Goal: Task Accomplishment & Management: Manage account settings

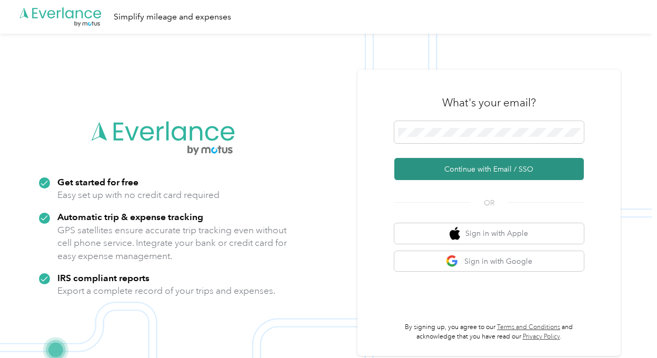
click at [506, 172] on button "Continue with Email / SSO" at bounding box center [489, 169] width 190 height 22
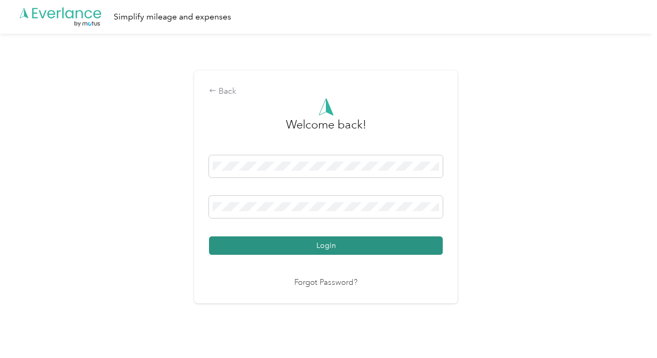
click at [315, 245] on button "Login" at bounding box center [326, 245] width 234 height 18
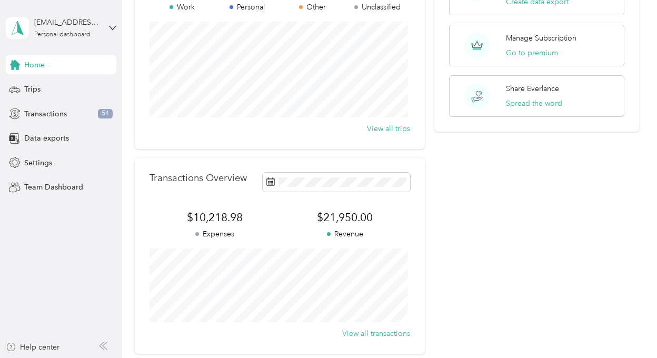
scroll to position [9, 0]
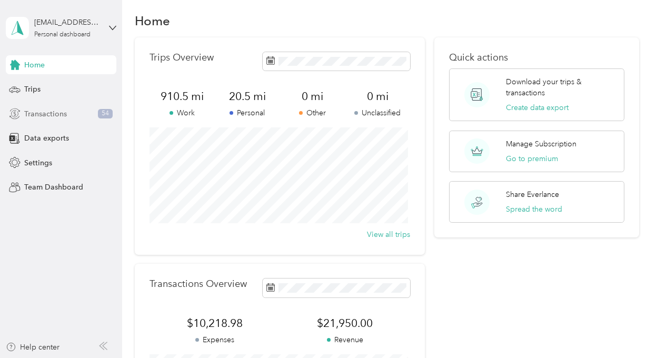
click at [44, 114] on span "Transactions" at bounding box center [45, 113] width 43 height 11
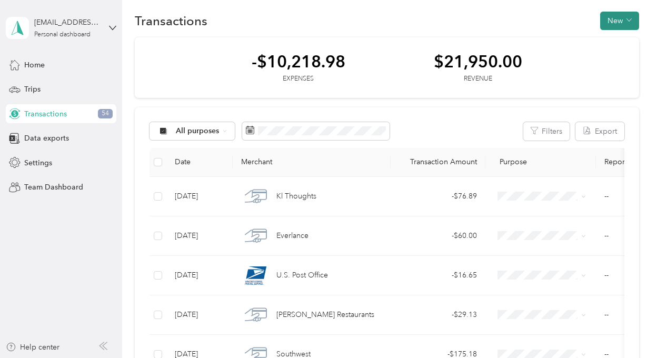
click at [627, 16] on span "button" at bounding box center [629, 20] width 5 height 9
click at [616, 61] on span "Revenue" at bounding box center [614, 58] width 29 height 11
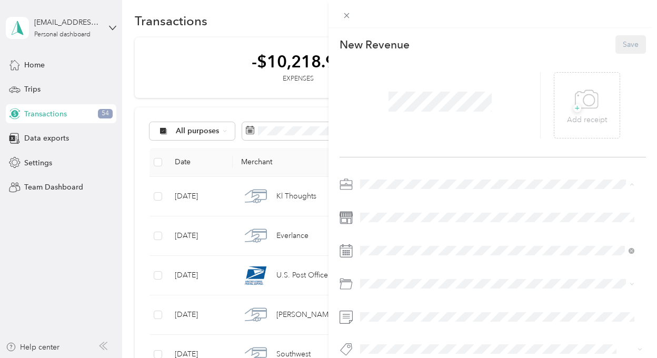
click at [374, 257] on span "Other" at bounding box center [373, 257] width 19 height 9
click at [251, 11] on div "This revenue cannot be edited because it is either under review, approved, or p…" at bounding box center [328, 179] width 657 height 358
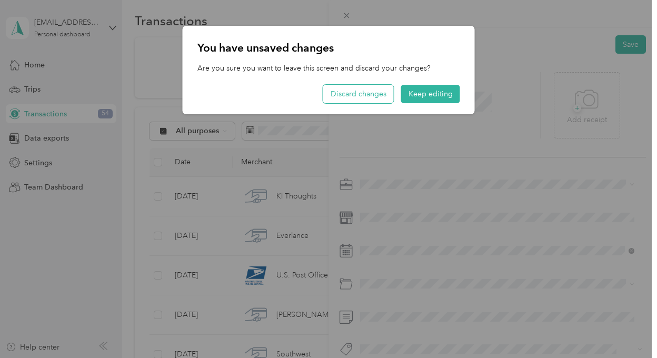
click at [370, 95] on button "Discard changes" at bounding box center [358, 94] width 71 height 18
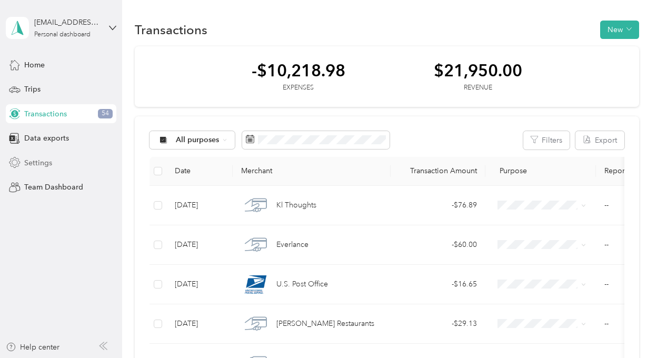
click at [34, 161] on span "Settings" at bounding box center [38, 162] width 28 height 11
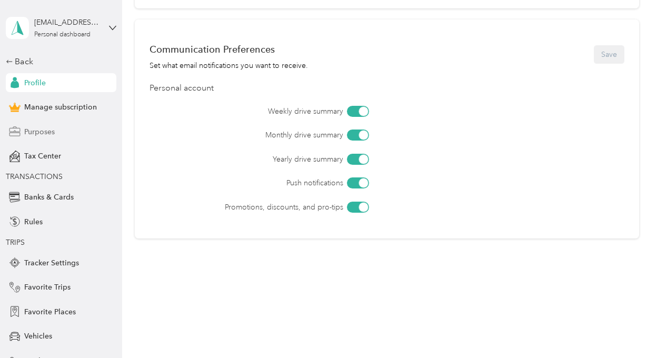
click at [41, 133] on span "Purposes" at bounding box center [39, 131] width 31 height 11
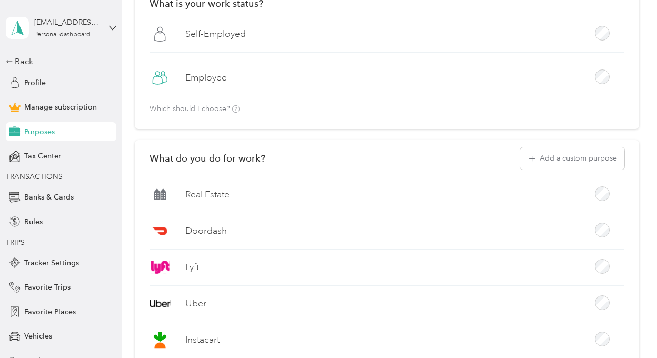
scroll to position [63, 0]
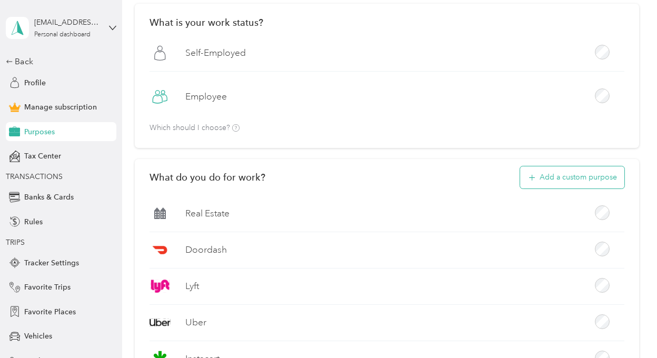
click at [573, 178] on button "Add a custom purpose" at bounding box center [572, 177] width 104 height 22
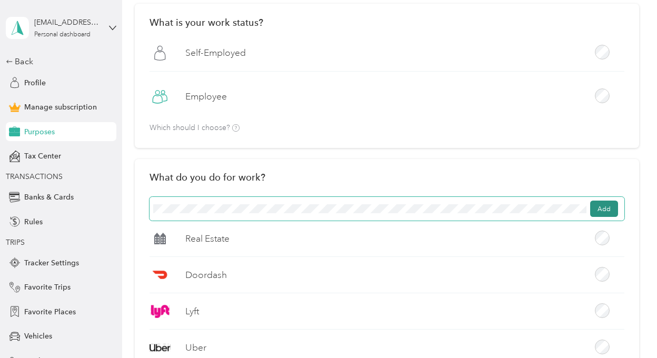
click at [605, 206] on button "Add" at bounding box center [604, 209] width 28 height 17
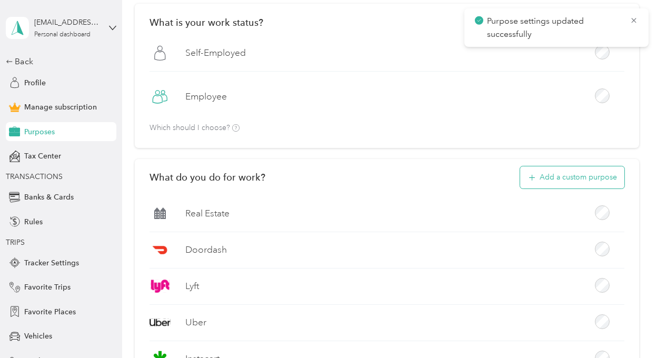
click at [563, 181] on button "Add a custom purpose" at bounding box center [572, 177] width 104 height 22
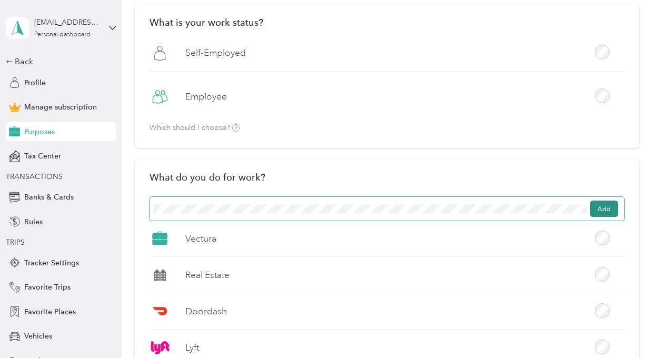
click at [610, 208] on button "Add" at bounding box center [604, 209] width 28 height 17
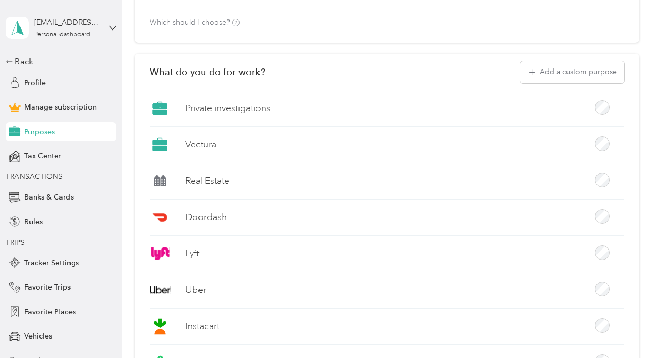
scroll to position [0, 0]
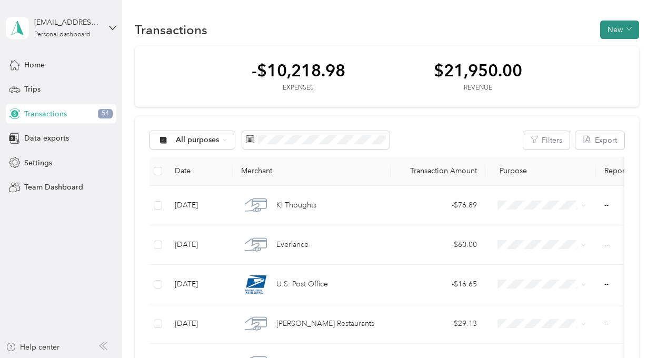
click at [634, 32] on button "New" at bounding box center [619, 30] width 39 height 18
click at [613, 70] on span "Revenue" at bounding box center [614, 68] width 29 height 11
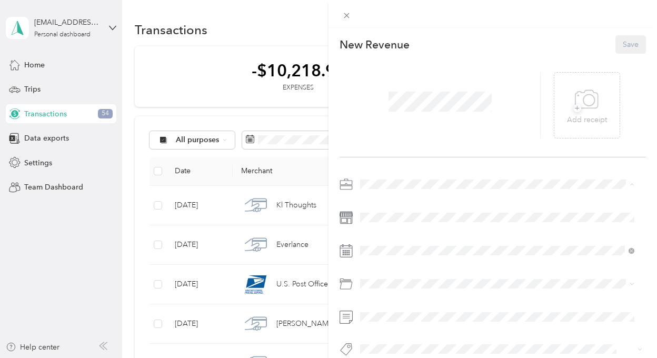
click at [379, 257] on span "Vectura" at bounding box center [376, 257] width 25 height 9
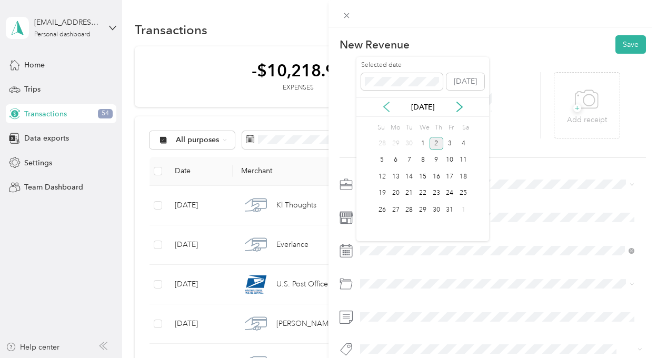
click at [386, 103] on icon at bounding box center [386, 107] width 11 height 11
click at [393, 208] on div "29" at bounding box center [396, 209] width 14 height 13
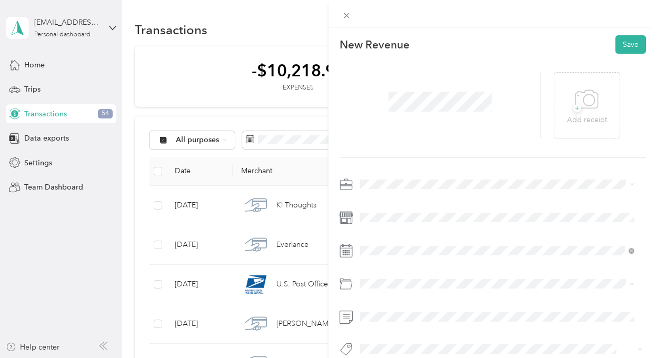
click at [469, 45] on div "New Revenue Save" at bounding box center [493, 44] width 306 height 18
click at [414, 168] on div "New Revenue Save + Add receipt" at bounding box center [493, 214] width 329 height 373
click at [623, 43] on button "Save" at bounding box center [630, 44] width 31 height 18
click at [627, 44] on button "Save" at bounding box center [630, 44] width 31 height 18
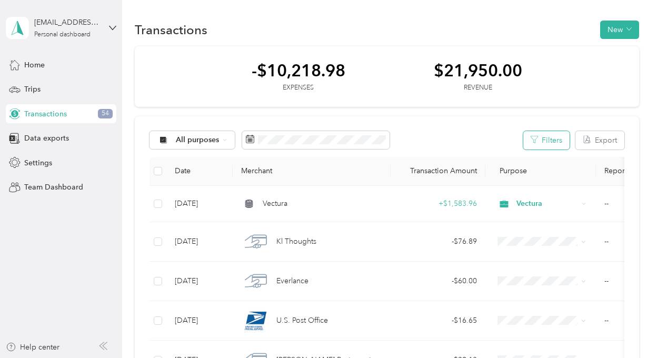
click at [558, 142] on button "Filters" at bounding box center [546, 140] width 46 height 18
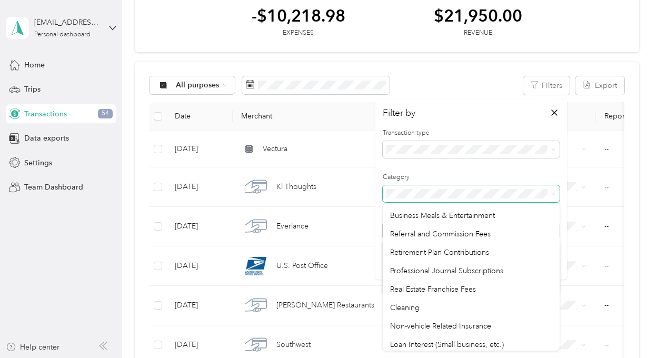
scroll to position [632, 0]
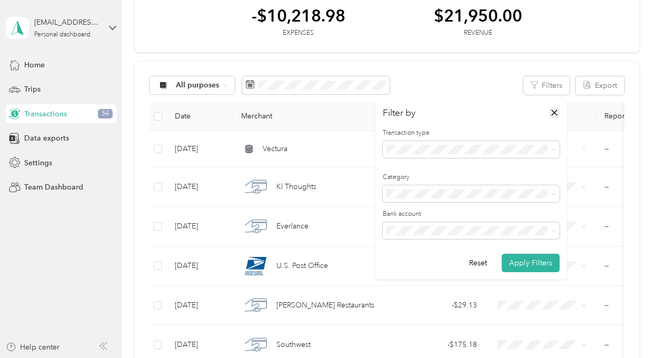
click at [553, 112] on icon "button" at bounding box center [554, 112] width 11 height 11
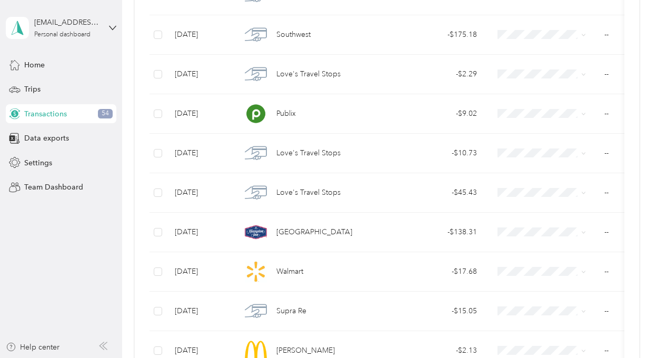
scroll to position [371, 0]
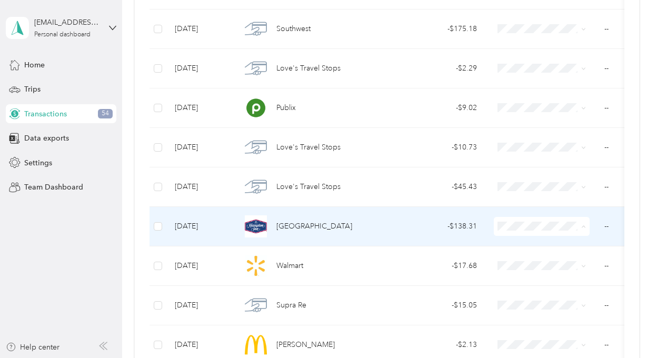
click at [302, 224] on span "[GEOGRAPHIC_DATA]" at bounding box center [314, 227] width 76 height 12
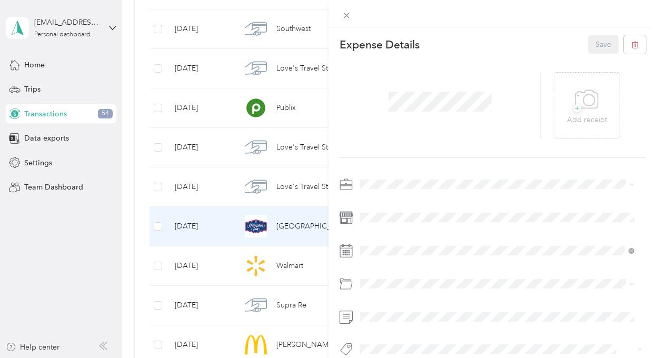
click at [383, 257] on span "Vectura" at bounding box center [376, 257] width 25 height 9
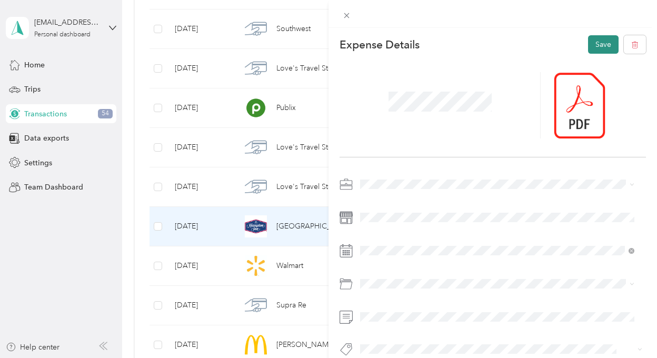
click at [595, 43] on button "Save" at bounding box center [603, 44] width 31 height 18
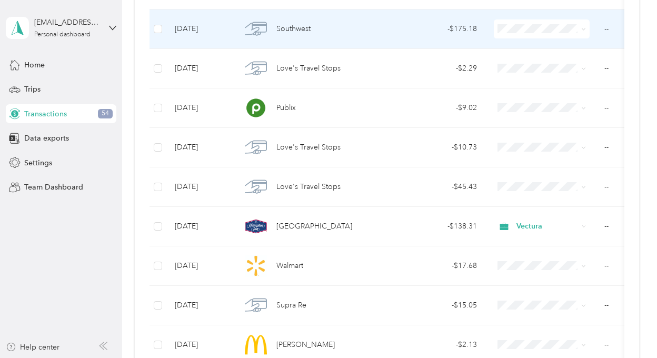
click at [294, 32] on span "Southwest" at bounding box center [293, 29] width 34 height 12
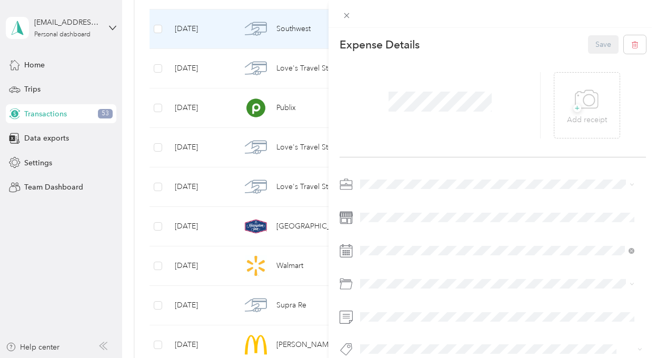
click at [379, 258] on span "Vectura" at bounding box center [376, 257] width 25 height 9
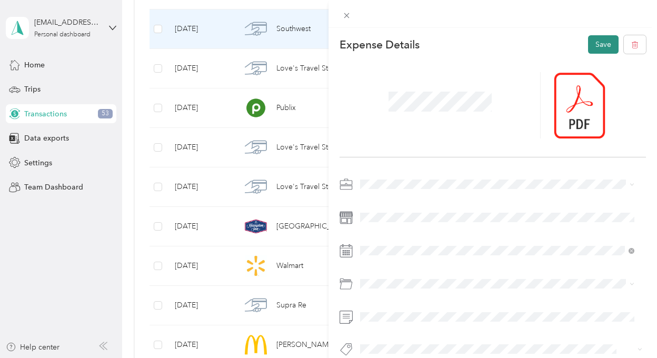
click at [592, 45] on button "Save" at bounding box center [603, 44] width 31 height 18
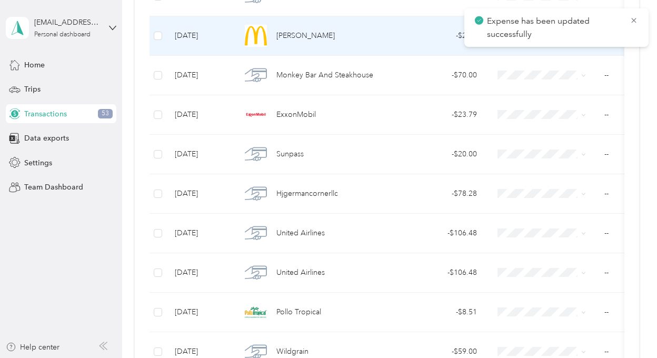
scroll to position [687, 0]
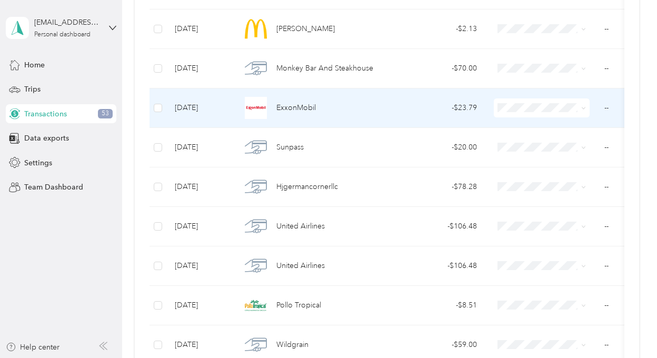
click at [385, 106] on td "ExxonMobil" at bounding box center [312, 107] width 158 height 39
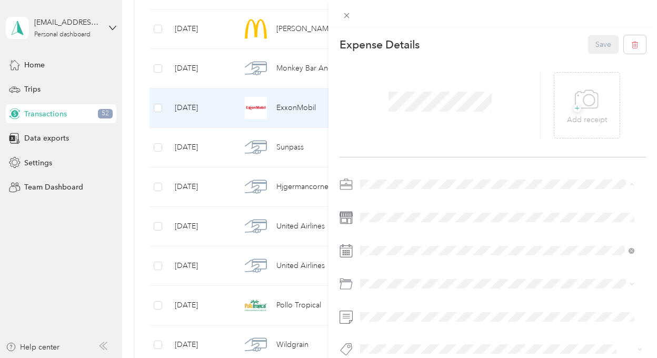
click at [372, 259] on span "Vectura" at bounding box center [376, 257] width 25 height 9
click at [599, 44] on button "Save" at bounding box center [603, 44] width 31 height 18
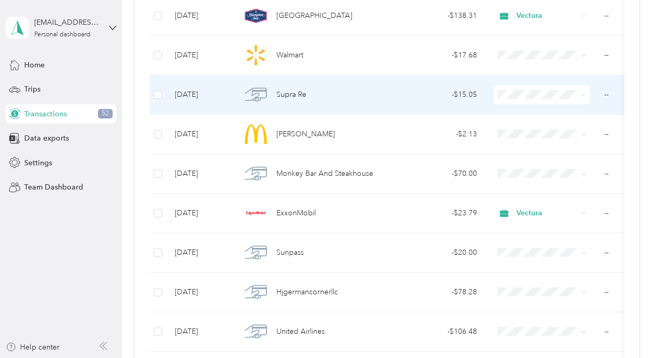
scroll to position [529, 0]
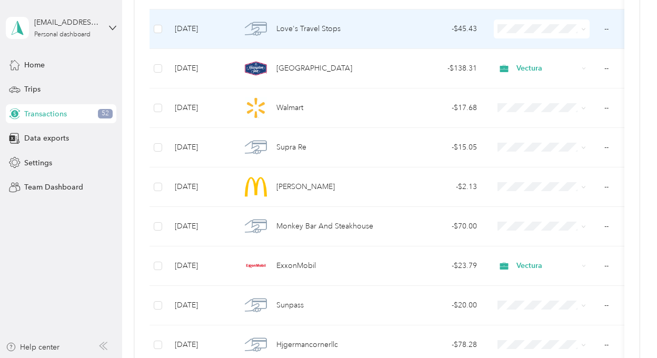
click at [297, 29] on span "Love's Travel Stops" at bounding box center [308, 29] width 64 height 12
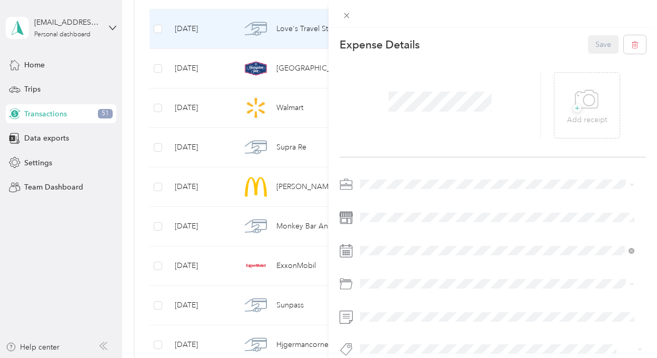
click at [378, 259] on div "Vectura" at bounding box center [497, 255] width 267 height 11
click at [573, 107] on span "+" at bounding box center [577, 108] width 8 height 8
click at [573, 109] on span "+" at bounding box center [577, 108] width 8 height 8
click at [597, 46] on button "Save" at bounding box center [603, 44] width 31 height 18
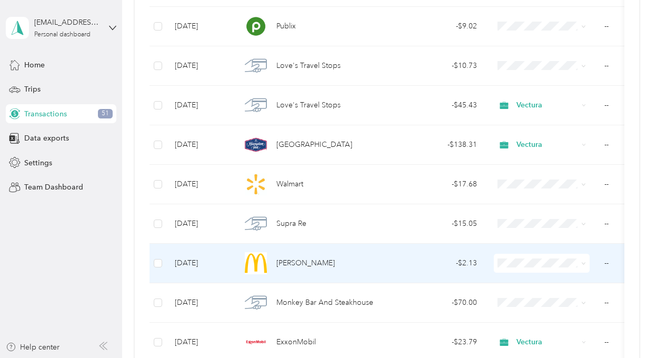
scroll to position [423, 0]
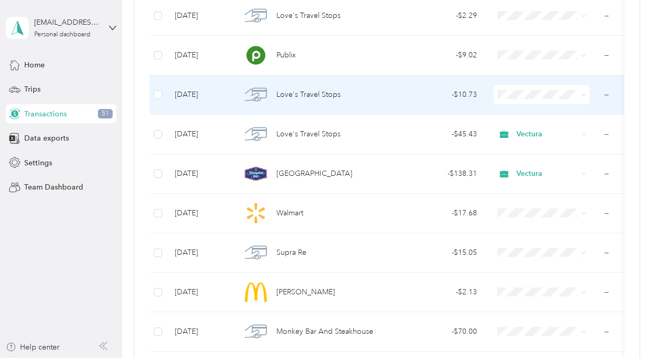
click at [324, 92] on span "Love's Travel Stops" at bounding box center [308, 95] width 64 height 12
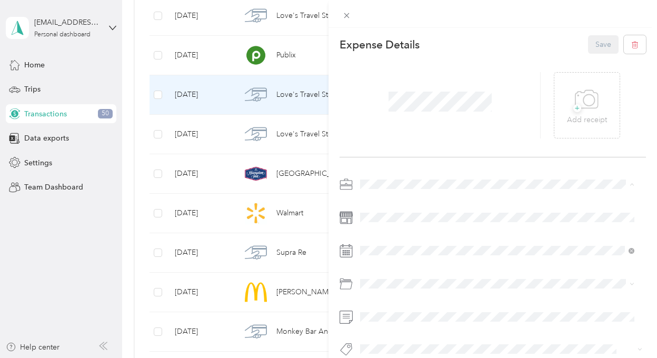
click at [378, 259] on div "Vectura" at bounding box center [497, 257] width 267 height 11
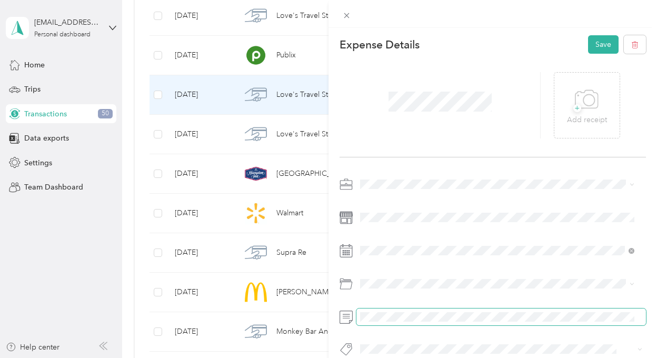
click at [385, 323] on span at bounding box center [501, 317] width 290 height 17
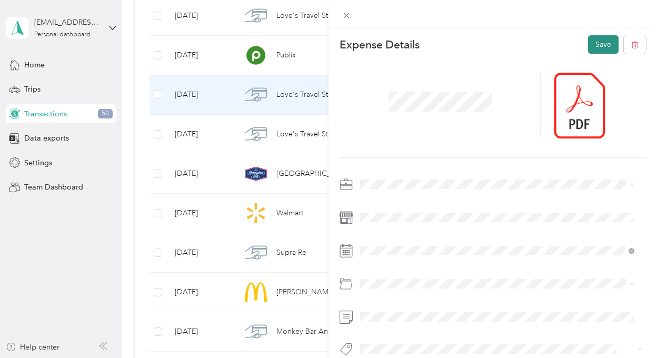
click at [597, 46] on button "Save" at bounding box center [603, 44] width 31 height 18
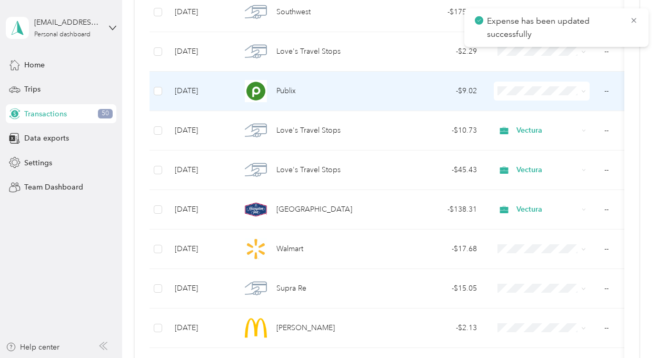
scroll to position [371, 0]
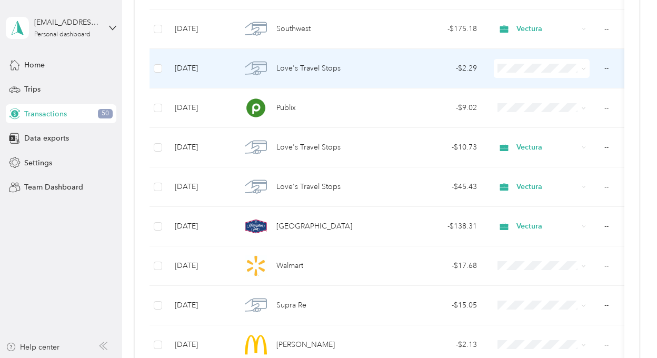
click at [324, 68] on span "Love's Travel Stops" at bounding box center [308, 69] width 64 height 12
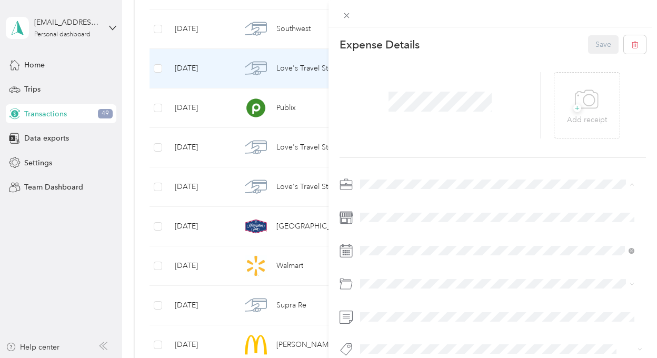
click at [383, 257] on span "Vectura" at bounding box center [376, 257] width 25 height 9
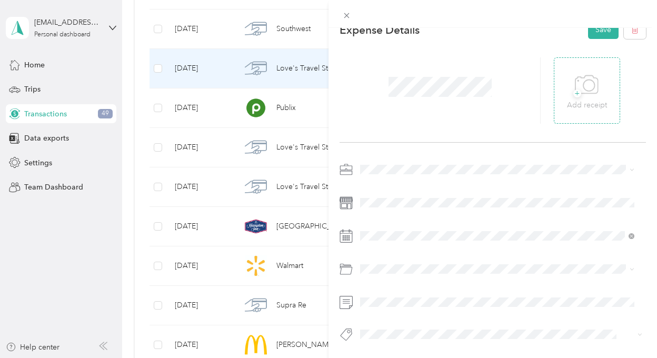
click at [573, 90] on span "+" at bounding box center [577, 94] width 8 height 8
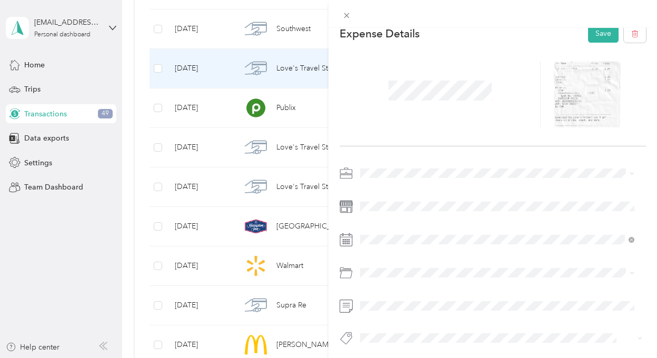
scroll to position [0, 0]
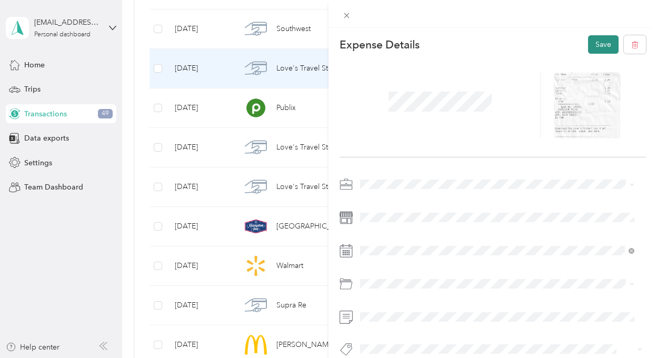
click at [590, 47] on button "Save" at bounding box center [603, 44] width 31 height 18
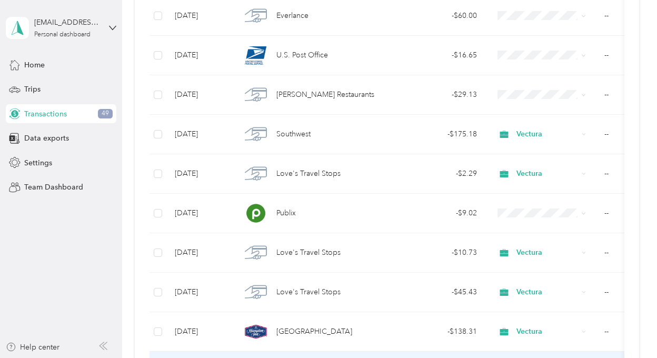
scroll to position [318, 0]
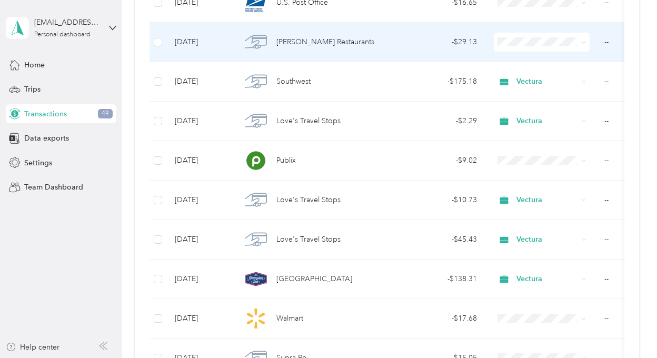
click at [310, 41] on span "[PERSON_NAME] Restaurants" at bounding box center [325, 42] width 98 height 12
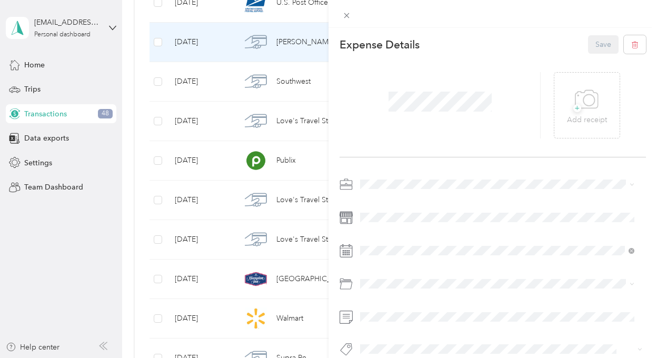
click at [384, 257] on span "Vectura" at bounding box center [376, 257] width 25 height 9
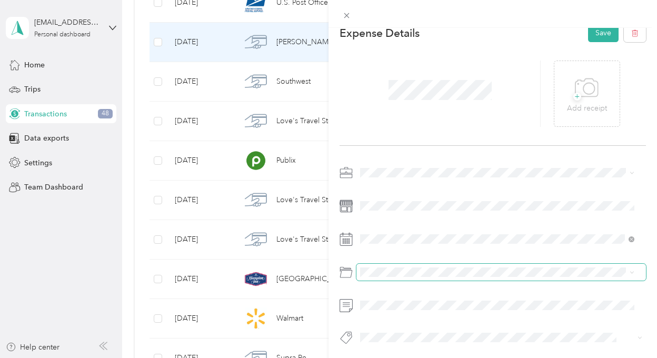
scroll to position [23, 0]
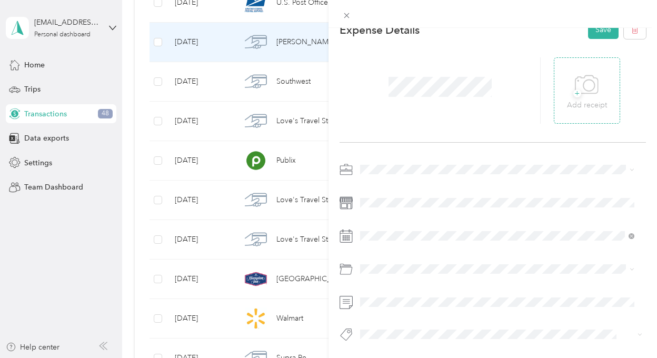
click at [573, 90] on span "+" at bounding box center [577, 94] width 8 height 8
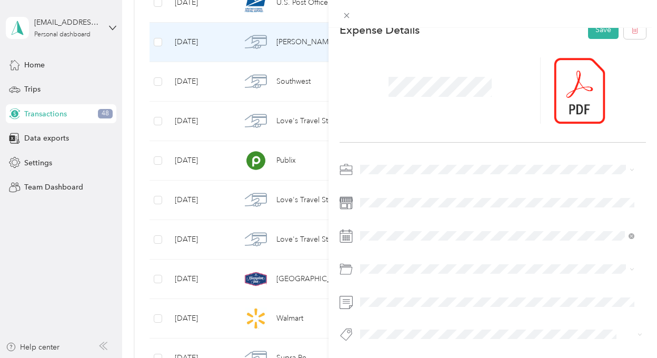
scroll to position [0, 0]
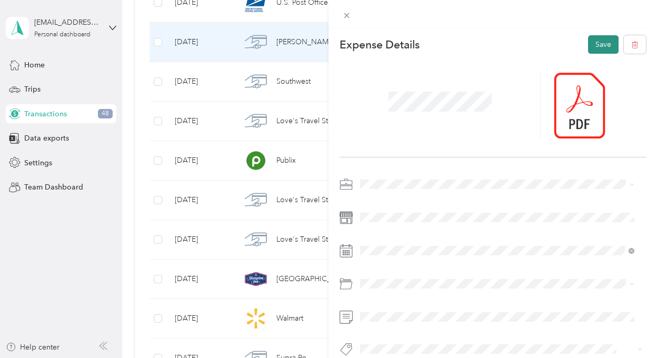
click at [595, 43] on button "Save" at bounding box center [603, 44] width 31 height 18
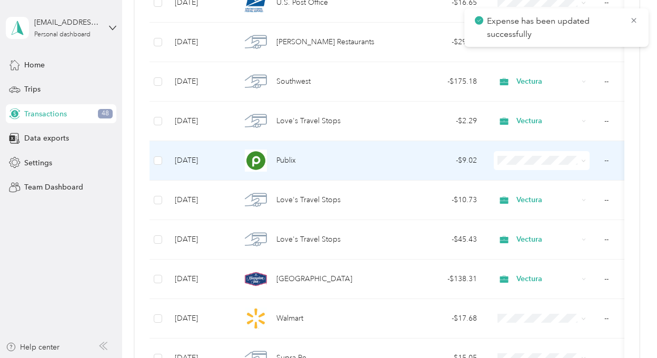
click at [284, 161] on span "Publix" at bounding box center [285, 161] width 19 height 12
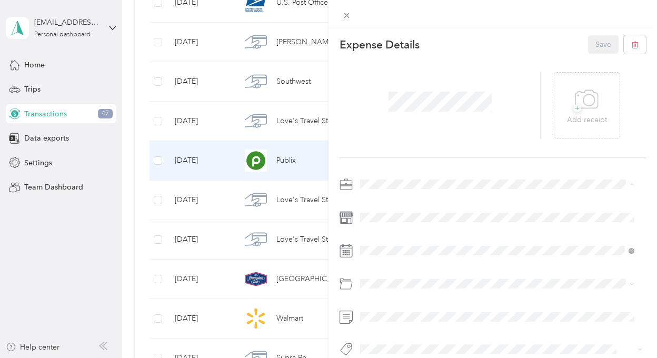
click at [379, 262] on li "Vectura" at bounding box center [497, 258] width 282 height 18
click at [588, 43] on button "Save" at bounding box center [603, 44] width 31 height 18
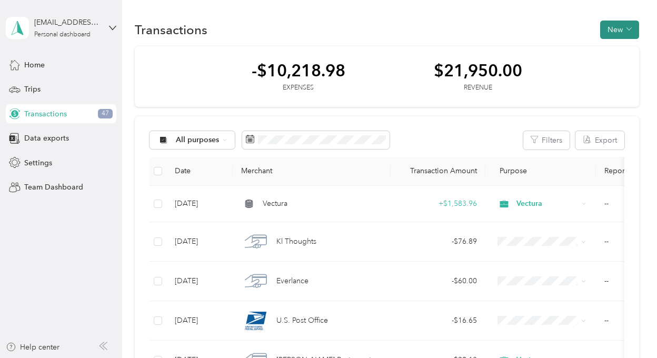
click at [627, 29] on icon "button" at bounding box center [629, 29] width 5 height 3
click at [624, 50] on span "Expense" at bounding box center [614, 49] width 28 height 11
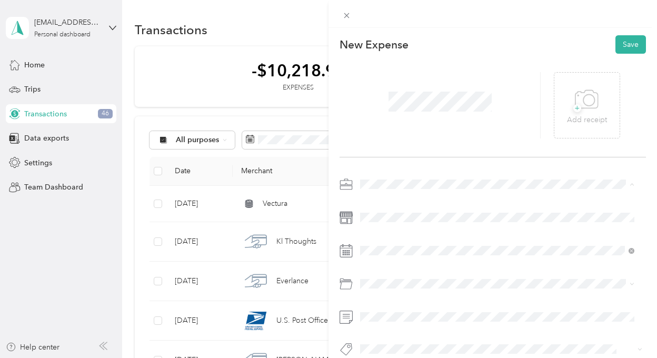
click at [385, 241] on span "Private investigations" at bounding box center [398, 239] width 68 height 9
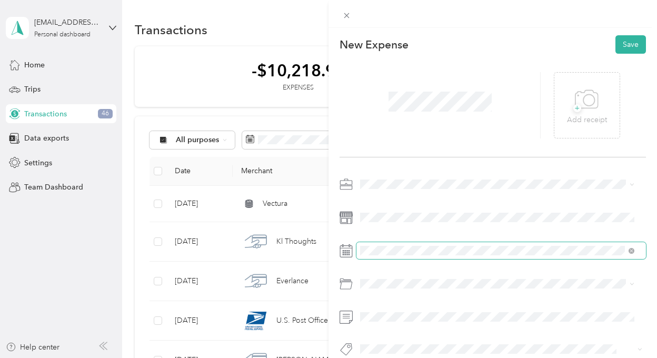
click at [377, 245] on span at bounding box center [501, 250] width 290 height 17
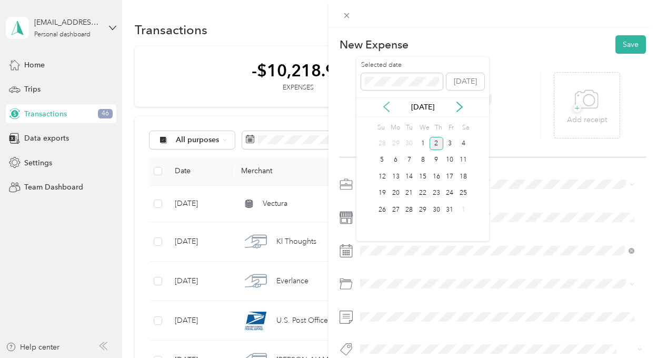
click at [385, 105] on icon at bounding box center [386, 107] width 11 height 11
click at [450, 175] on div "19" at bounding box center [450, 176] width 14 height 13
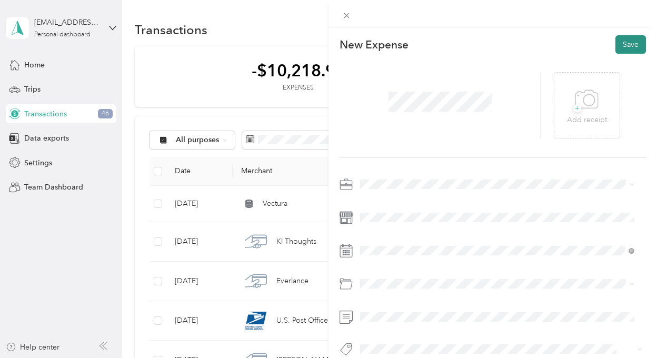
click at [627, 47] on button "Save" at bounding box center [630, 44] width 31 height 18
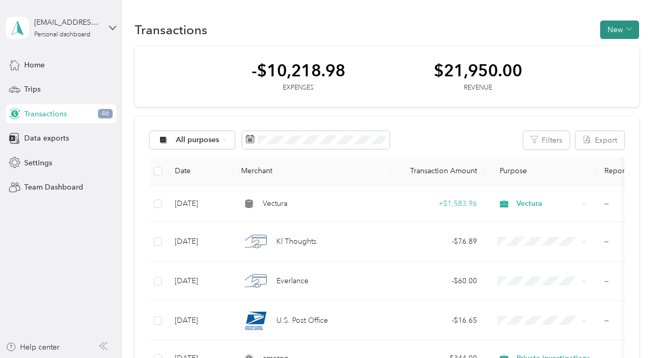
click at [616, 31] on button "New" at bounding box center [619, 30] width 39 height 18
click at [611, 47] on span "Expense" at bounding box center [614, 49] width 28 height 11
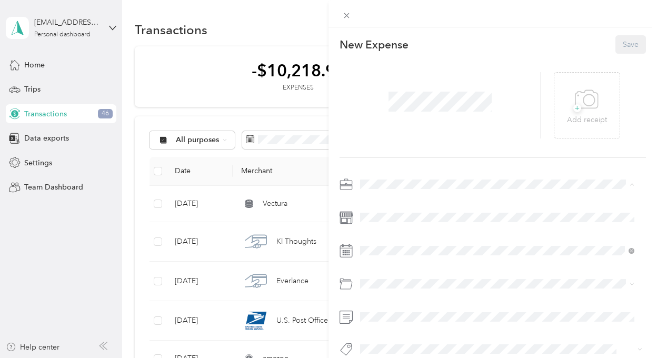
click at [385, 238] on span "Private investigations" at bounding box center [398, 239] width 68 height 9
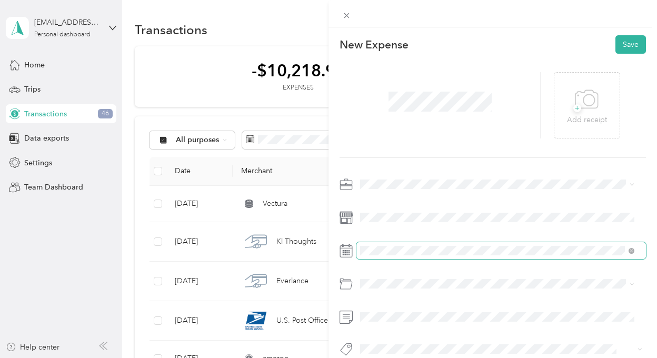
click at [370, 255] on span at bounding box center [501, 250] width 290 height 17
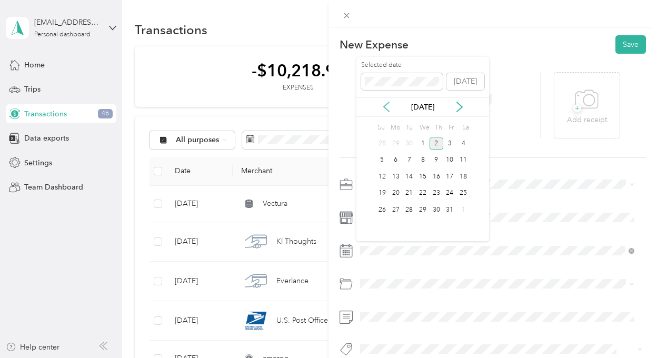
click at [387, 105] on icon at bounding box center [386, 107] width 11 height 11
click at [437, 193] on div "25" at bounding box center [437, 193] width 14 height 13
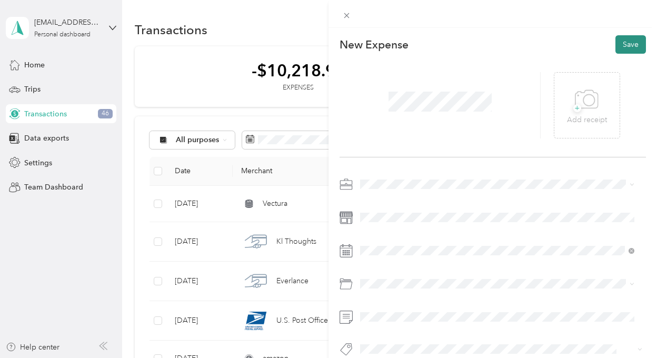
click at [618, 47] on button "Save" at bounding box center [630, 44] width 31 height 18
click at [627, 46] on button "Save" at bounding box center [630, 44] width 31 height 18
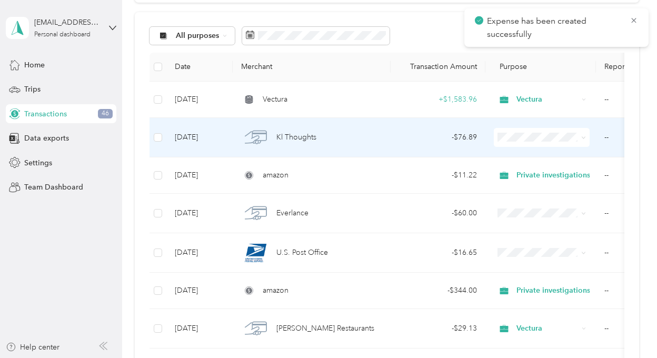
scroll to position [105, 0]
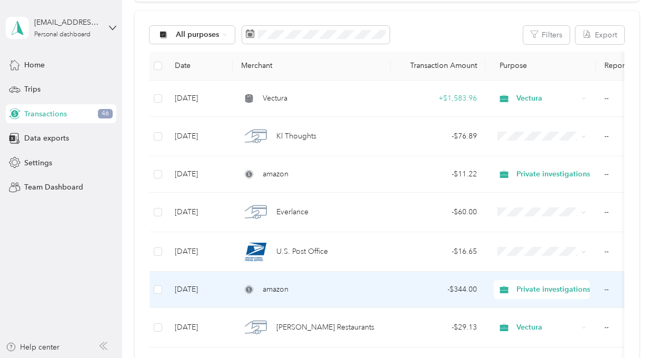
click at [338, 285] on div "amazon" at bounding box center [311, 290] width 141 height 12
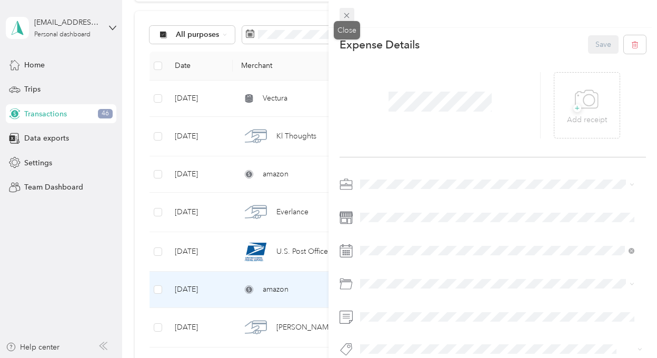
click at [346, 16] on icon at bounding box center [346, 15] width 9 height 9
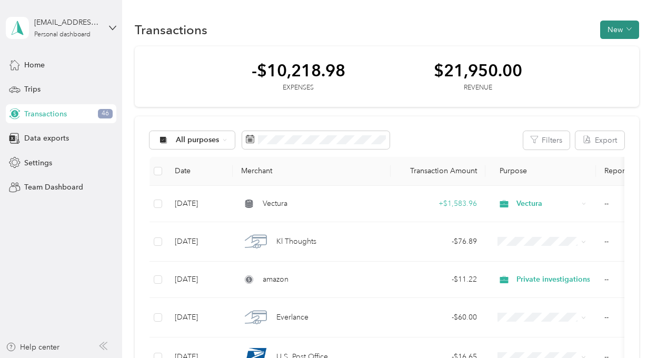
click at [609, 29] on button "New" at bounding box center [619, 30] width 39 height 18
click at [615, 50] on span "Expense" at bounding box center [614, 49] width 28 height 11
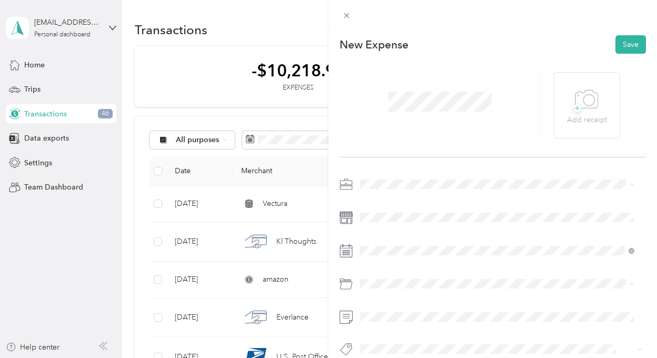
click at [392, 241] on span "Private investigations" at bounding box center [398, 239] width 68 height 9
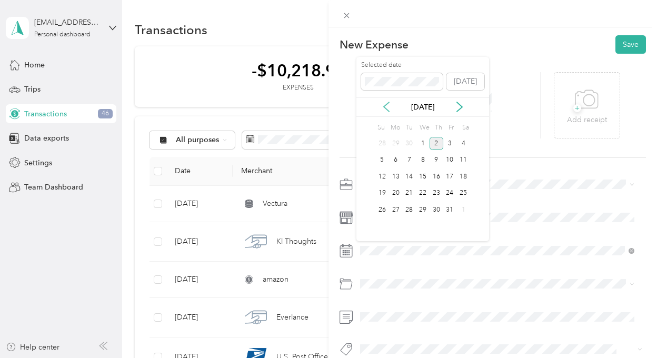
click at [385, 106] on icon at bounding box center [386, 107] width 11 height 11
click at [451, 193] on div "26" at bounding box center [450, 193] width 14 height 13
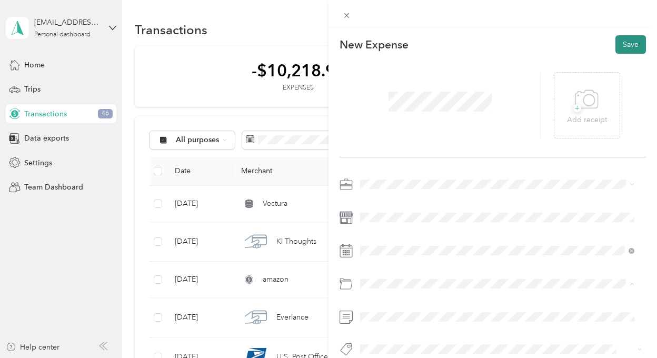
click at [623, 46] on button "Save" at bounding box center [630, 44] width 31 height 18
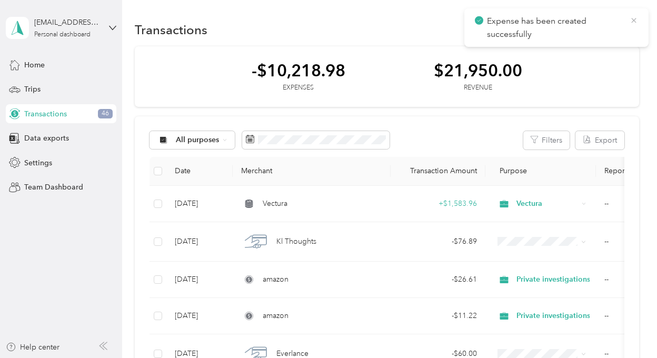
click at [632, 21] on icon at bounding box center [634, 20] width 8 height 9
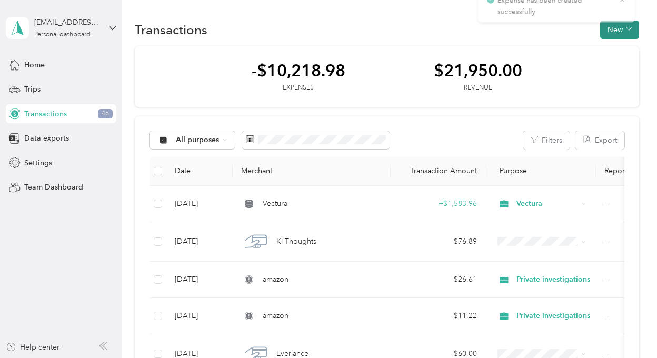
click at [609, 26] on button "New" at bounding box center [619, 30] width 39 height 18
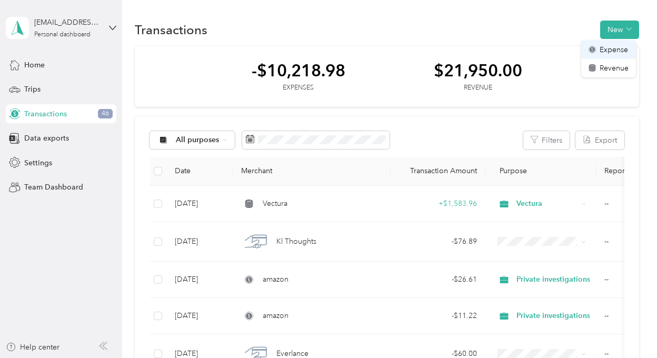
click at [609, 48] on span "Expense" at bounding box center [614, 49] width 28 height 11
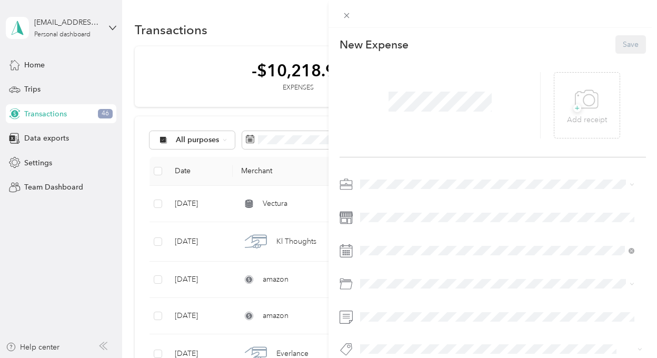
click at [435, 89] on span at bounding box center [440, 101] width 111 height 27
click at [396, 240] on div "Private investigations" at bounding box center [497, 239] width 267 height 11
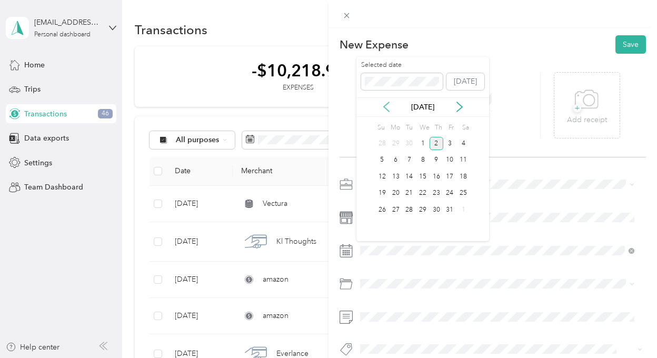
click at [387, 106] on icon at bounding box center [386, 107] width 11 height 11
click at [449, 192] on div "26" at bounding box center [450, 193] width 14 height 13
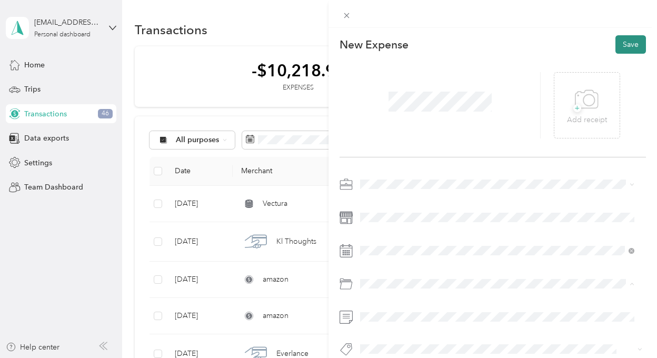
click at [618, 45] on button "Save" at bounding box center [630, 44] width 31 height 18
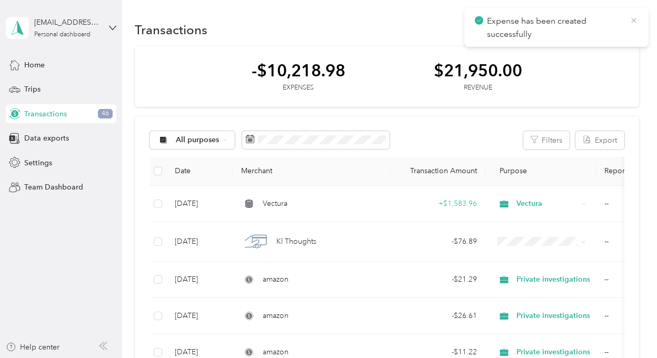
click at [635, 18] on icon at bounding box center [634, 20] width 8 height 9
click at [619, 26] on button "New" at bounding box center [619, 30] width 39 height 18
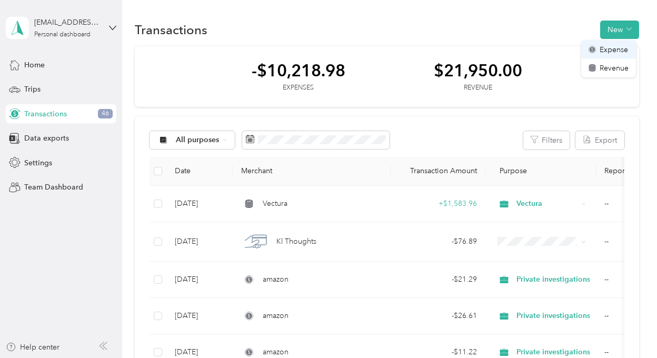
click at [614, 48] on span "Expense" at bounding box center [614, 49] width 28 height 11
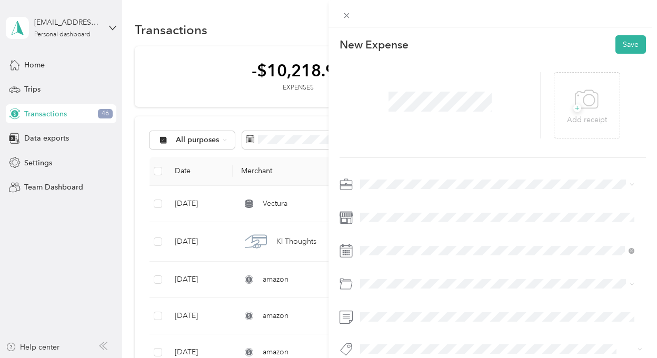
click at [379, 242] on li "Private investigations" at bounding box center [497, 237] width 282 height 18
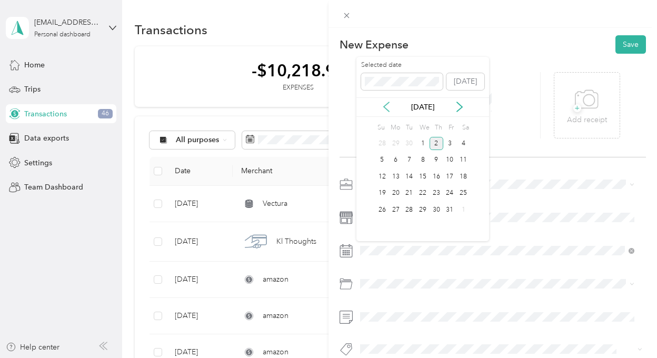
click at [387, 105] on icon at bounding box center [386, 107] width 11 height 11
click at [411, 206] on div "30" at bounding box center [409, 209] width 14 height 13
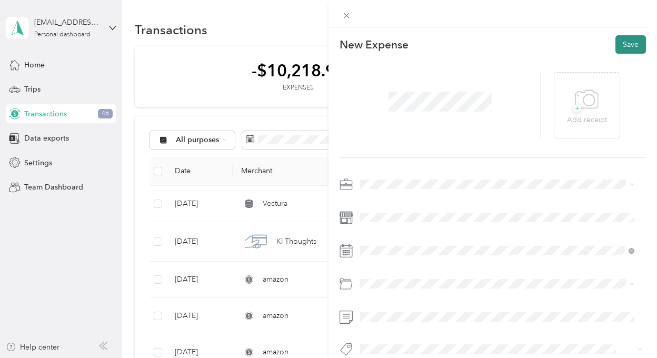
click at [621, 44] on button "Save" at bounding box center [630, 44] width 31 height 18
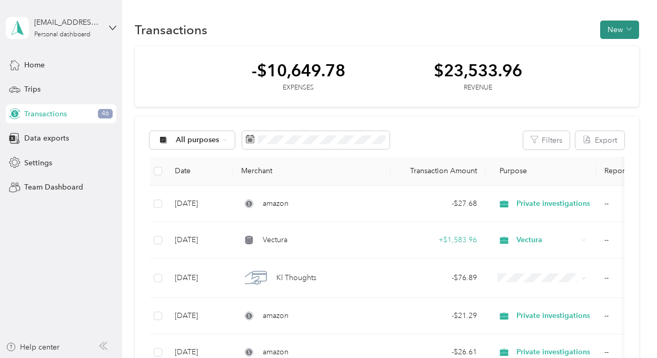
click at [623, 27] on button "New" at bounding box center [619, 30] width 39 height 18
click at [614, 50] on span "Expense" at bounding box center [614, 49] width 28 height 11
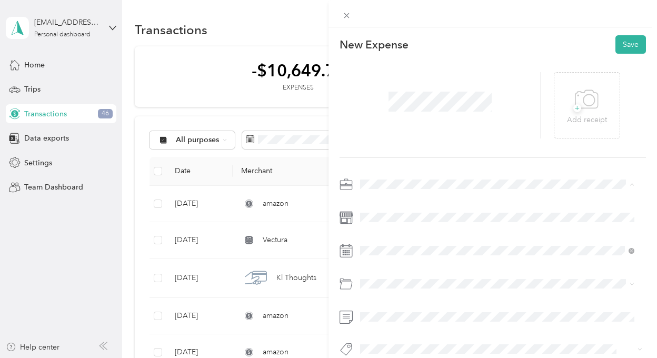
click at [383, 242] on li "Private investigations" at bounding box center [497, 239] width 282 height 18
click at [625, 47] on button "Save" at bounding box center [630, 44] width 31 height 18
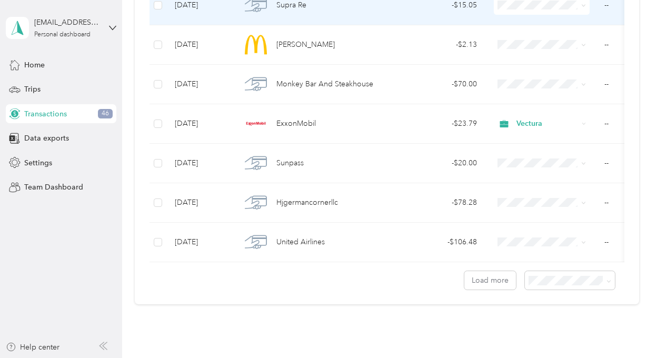
scroll to position [948, 0]
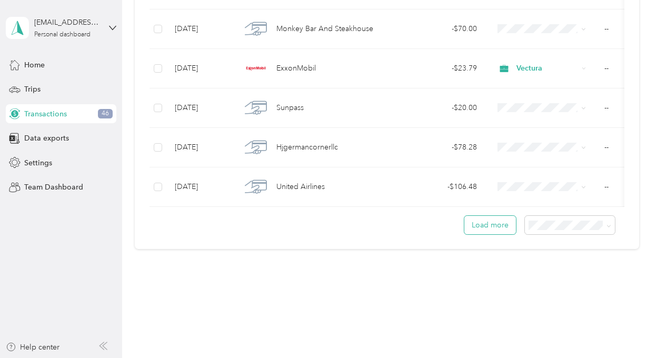
click at [486, 228] on button "Load more" at bounding box center [490, 225] width 52 height 18
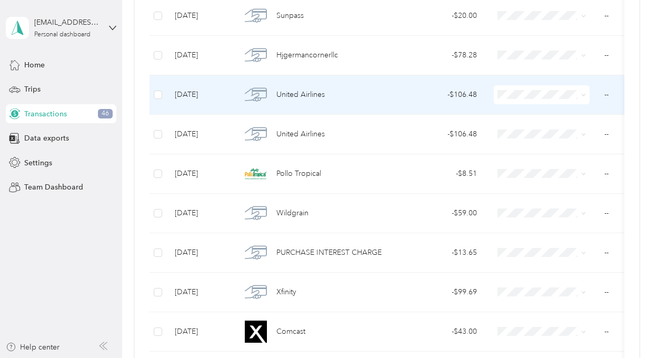
scroll to position [1106, 0]
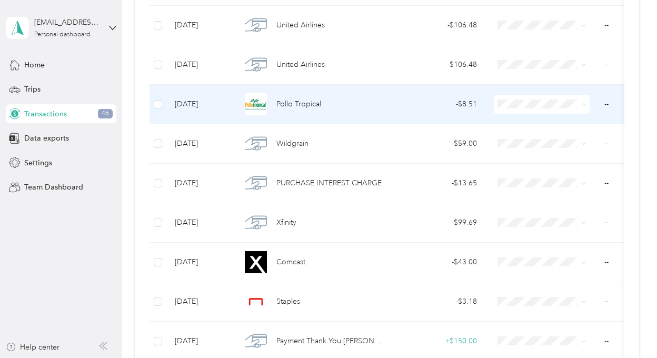
click at [543, 194] on li "Real Estate" at bounding box center [547, 193] width 107 height 18
click at [389, 103] on td "Pollo Tropical" at bounding box center [312, 104] width 158 height 39
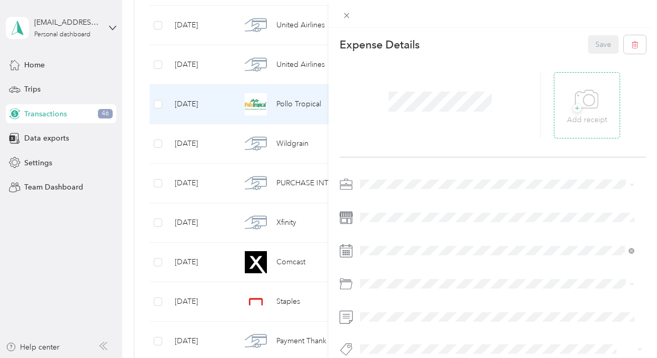
click at [573, 107] on span "+" at bounding box center [577, 108] width 8 height 8
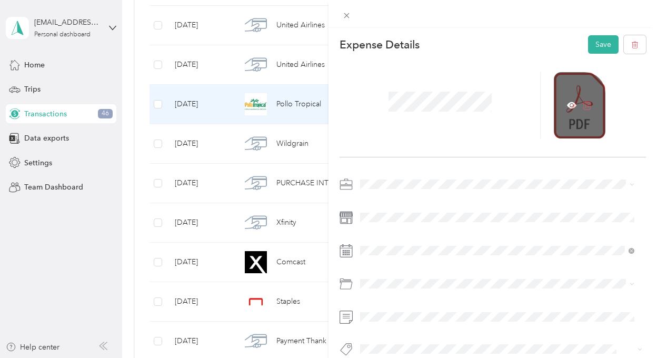
click at [583, 104] on icon at bounding box center [586, 105] width 9 height 9
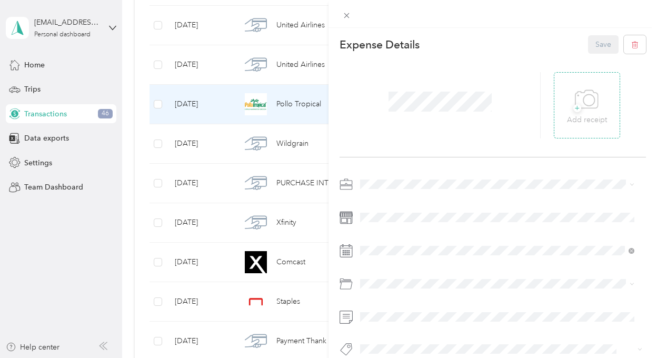
click at [573, 108] on span "+" at bounding box center [577, 108] width 8 height 8
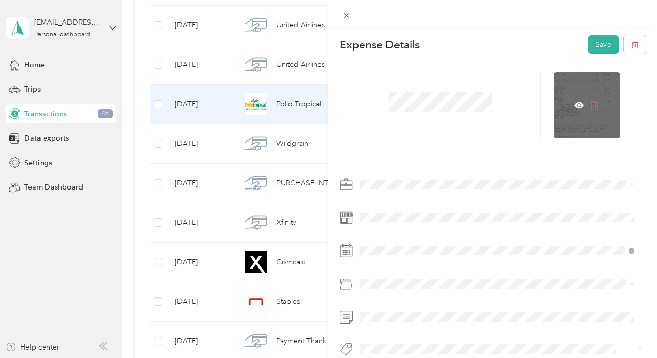
click at [590, 103] on icon at bounding box center [594, 105] width 9 height 9
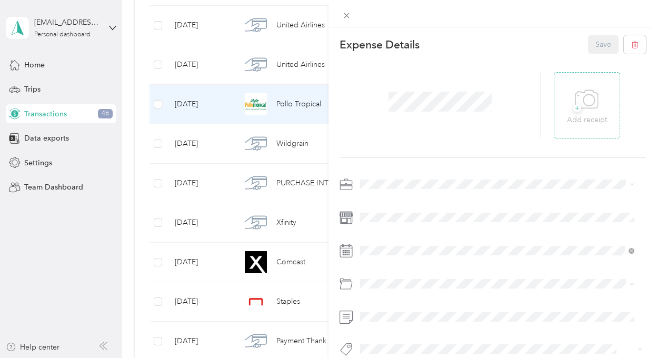
click at [573, 109] on span "+" at bounding box center [577, 108] width 8 height 8
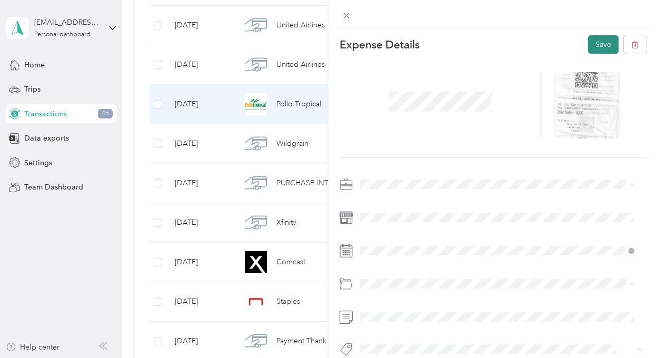
click at [594, 47] on button "Save" at bounding box center [603, 44] width 31 height 18
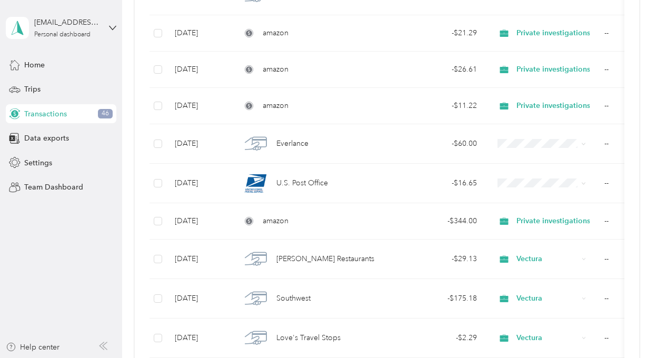
scroll to position [316, 0]
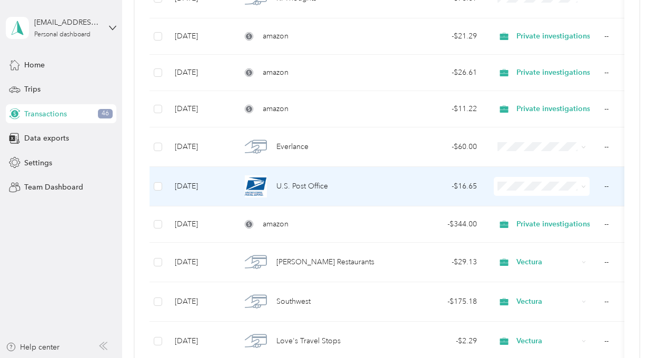
click at [306, 190] on span "U.S. Post Office" at bounding box center [302, 187] width 52 height 12
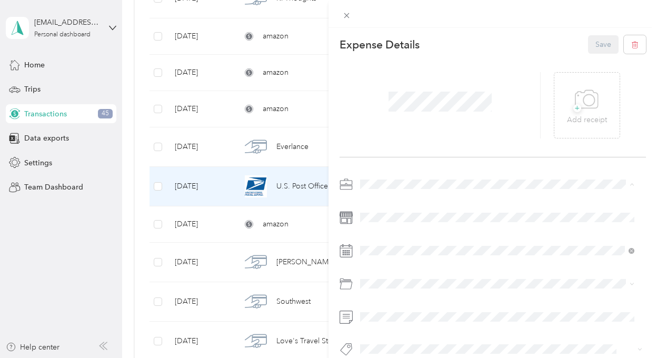
click at [385, 276] on span "Real Estate" at bounding box center [381, 276] width 35 height 9
click at [573, 107] on span "+" at bounding box center [577, 108] width 8 height 8
click at [597, 44] on button "Save" at bounding box center [603, 44] width 31 height 18
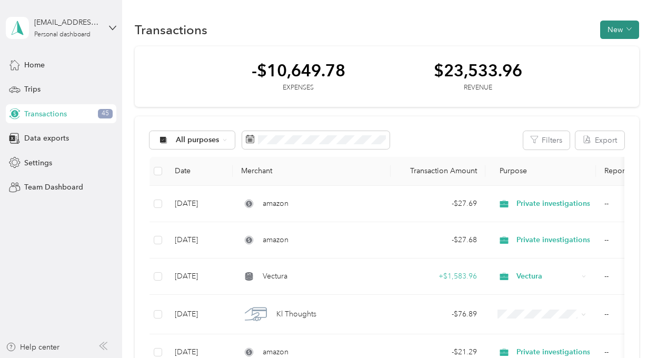
click at [627, 28] on icon "button" at bounding box center [629, 29] width 5 height 3
click at [611, 49] on span "Expense" at bounding box center [614, 49] width 28 height 11
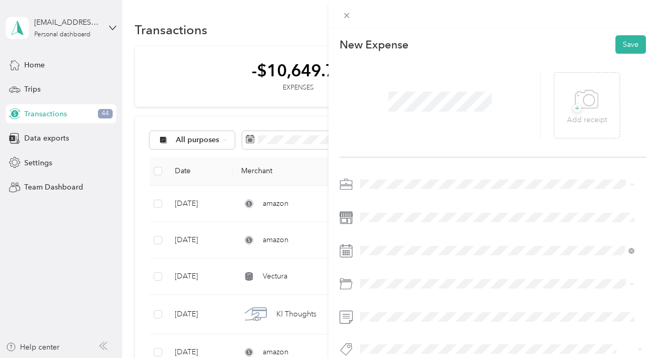
click at [375, 276] on span "Real Estate" at bounding box center [381, 276] width 35 height 9
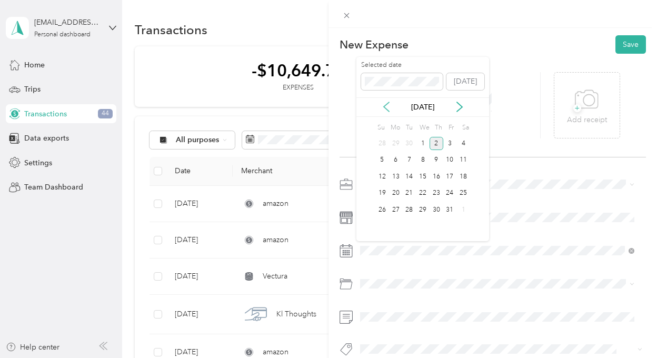
click at [385, 108] on icon at bounding box center [386, 106] width 5 height 9
click at [451, 174] on div "19" at bounding box center [450, 176] width 14 height 13
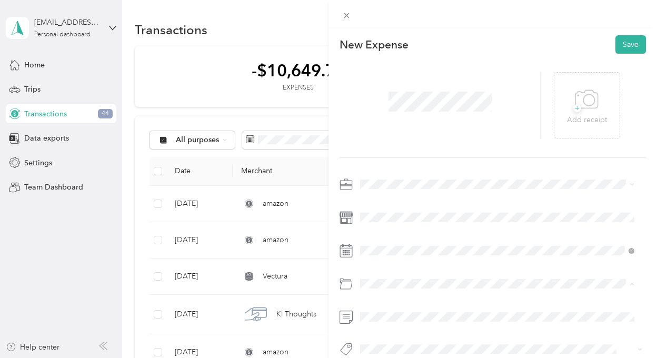
click at [387, 216] on li "Restaurant" at bounding box center [497, 215] width 282 height 18
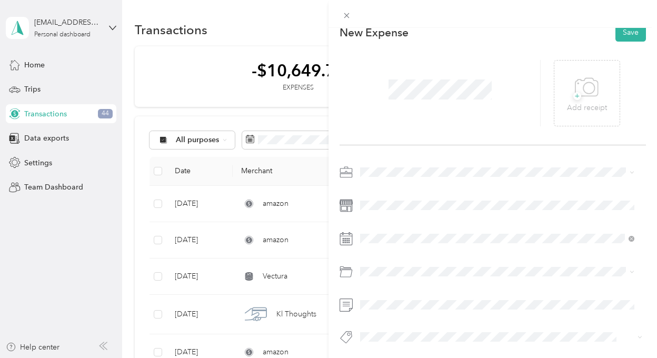
scroll to position [23, 0]
click at [573, 90] on span "+" at bounding box center [577, 94] width 8 height 8
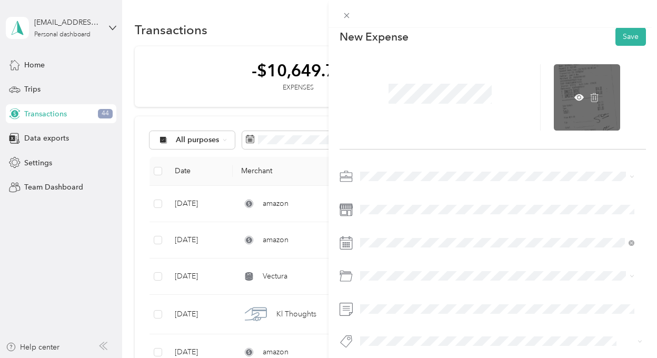
scroll to position [0, 0]
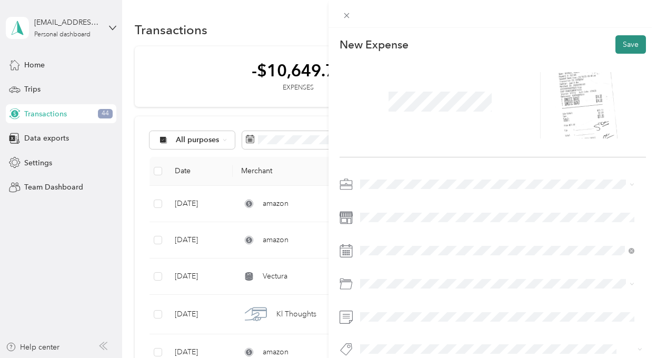
click at [628, 46] on button "Save" at bounding box center [630, 44] width 31 height 18
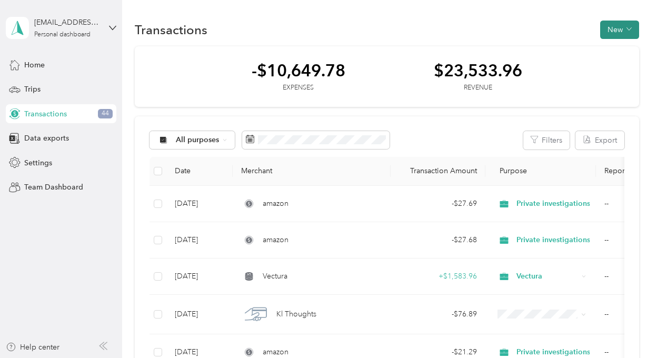
click at [627, 31] on icon "button" at bounding box center [629, 28] width 5 height 5
click at [615, 50] on span "Expense" at bounding box center [614, 49] width 28 height 11
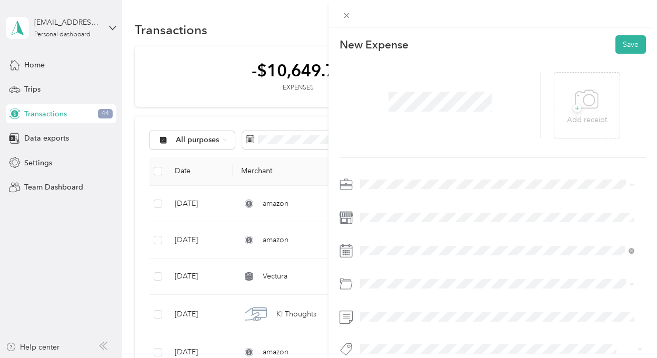
click at [377, 277] on span "Real Estate" at bounding box center [381, 276] width 35 height 9
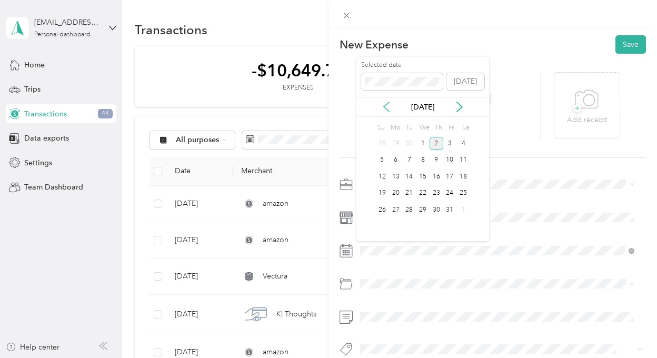
click at [384, 107] on icon at bounding box center [386, 106] width 5 height 9
click at [463, 210] on div "30" at bounding box center [463, 209] width 14 height 13
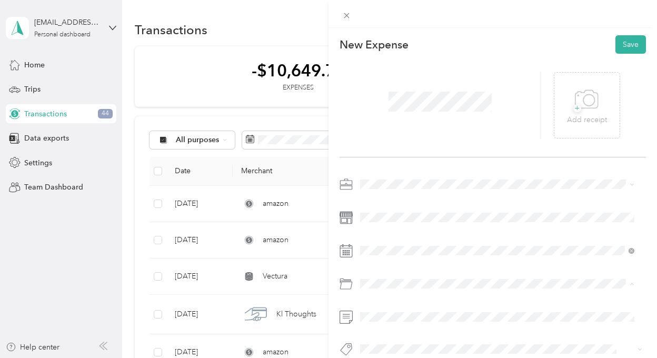
click at [389, 250] on span "entertainment" at bounding box center [387, 251] width 46 height 9
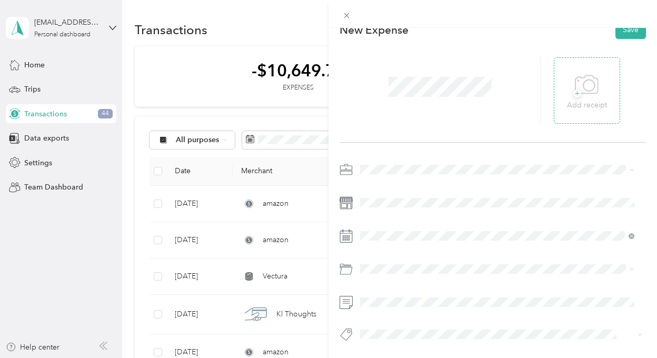
click at [574, 90] on span "+" at bounding box center [577, 94] width 8 height 8
click at [573, 90] on span "+" at bounding box center [577, 94] width 8 height 8
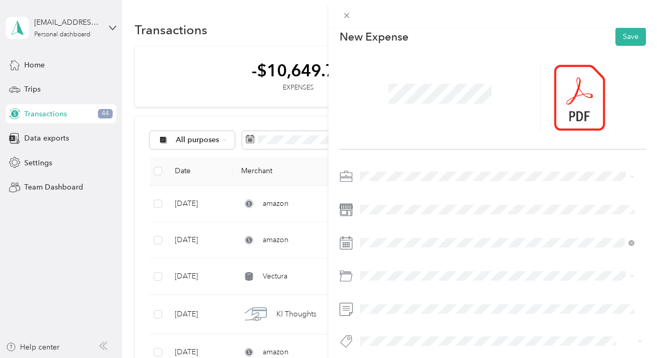
scroll to position [0, 0]
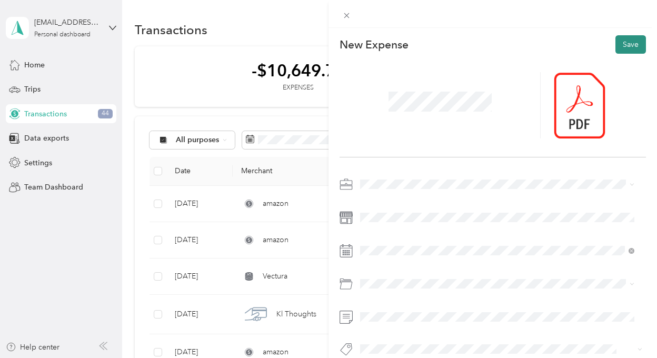
click at [624, 45] on button "Save" at bounding box center [630, 44] width 31 height 18
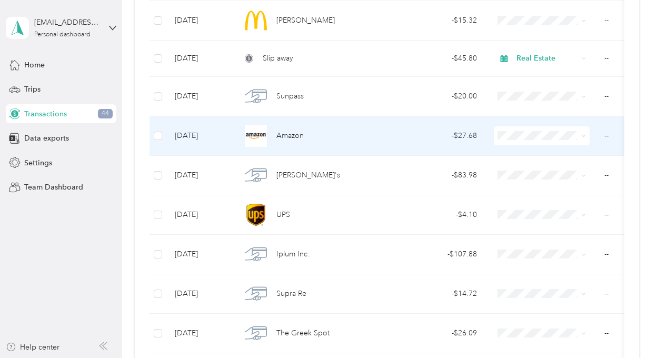
scroll to position [1527, 0]
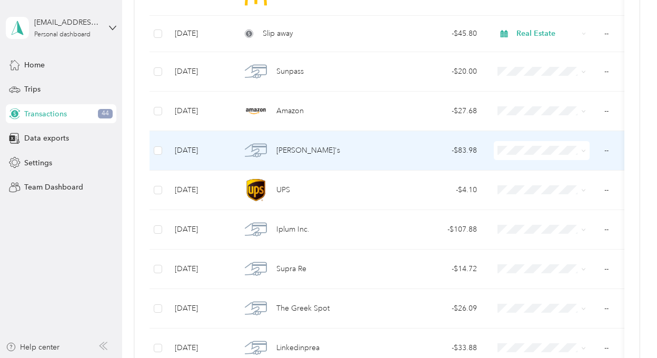
click at [439, 145] on div "- $83.98" at bounding box center [438, 151] width 78 height 12
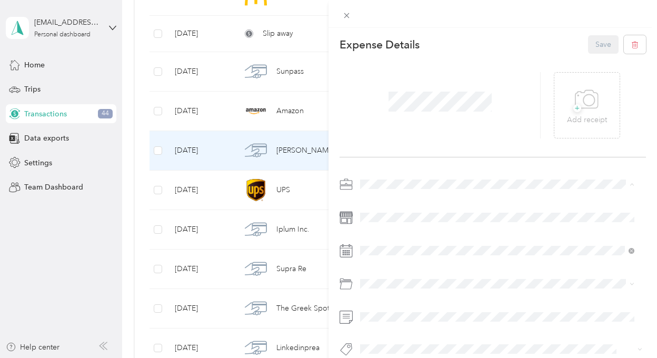
click at [379, 276] on span "Real Estate" at bounding box center [381, 276] width 35 height 9
click at [573, 110] on span "+" at bounding box center [577, 108] width 8 height 8
click at [573, 107] on span "+" at bounding box center [577, 108] width 8 height 8
click at [573, 110] on span "+" at bounding box center [577, 108] width 8 height 8
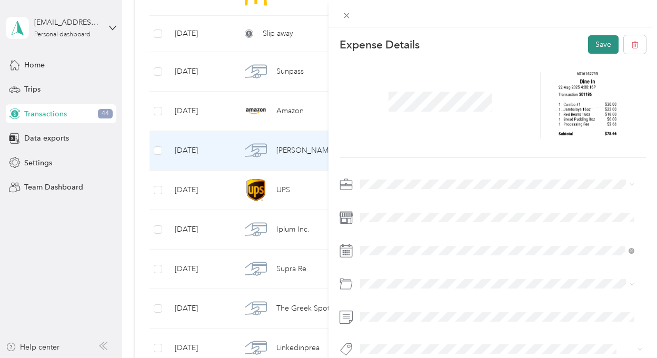
click at [597, 44] on button "Save" at bounding box center [603, 44] width 31 height 18
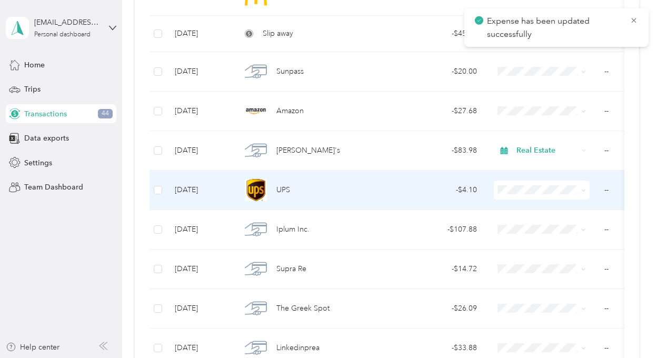
click at [454, 184] on div "- $4.10" at bounding box center [438, 190] width 78 height 12
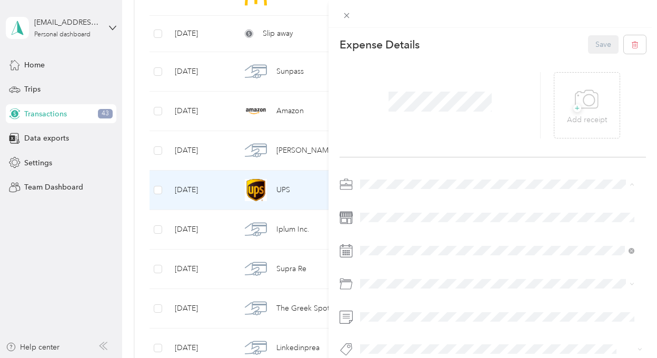
click at [383, 276] on span "Real Estate" at bounding box center [381, 276] width 35 height 9
click at [573, 110] on span "+" at bounding box center [577, 108] width 8 height 8
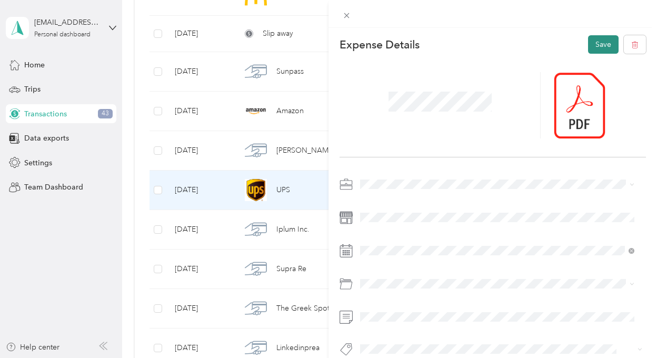
click at [596, 47] on button "Save" at bounding box center [603, 44] width 31 height 18
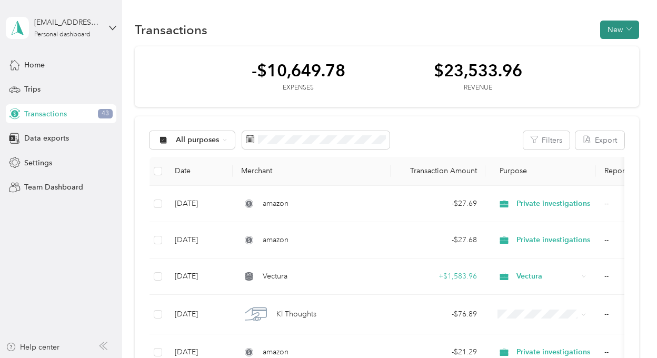
click at [627, 30] on icon "button" at bounding box center [629, 29] width 5 height 3
click at [612, 48] on span "Expense" at bounding box center [614, 49] width 28 height 11
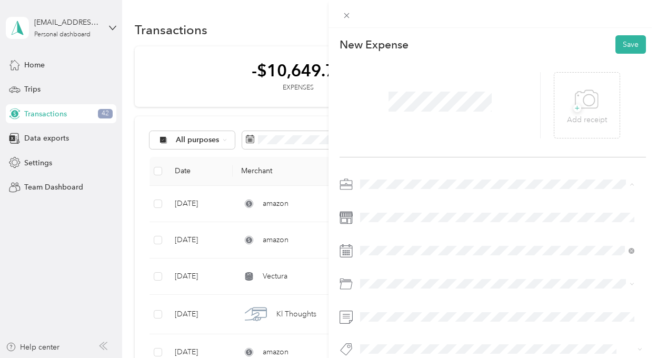
click at [380, 276] on span "Real Estate" at bounding box center [381, 276] width 35 height 9
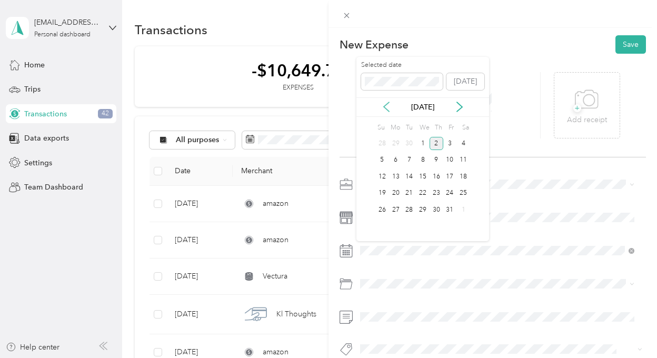
click at [386, 106] on icon at bounding box center [386, 107] width 11 height 11
click at [449, 158] on div "8" at bounding box center [450, 160] width 14 height 13
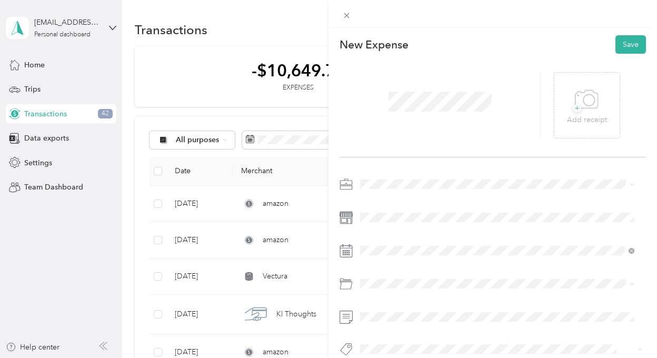
click at [385, 253] on span "entertainment" at bounding box center [387, 251] width 46 height 9
click at [573, 107] on span "+" at bounding box center [577, 108] width 8 height 8
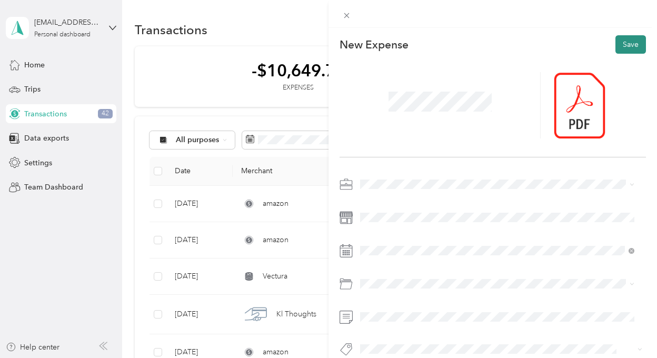
click at [617, 45] on button "Save" at bounding box center [630, 44] width 31 height 18
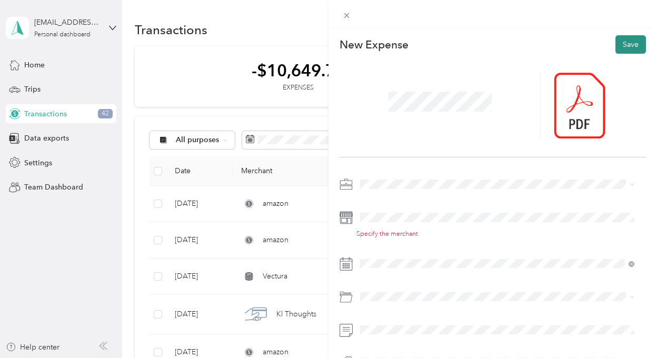
click at [627, 46] on button "Save" at bounding box center [630, 44] width 31 height 18
click at [620, 43] on button "Save" at bounding box center [630, 44] width 31 height 18
click at [621, 44] on button "Save" at bounding box center [630, 44] width 31 height 18
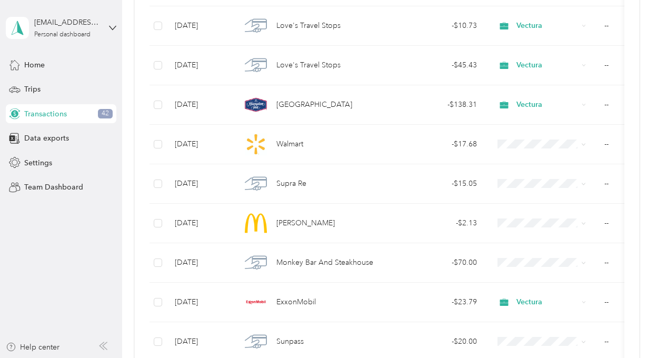
scroll to position [945, 0]
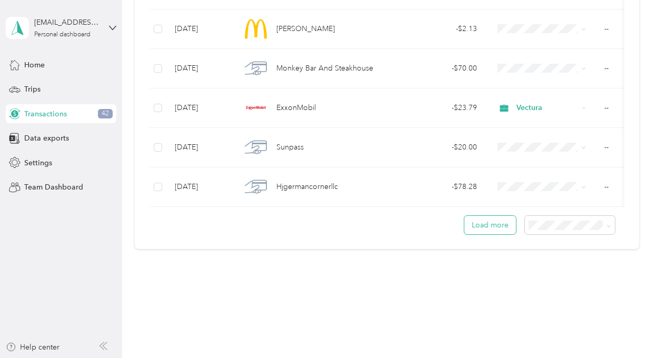
click at [483, 226] on button "Load more" at bounding box center [490, 225] width 52 height 18
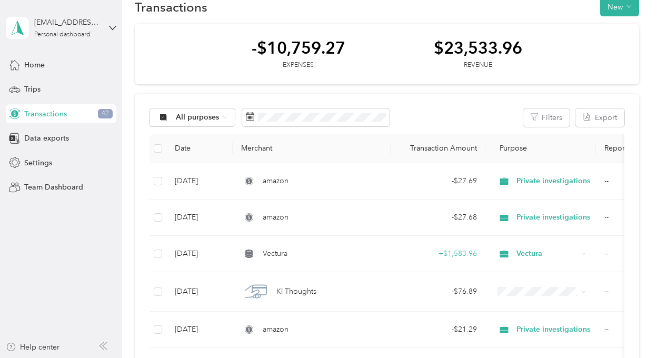
scroll to position [0, 0]
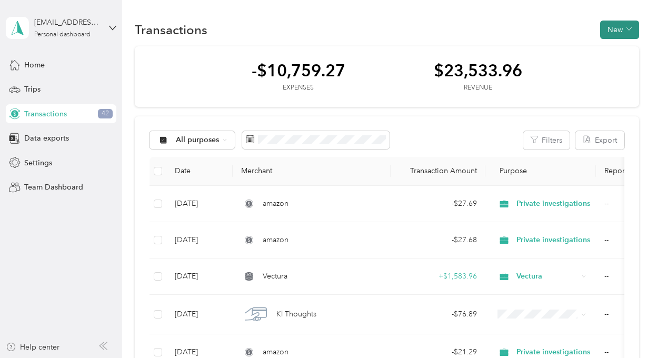
click at [627, 28] on icon "button" at bounding box center [629, 28] width 5 height 5
click at [611, 49] on span "Expense" at bounding box center [614, 49] width 28 height 11
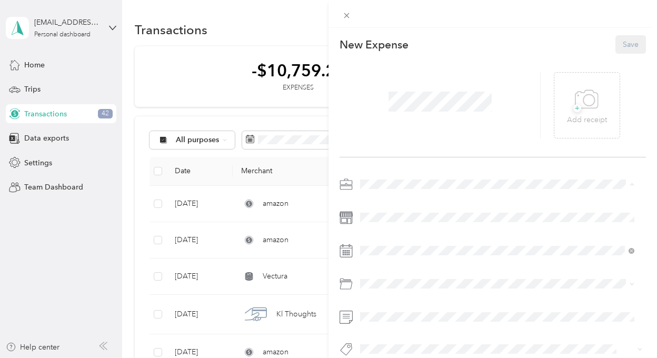
click at [381, 277] on div "Real Estate" at bounding box center [497, 276] width 267 height 11
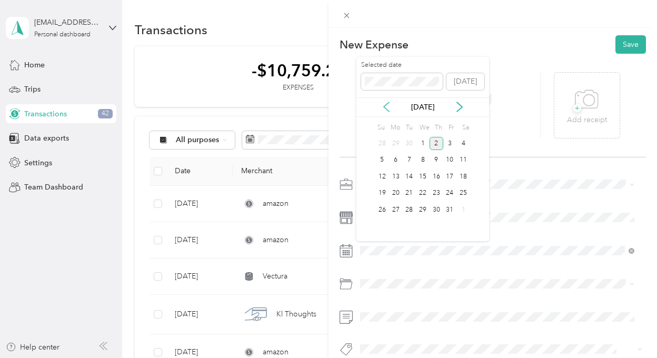
click at [382, 104] on icon at bounding box center [386, 107] width 11 height 11
click at [386, 103] on icon at bounding box center [386, 107] width 11 height 11
click at [451, 161] on div "8" at bounding box center [450, 160] width 14 height 13
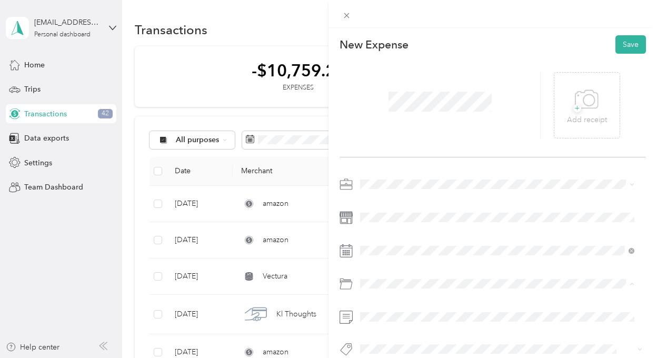
click at [387, 249] on span "entertainment" at bounding box center [387, 251] width 46 height 9
click at [573, 110] on span "+" at bounding box center [577, 108] width 8 height 8
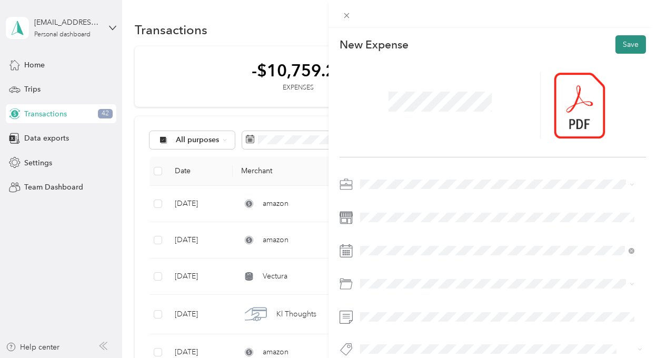
click at [619, 45] on button "Save" at bounding box center [630, 44] width 31 height 18
click at [623, 44] on button "Save" at bounding box center [630, 44] width 31 height 18
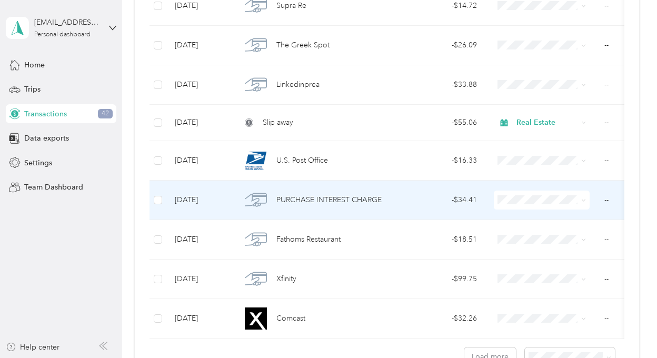
scroll to position [1737, 0]
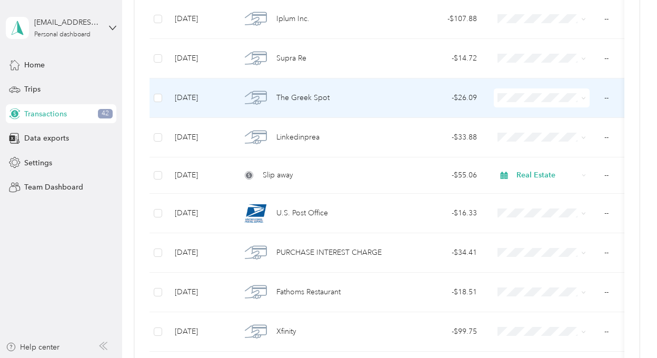
click at [402, 92] on div "- $26.09" at bounding box center [438, 98] width 78 height 12
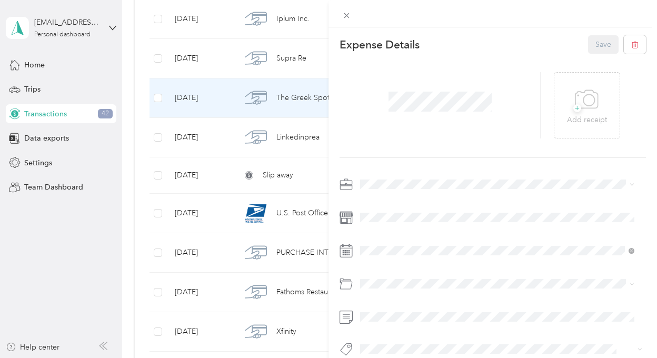
click at [378, 277] on span "Real Estate" at bounding box center [381, 276] width 35 height 9
click at [573, 110] on span "+" at bounding box center [577, 108] width 8 height 8
click at [593, 43] on button "Save" at bounding box center [603, 44] width 31 height 18
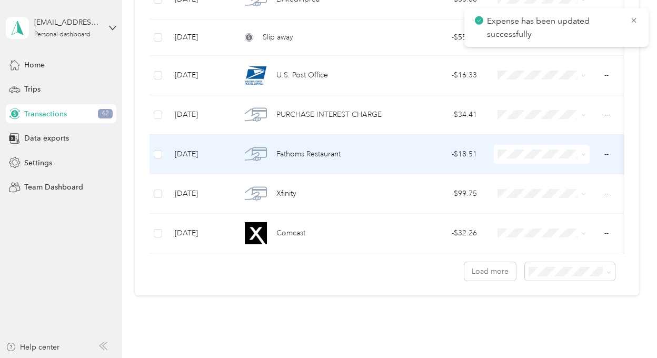
scroll to position [1921, 0]
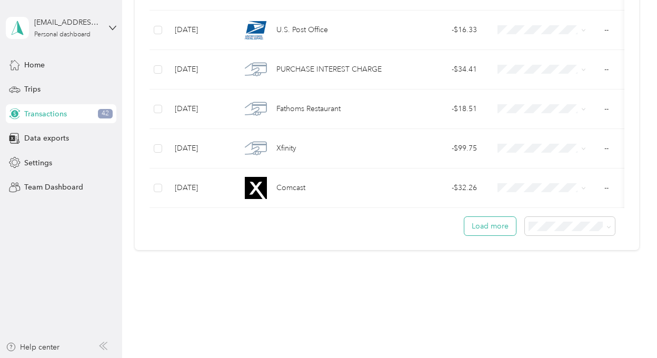
click at [496, 227] on button "Load more" at bounding box center [490, 226] width 52 height 18
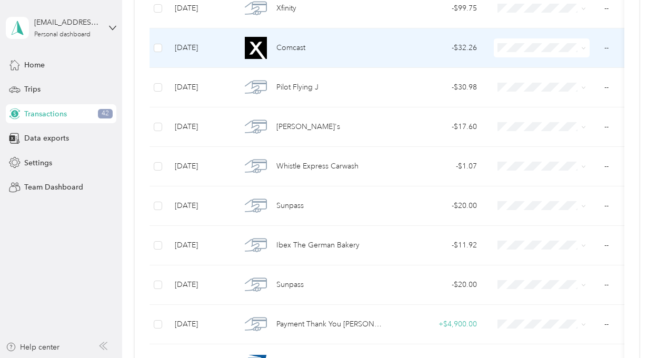
scroll to position [2079, 0]
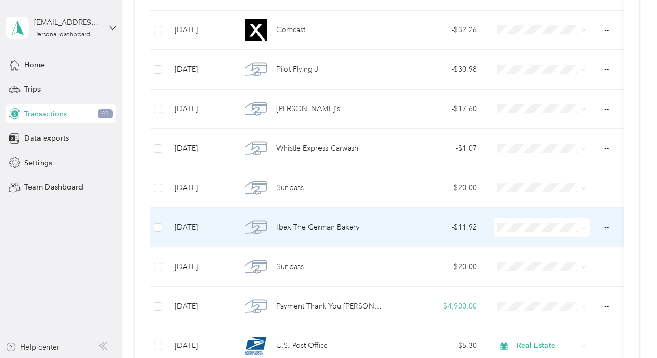
click at [401, 222] on div "- $11.92" at bounding box center [438, 228] width 78 height 12
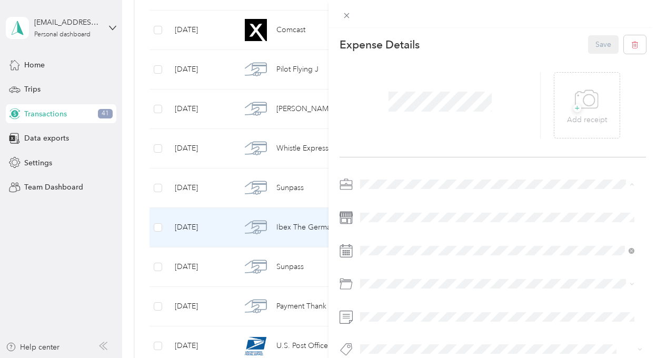
click at [387, 276] on span "Real Estate" at bounding box center [381, 276] width 35 height 9
click at [573, 107] on span "+" at bounding box center [577, 108] width 8 height 8
click at [591, 46] on button "Save" at bounding box center [603, 44] width 31 height 18
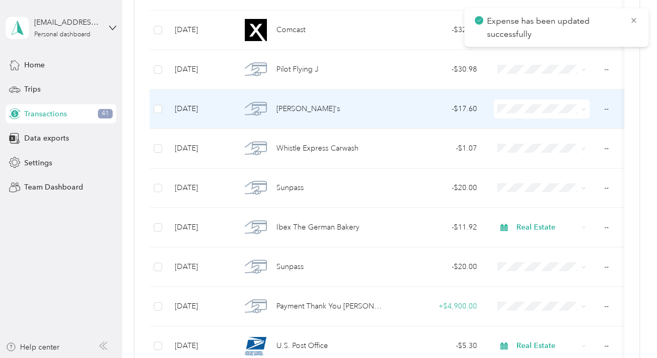
click at [422, 103] on div "- $17.60" at bounding box center [438, 109] width 78 height 12
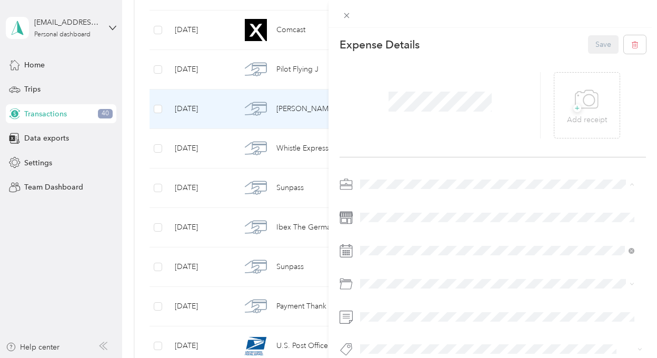
click at [380, 276] on span "Real Estate" at bounding box center [381, 276] width 35 height 9
click at [573, 109] on span "+" at bounding box center [577, 108] width 8 height 8
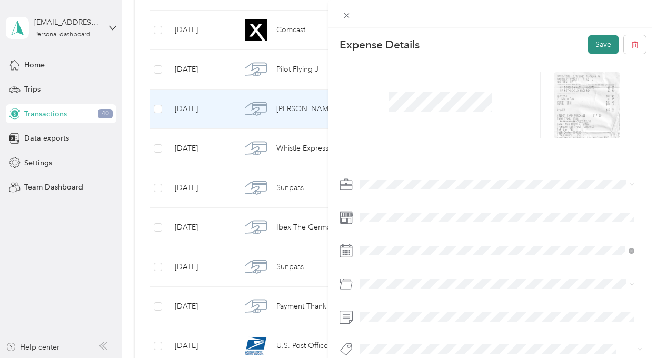
click at [597, 43] on button "Save" at bounding box center [603, 44] width 31 height 18
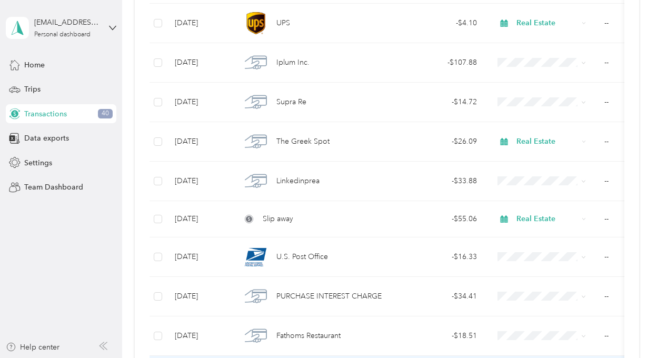
scroll to position [1710, 0]
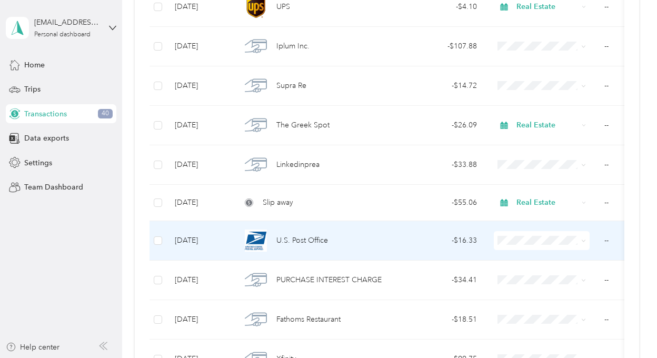
click at [376, 231] on div "U.S. Post Office" at bounding box center [311, 241] width 141 height 22
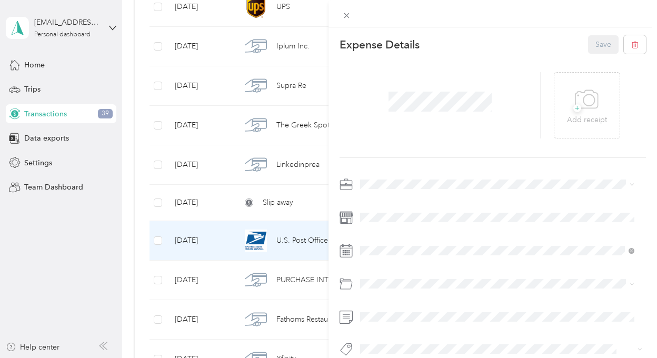
click at [392, 275] on span "Real Estate" at bounding box center [381, 271] width 35 height 9
click at [573, 107] on span "+" at bounding box center [577, 108] width 8 height 8
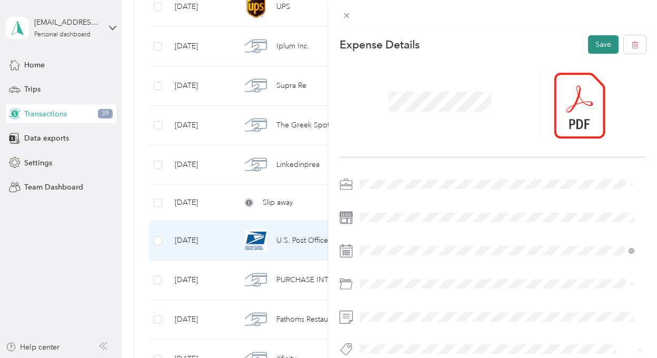
click at [598, 47] on button "Save" at bounding box center [603, 44] width 31 height 18
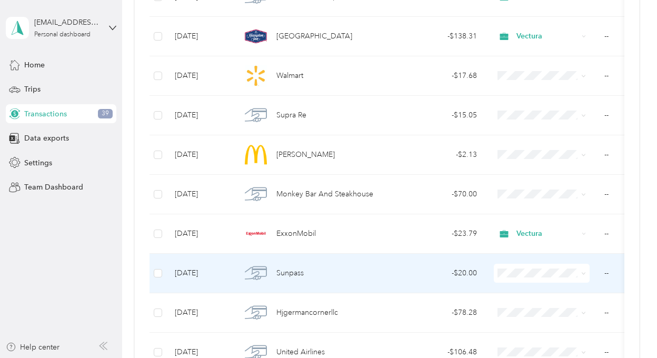
scroll to position [868, 0]
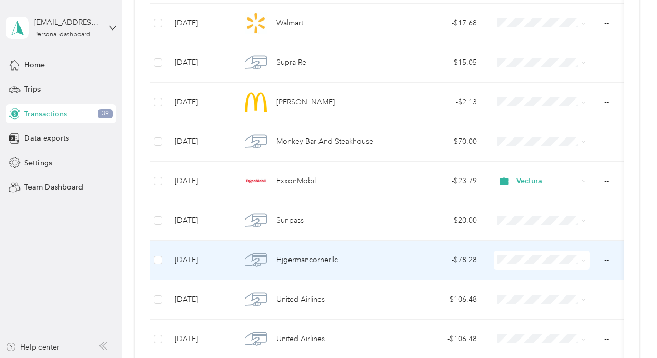
click at [306, 256] on span "Hjgermancornerllc" at bounding box center [307, 260] width 62 height 12
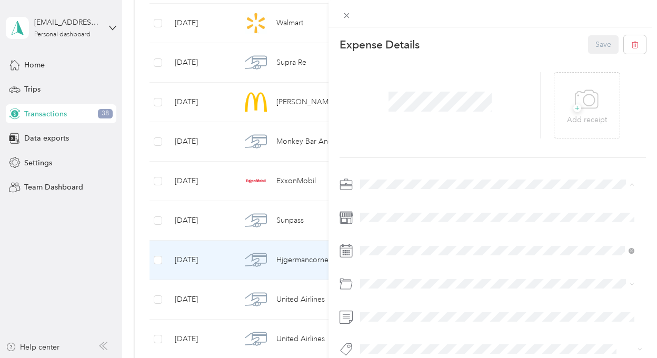
click at [387, 276] on div "Real Estate" at bounding box center [497, 276] width 267 height 11
click at [573, 107] on span "+" at bounding box center [577, 108] width 8 height 8
click at [596, 44] on button "Save" at bounding box center [603, 44] width 31 height 18
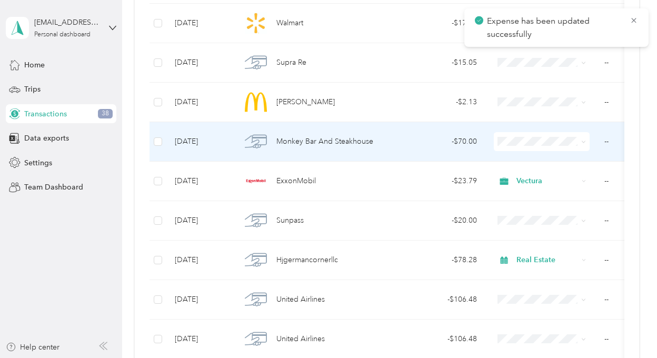
click at [435, 136] on div "- $70.00" at bounding box center [438, 142] width 78 height 12
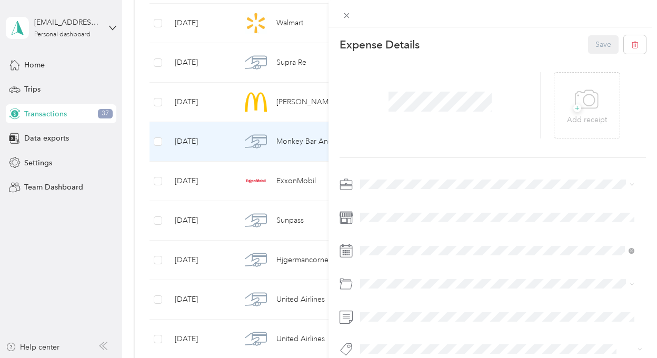
click at [387, 276] on span "Real Estate" at bounding box center [381, 272] width 35 height 9
click at [573, 106] on span "+" at bounding box center [577, 108] width 8 height 8
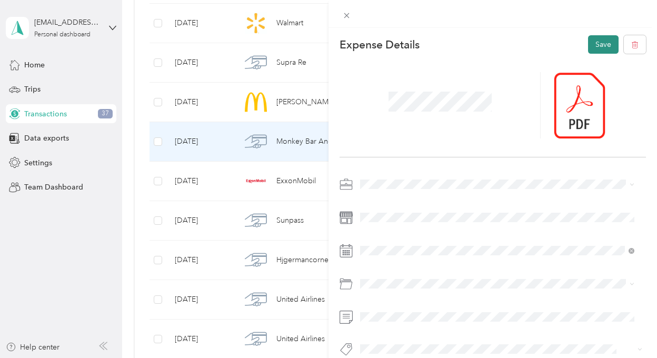
click at [597, 47] on button "Save" at bounding box center [603, 44] width 31 height 18
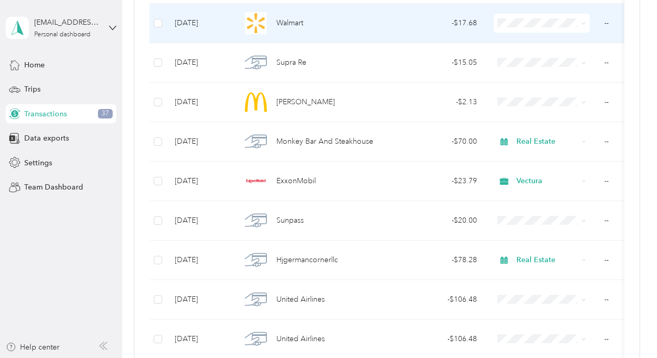
click at [374, 23] on div "Walmart" at bounding box center [311, 23] width 141 height 22
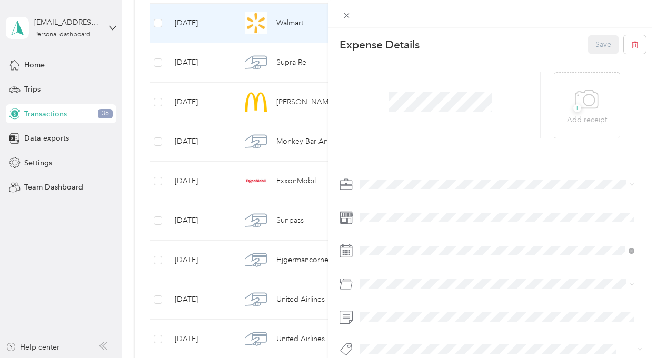
click at [382, 258] on span "Vectura" at bounding box center [376, 257] width 25 height 9
click at [573, 109] on span "+" at bounding box center [577, 108] width 8 height 8
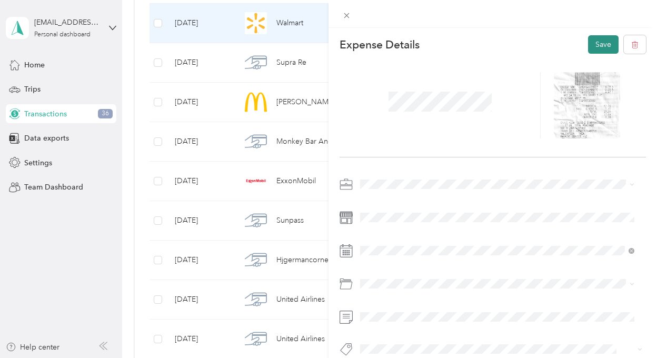
click at [594, 45] on button "Save" at bounding box center [603, 44] width 31 height 18
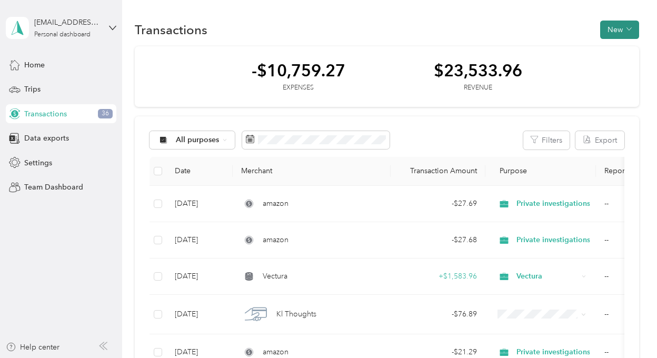
click at [627, 29] on icon "button" at bounding box center [629, 28] width 5 height 5
click at [612, 48] on span "Expense" at bounding box center [614, 49] width 28 height 11
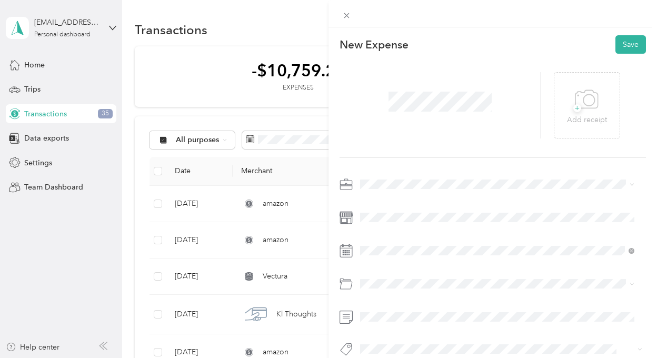
click at [376, 276] on span "Real Estate" at bounding box center [381, 275] width 35 height 9
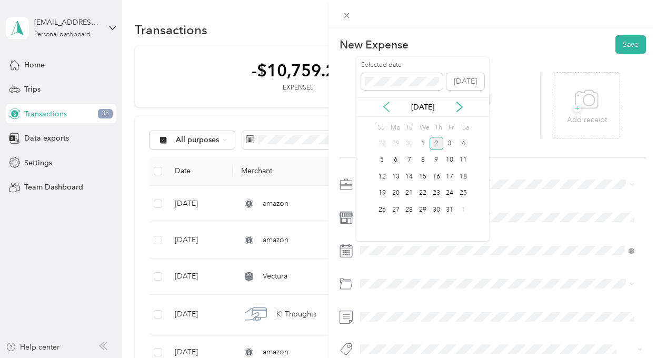
click at [384, 107] on icon at bounding box center [386, 106] width 5 height 9
click at [421, 192] on div "24" at bounding box center [423, 193] width 14 height 13
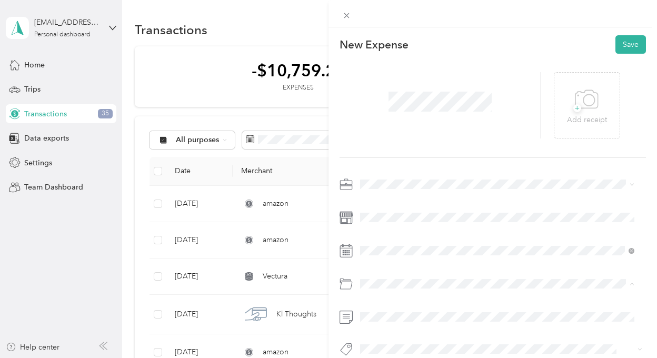
click at [389, 250] on span "entertainment" at bounding box center [387, 251] width 46 height 9
click at [573, 108] on span "+" at bounding box center [577, 108] width 8 height 8
click at [620, 42] on button "Save" at bounding box center [630, 44] width 31 height 18
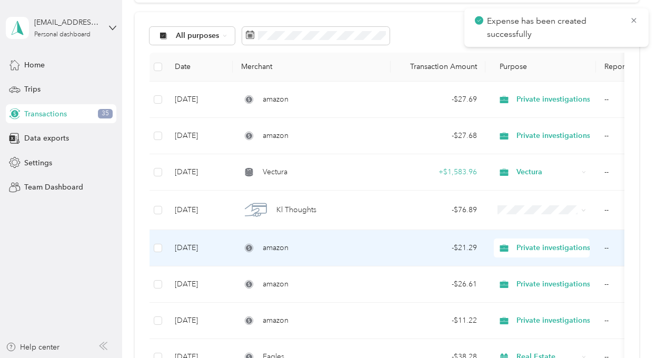
scroll to position [105, 0]
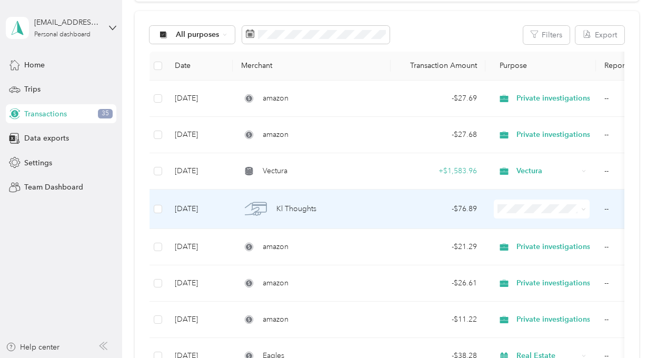
click at [311, 209] on span "Kl Thoughts" at bounding box center [296, 209] width 40 height 12
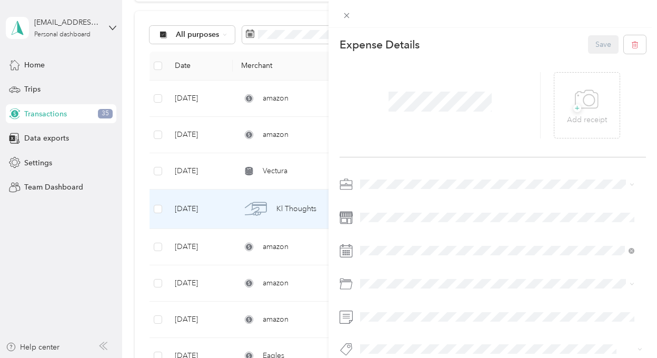
click at [105, 233] on div "This expense cannot be edited because it is either under review, approved, or p…" at bounding box center [328, 179] width 657 height 358
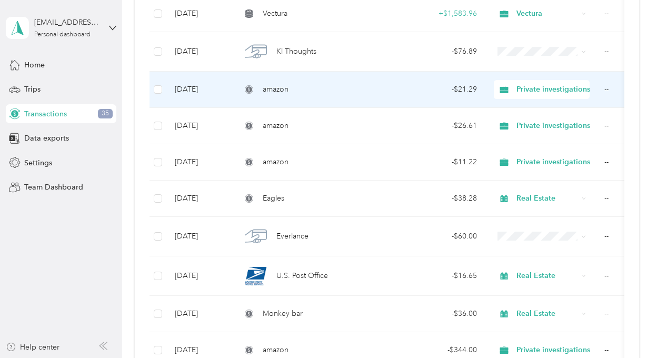
scroll to position [316, 0]
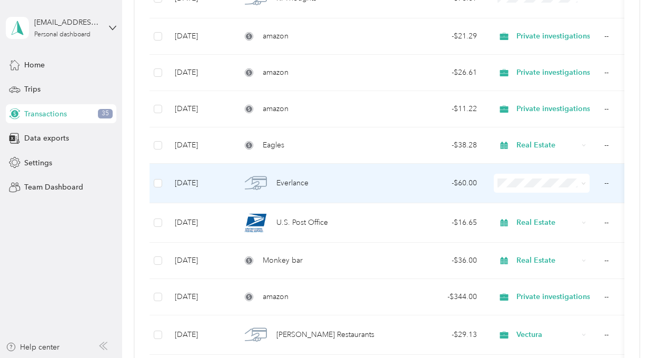
click at [304, 183] on span "Everlance" at bounding box center [292, 183] width 32 height 12
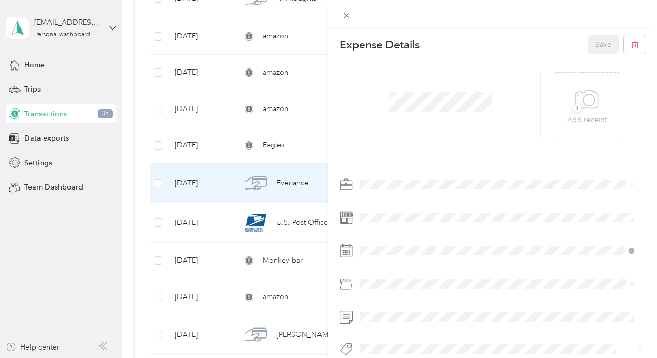
click at [381, 273] on span "Real Estate" at bounding box center [381, 275] width 35 height 9
click at [382, 233] on div "software" at bounding box center [497, 231] width 267 height 11
click at [594, 42] on button "Save" at bounding box center [603, 44] width 31 height 18
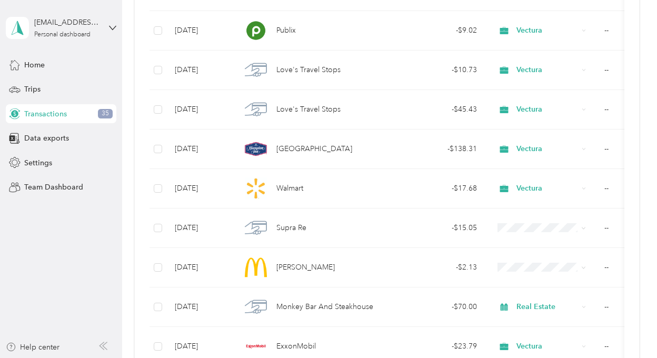
scroll to position [790, 0]
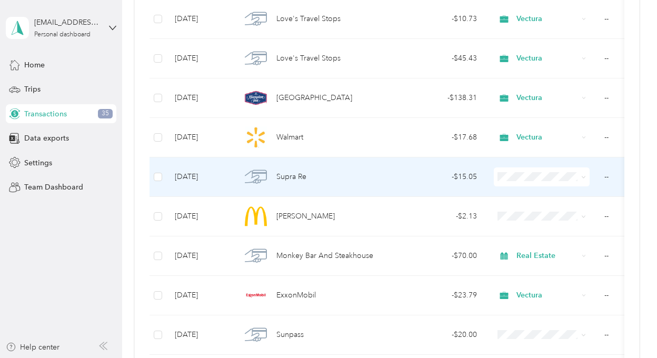
click at [374, 178] on div "Supra Re" at bounding box center [311, 177] width 141 height 22
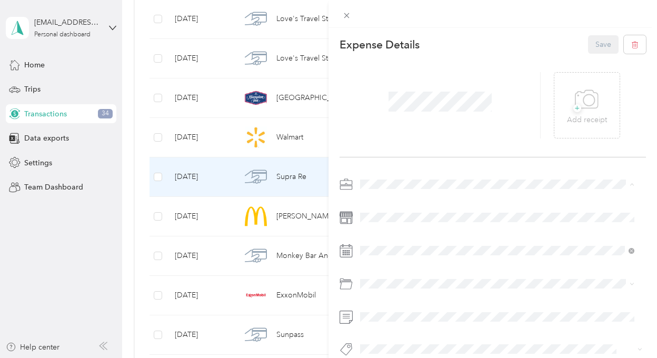
click at [386, 277] on span "Real Estate" at bounding box center [381, 276] width 35 height 9
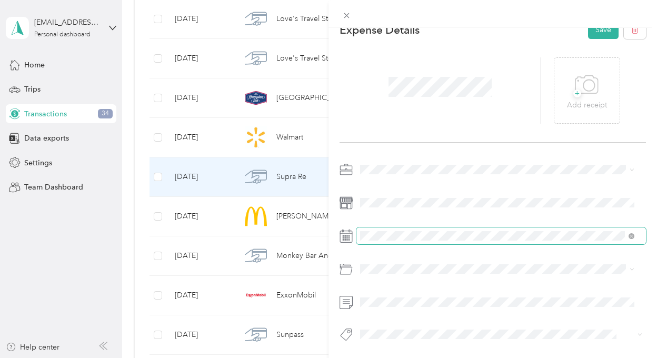
scroll to position [23, 0]
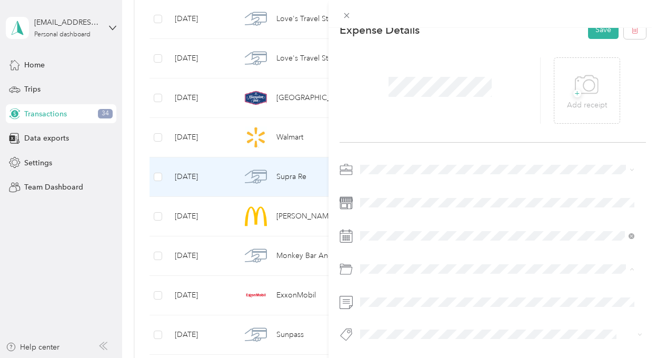
click at [372, 211] on span "software" at bounding box center [378, 210] width 28 height 9
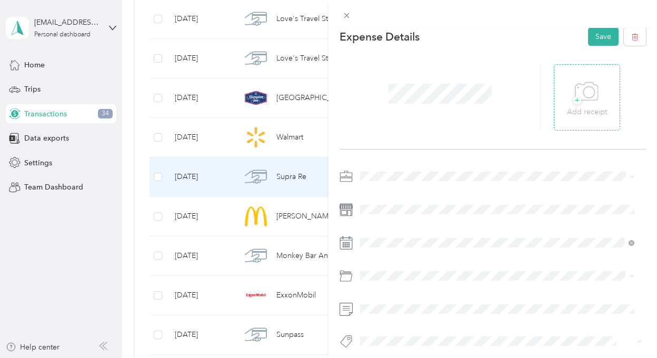
scroll to position [0, 0]
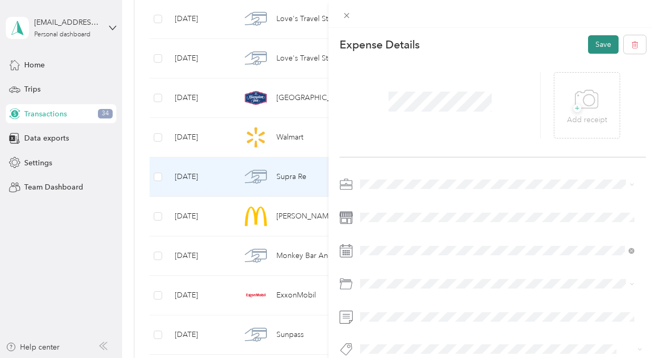
click at [594, 46] on button "Save" at bounding box center [603, 44] width 31 height 18
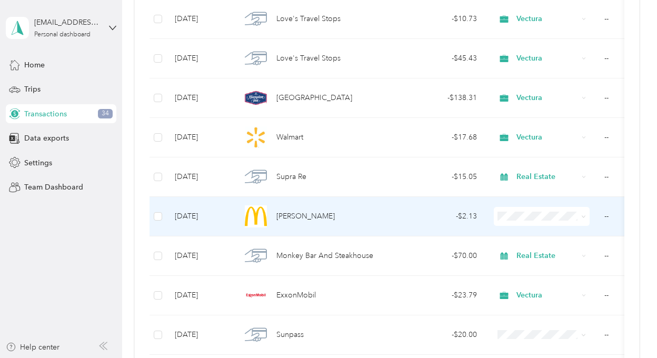
click at [362, 210] on div "[PERSON_NAME]" at bounding box center [311, 216] width 141 height 22
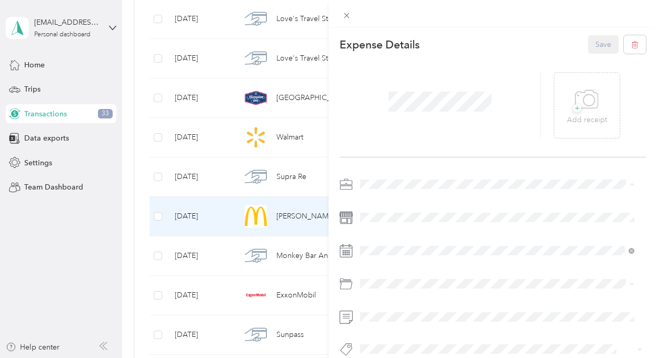
click at [385, 275] on span "Real Estate" at bounding box center [381, 276] width 35 height 9
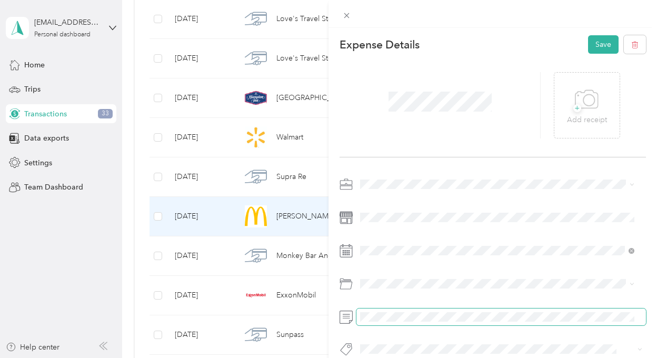
scroll to position [23, 0]
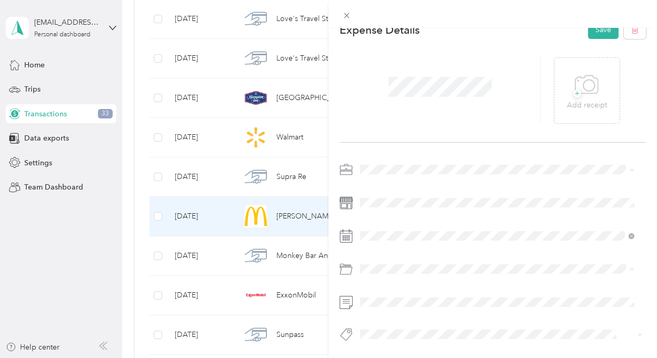
click at [498, 39] on div "+ Add receipt" at bounding box center [493, 91] width 306 height 104
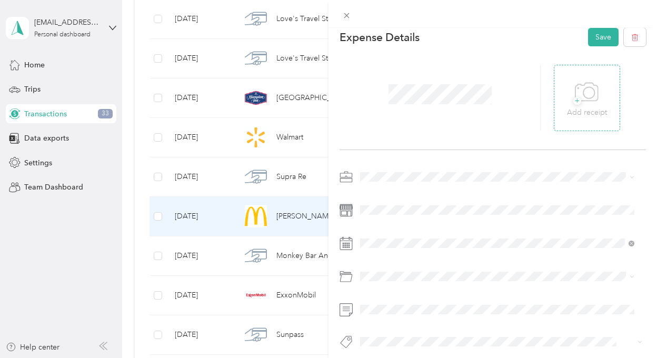
scroll to position [0, 0]
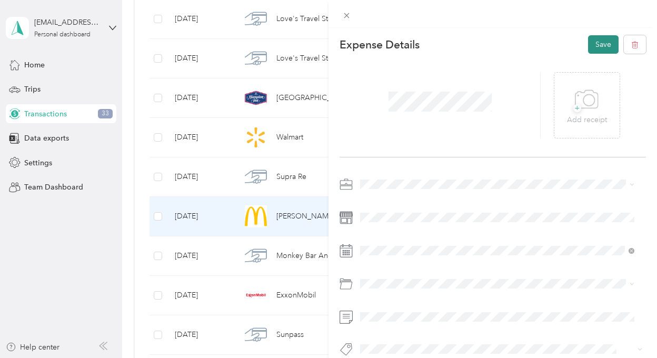
click at [598, 47] on button "Save" at bounding box center [603, 44] width 31 height 18
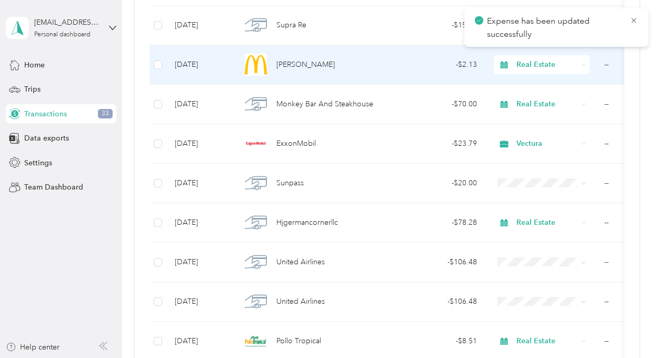
scroll to position [948, 0]
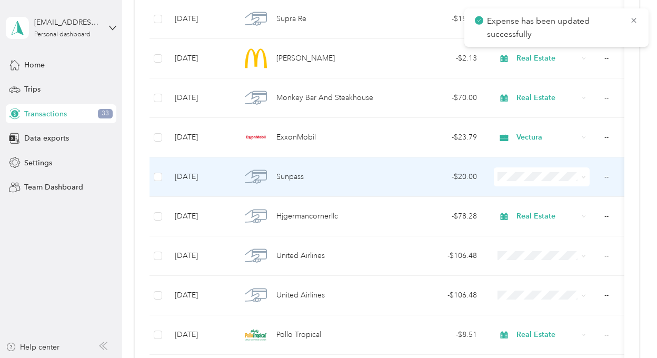
click at [330, 178] on div "Sunpass" at bounding box center [311, 177] width 141 height 22
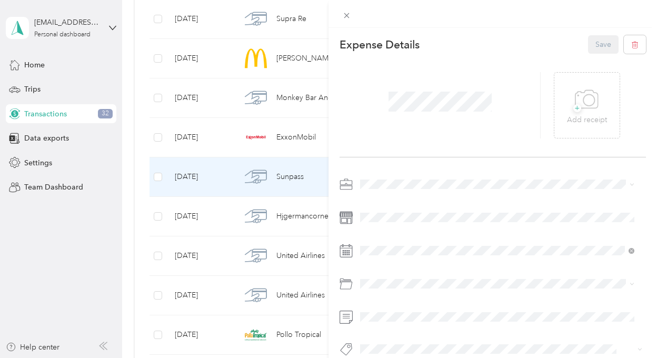
click at [390, 275] on span "Real Estate" at bounding box center [381, 274] width 35 height 9
click at [592, 44] on button "Save" at bounding box center [603, 44] width 31 height 18
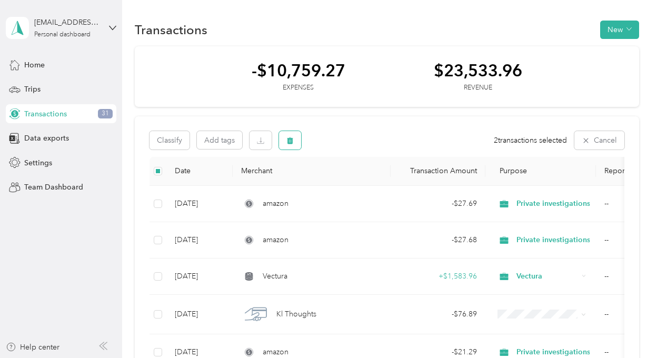
click at [289, 140] on icon "button" at bounding box center [290, 140] width 6 height 7
click at [380, 186] on button "Yes" at bounding box center [381, 184] width 21 height 17
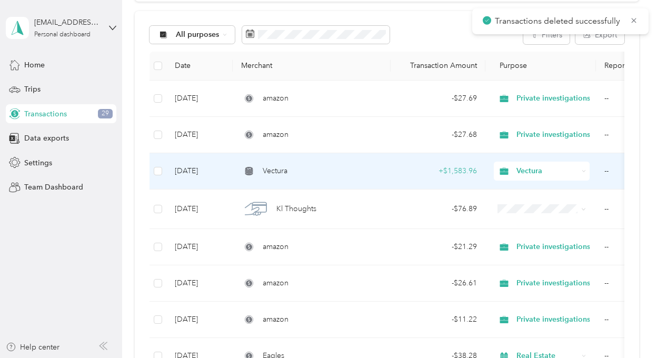
scroll to position [158, 0]
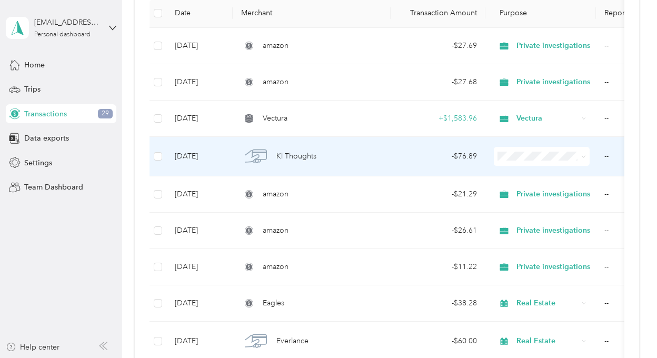
click at [303, 155] on span "Kl Thoughts" at bounding box center [296, 157] width 40 height 12
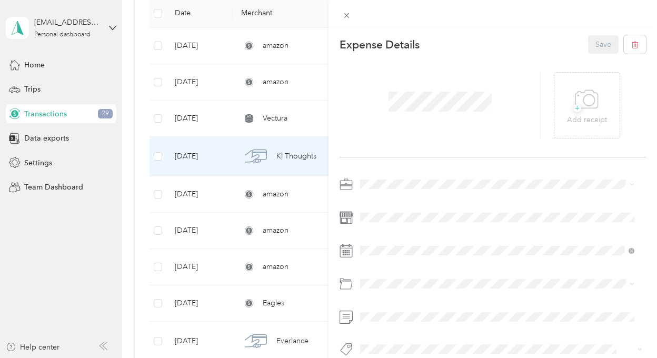
click at [90, 230] on div "This expense cannot be edited because it is either under review, approved, or p…" at bounding box center [328, 179] width 657 height 358
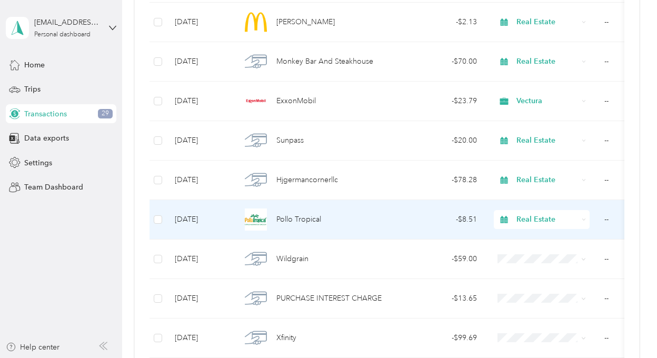
scroll to position [1000, 0]
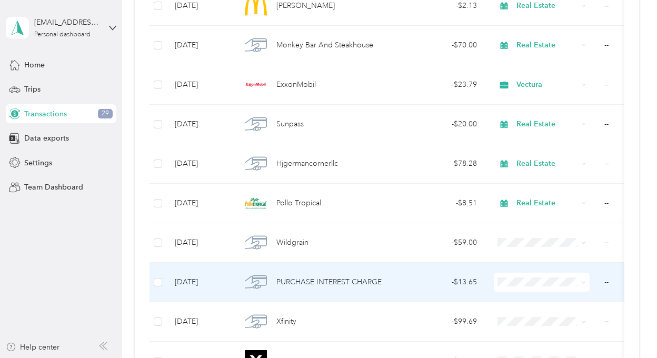
click at [389, 280] on td "PURCHASE INTEREST CHARGE" at bounding box center [312, 282] width 158 height 39
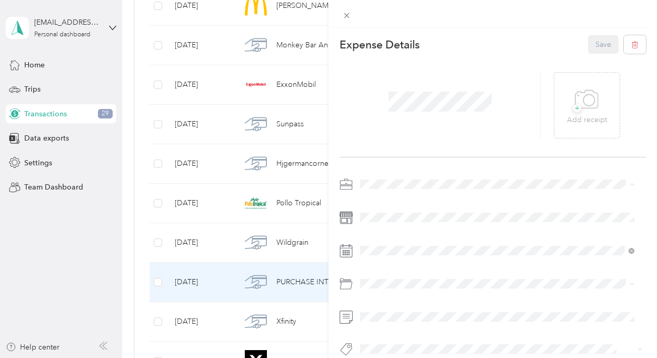
click at [389, 274] on span "Real Estate" at bounding box center [381, 276] width 35 height 9
click at [588, 43] on button "Save" at bounding box center [603, 44] width 31 height 18
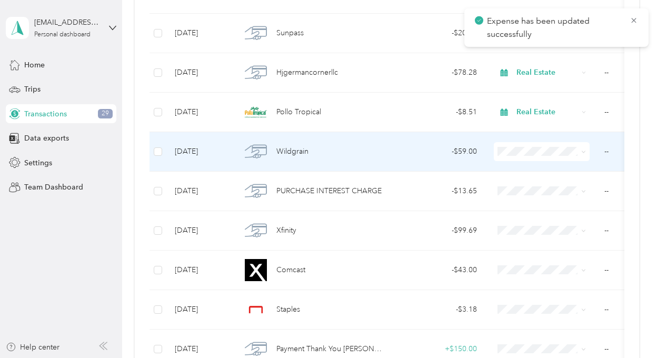
scroll to position [1106, 0]
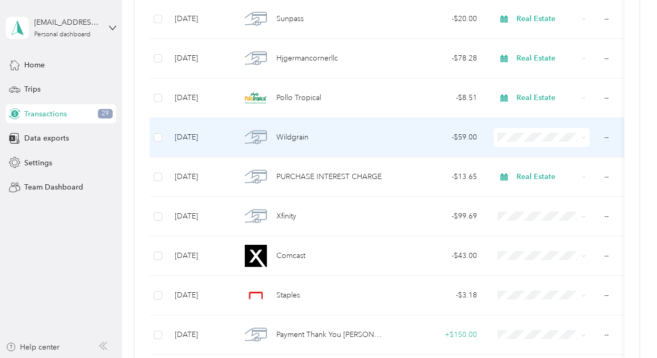
click at [368, 136] on div "Wildgrain" at bounding box center [311, 137] width 141 height 22
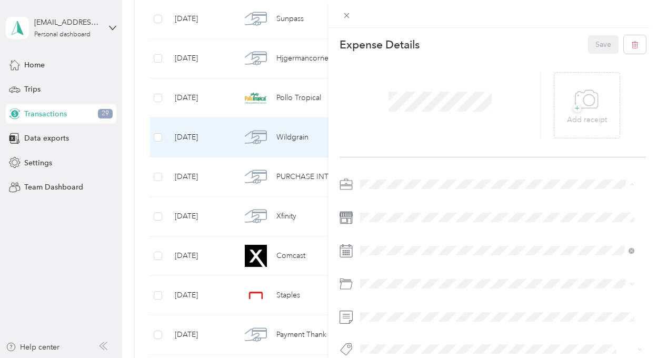
click at [395, 277] on li "Real Estate" at bounding box center [497, 276] width 282 height 18
click at [593, 42] on button "Save" at bounding box center [603, 44] width 31 height 18
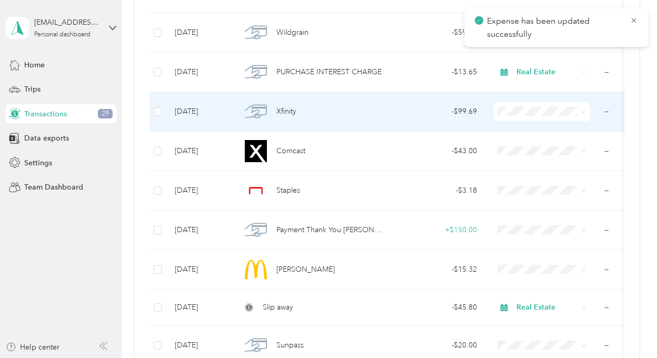
scroll to position [1211, 0]
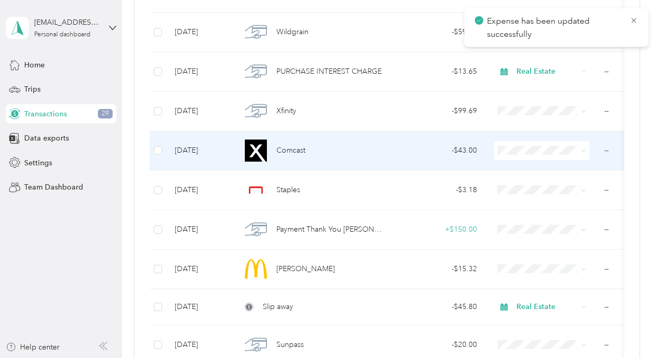
click at [331, 150] on div "Comcast" at bounding box center [311, 151] width 141 height 22
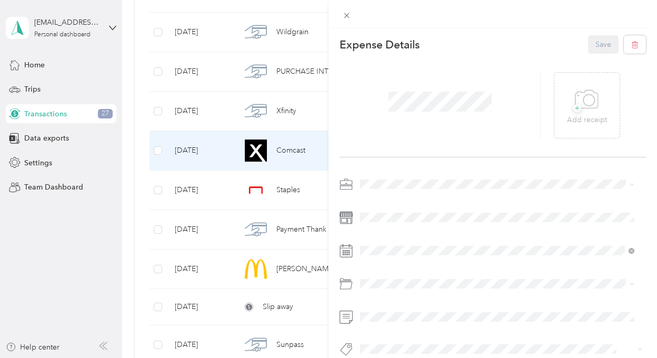
click at [383, 277] on span "Real Estate" at bounding box center [381, 276] width 35 height 9
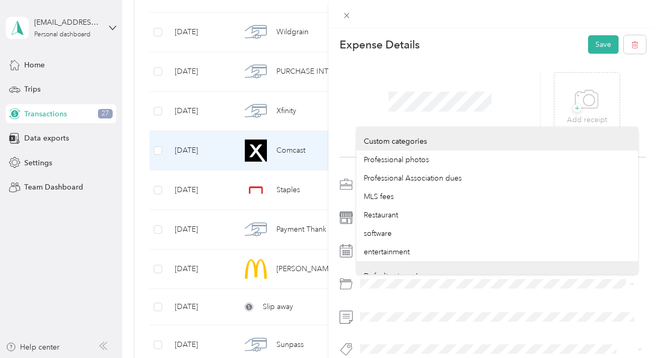
click at [341, 287] on div at bounding box center [493, 283] width 306 height 17
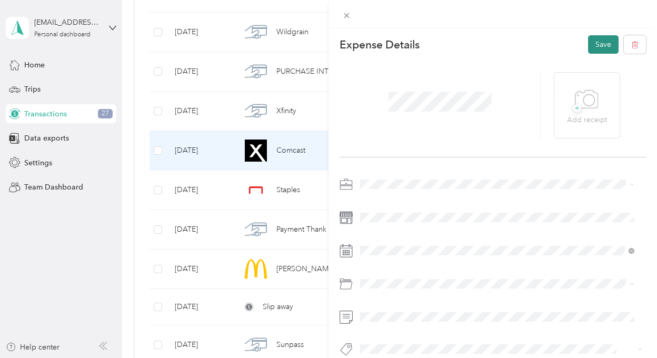
click at [595, 46] on button "Save" at bounding box center [603, 44] width 31 height 18
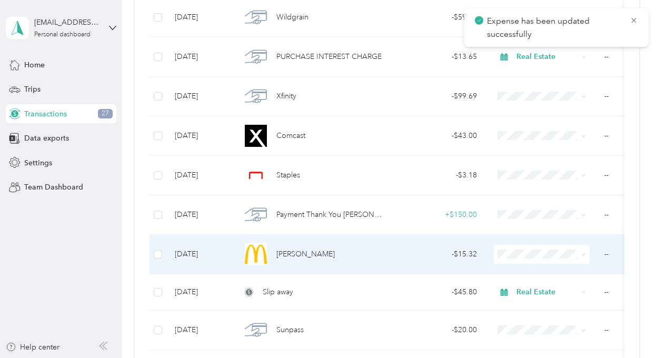
scroll to position [1264, 0]
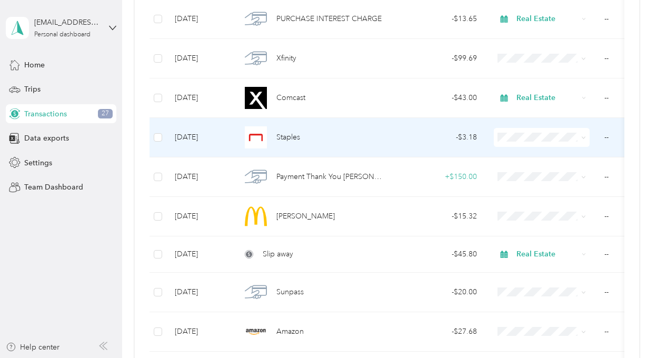
click at [330, 136] on div "Staples" at bounding box center [311, 137] width 141 height 22
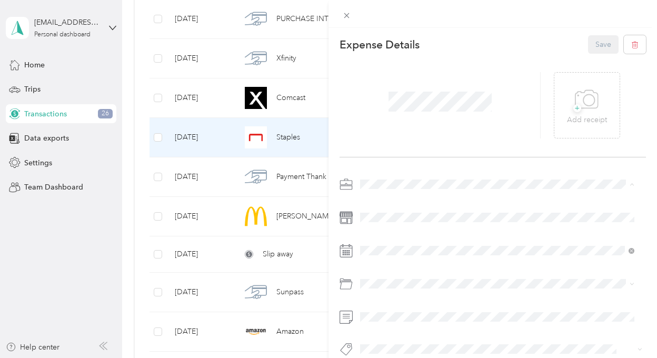
click at [383, 277] on div "Real Estate" at bounding box center [497, 276] width 267 height 11
click at [590, 44] on button "Save" at bounding box center [603, 44] width 31 height 18
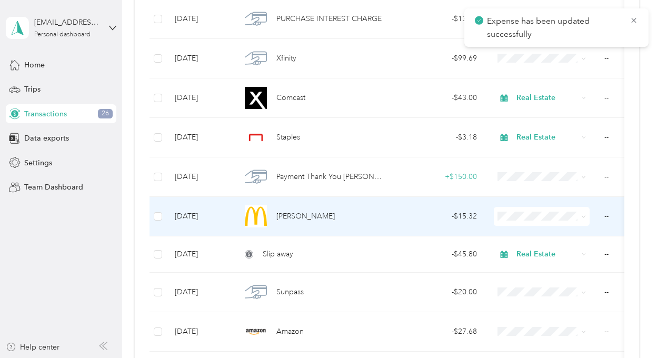
click at [366, 213] on div "[PERSON_NAME]" at bounding box center [311, 216] width 141 height 22
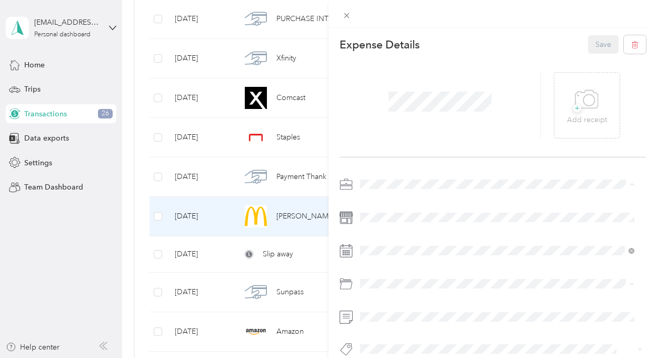
click at [387, 275] on span "Real Estate" at bounding box center [381, 276] width 35 height 9
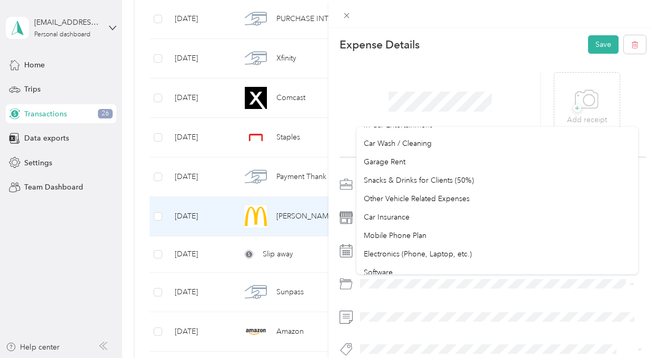
scroll to position [263, 0]
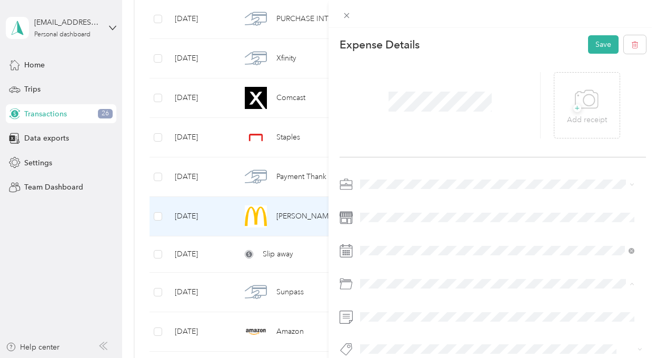
click at [414, 159] on span "Snacks & Drinks for Clients (50%)" at bounding box center [419, 160] width 110 height 9
click at [594, 42] on button "Save" at bounding box center [603, 44] width 31 height 18
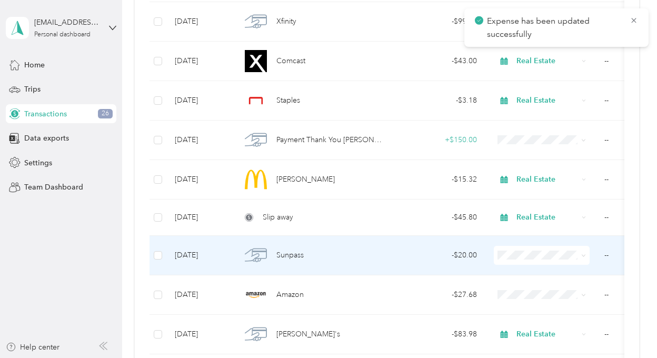
scroll to position [1369, 0]
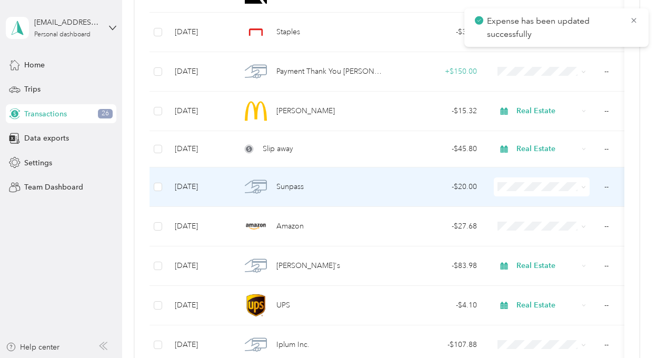
click at [345, 184] on div "Sunpass" at bounding box center [311, 187] width 141 height 22
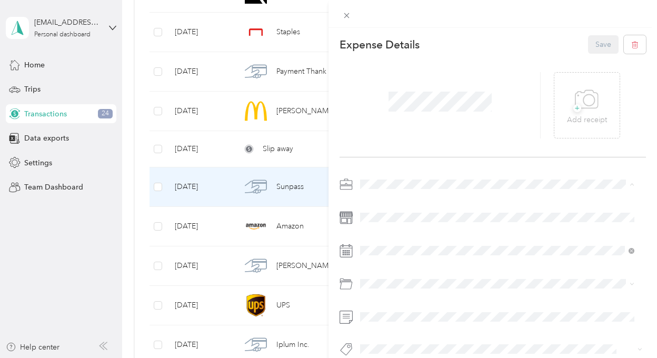
click at [390, 275] on span "Real Estate" at bounding box center [381, 276] width 35 height 9
click at [592, 47] on button "Save" at bounding box center [603, 44] width 31 height 18
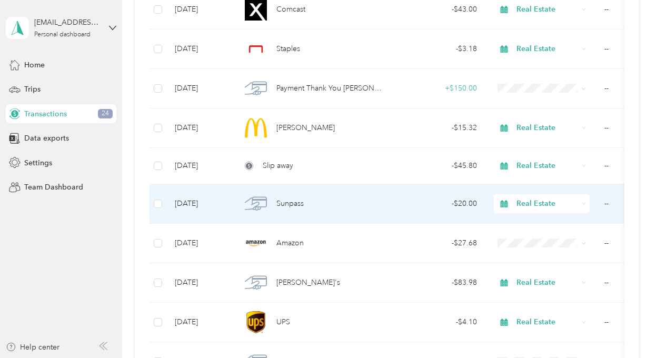
scroll to position [1369, 0]
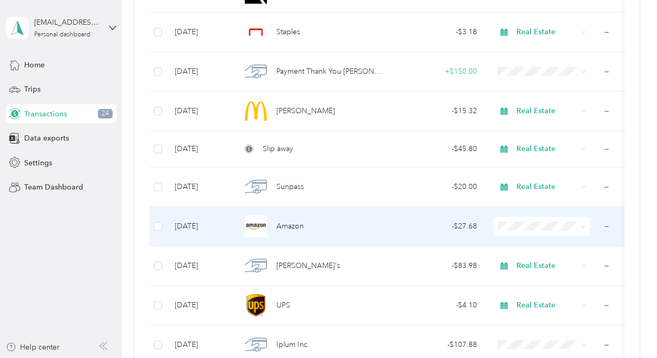
click at [393, 225] on td "- $27.68" at bounding box center [438, 226] width 95 height 39
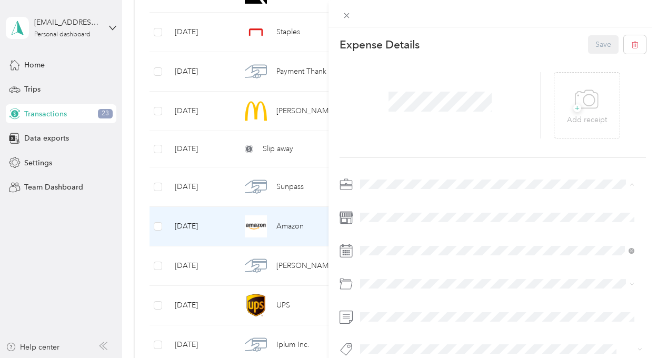
click at [391, 277] on li "Real Estate" at bounding box center [497, 276] width 282 height 18
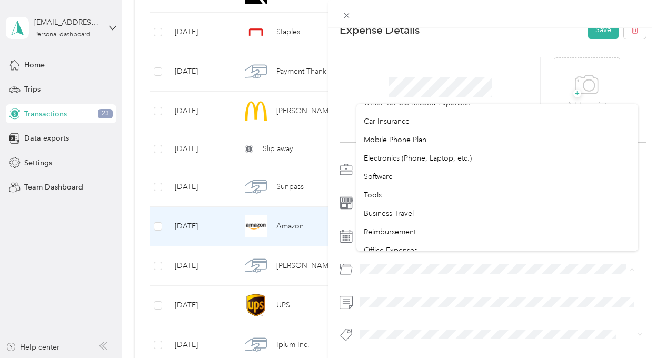
scroll to position [369, 0]
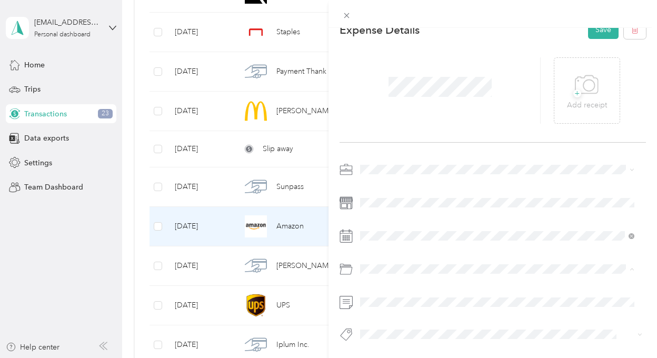
click at [406, 197] on span "Office Expenses" at bounding box center [391, 197] width 54 height 9
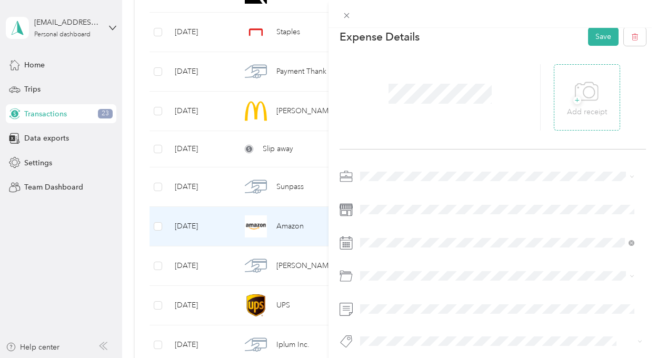
scroll to position [0, 0]
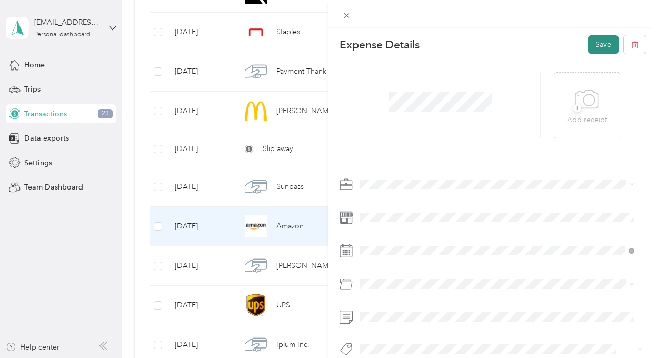
click at [595, 45] on button "Save" at bounding box center [603, 44] width 31 height 18
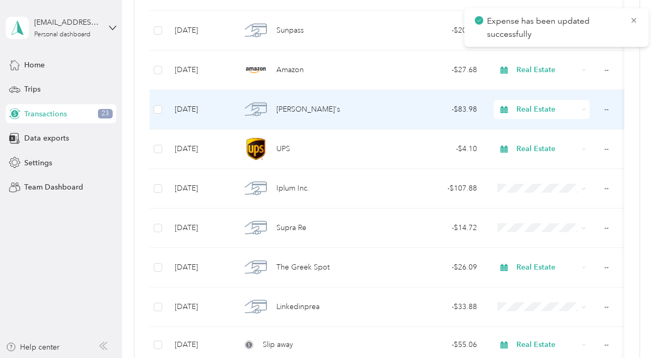
scroll to position [1527, 0]
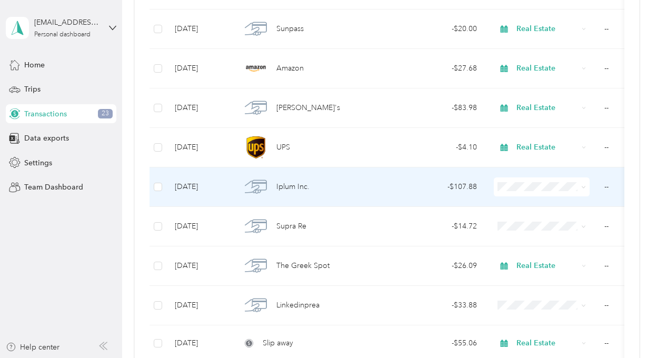
click at [342, 182] on div "Iplum Inc." at bounding box center [311, 187] width 141 height 22
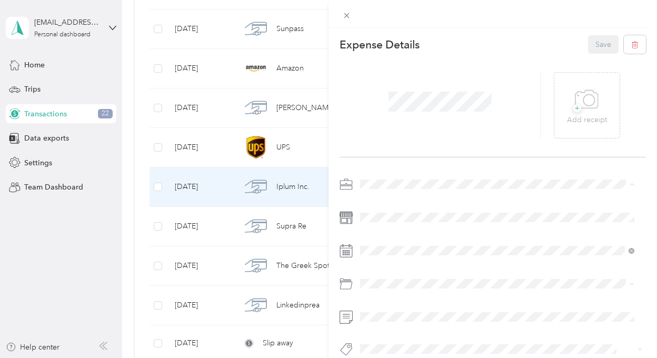
click at [389, 279] on li "Real Estate" at bounding box center [497, 276] width 282 height 18
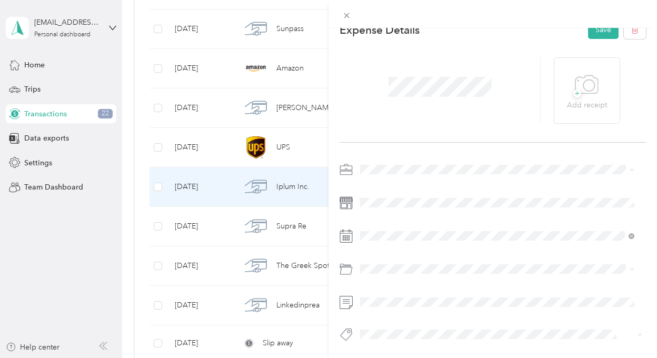
scroll to position [23, 0]
click at [384, 210] on span "software" at bounding box center [378, 210] width 28 height 9
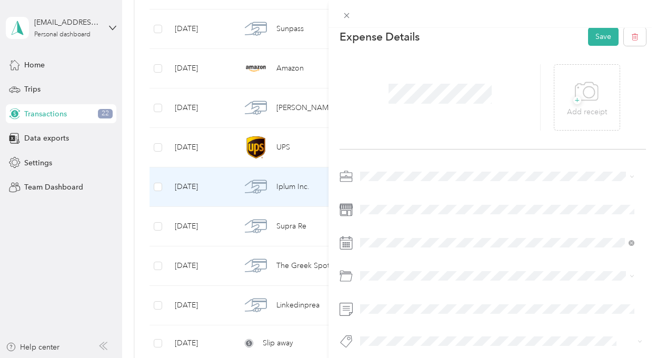
scroll to position [0, 0]
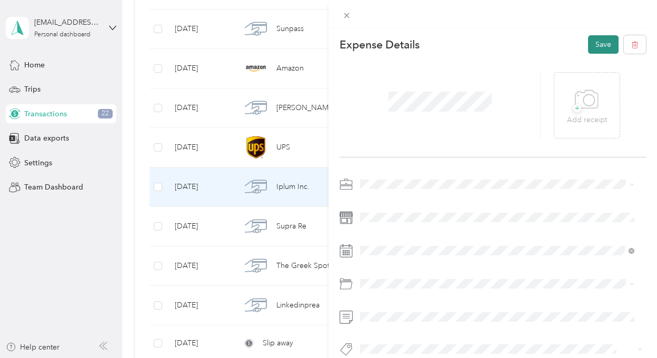
click at [590, 45] on button "Save" at bounding box center [603, 44] width 31 height 18
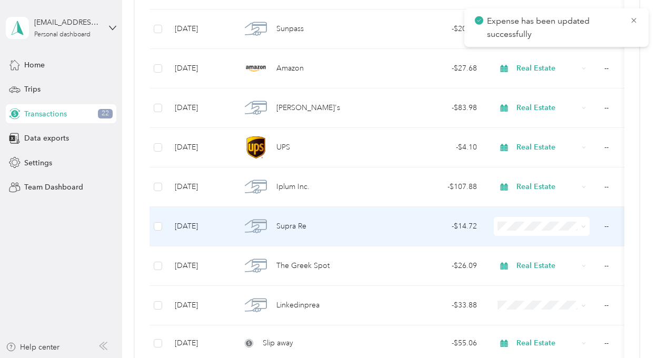
scroll to position [1685, 0]
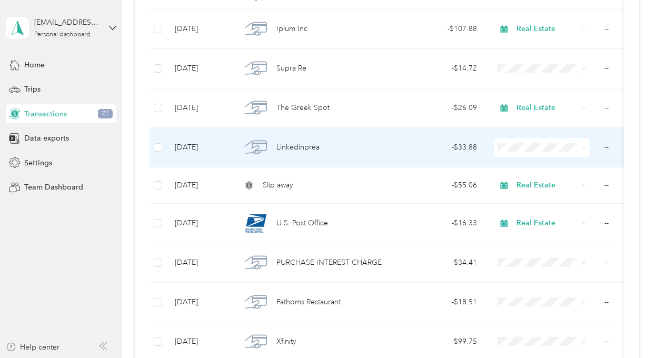
click at [375, 137] on div "Linkedinprea" at bounding box center [311, 147] width 141 height 22
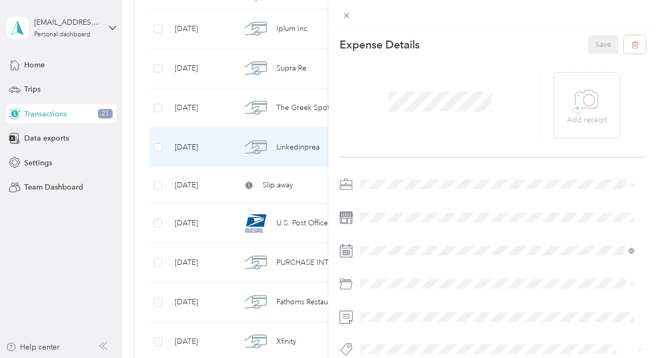
click at [395, 241] on div "Private investigations" at bounding box center [497, 239] width 267 height 11
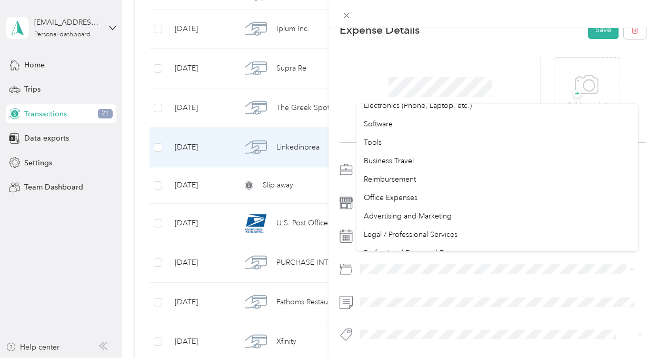
scroll to position [421, 0]
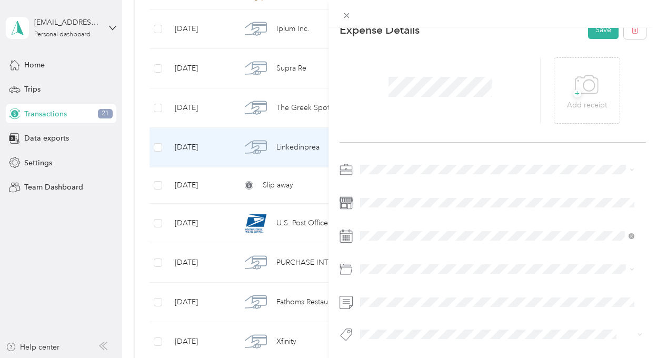
click at [415, 181] on span "Legal / Professional Services" at bounding box center [411, 180] width 94 height 9
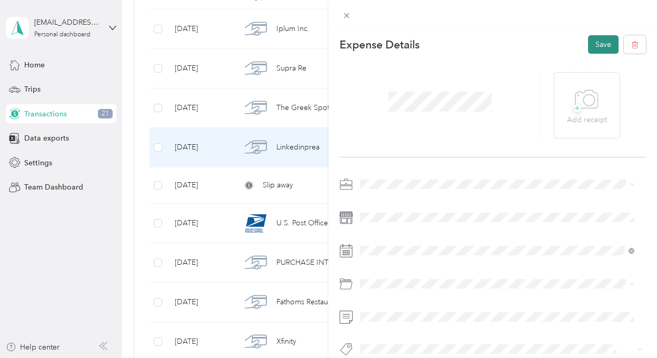
click at [590, 45] on button "Save" at bounding box center [603, 44] width 31 height 18
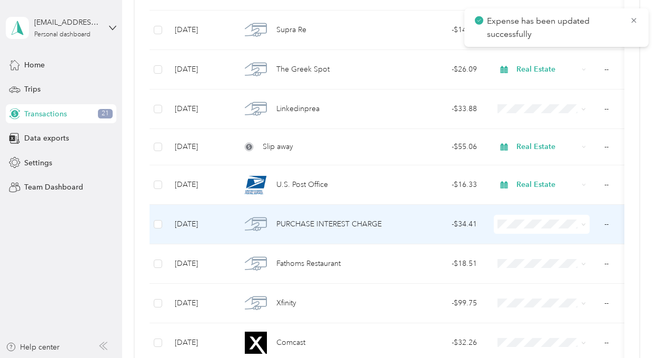
scroll to position [1737, 0]
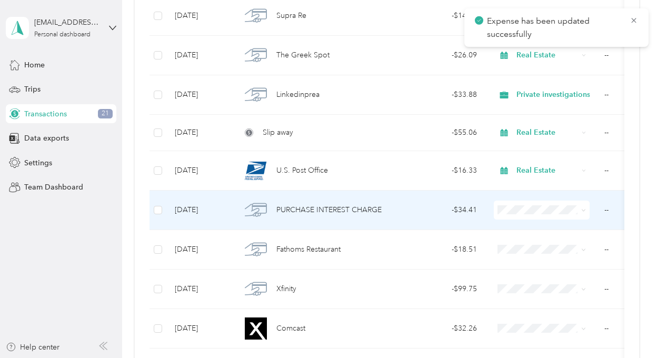
click at [377, 204] on span "PURCHASE INTEREST CHARGE" at bounding box center [328, 210] width 105 height 12
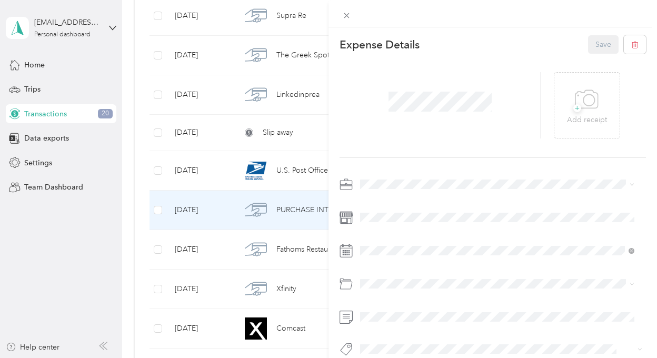
click at [385, 275] on span "Real Estate" at bounding box center [381, 276] width 35 height 9
click at [594, 43] on button "Save" at bounding box center [603, 44] width 31 height 18
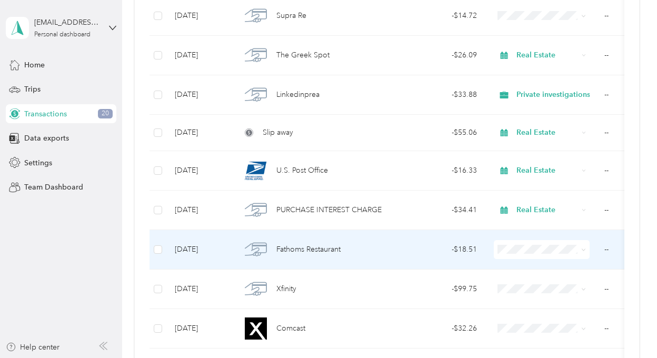
click at [414, 244] on div "- $18.51" at bounding box center [438, 250] width 78 height 12
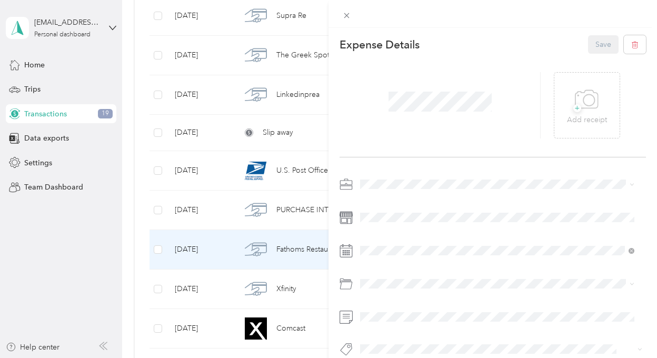
click at [386, 276] on span "Real Estate" at bounding box center [381, 275] width 35 height 9
click at [594, 41] on button "Save" at bounding box center [603, 44] width 31 height 18
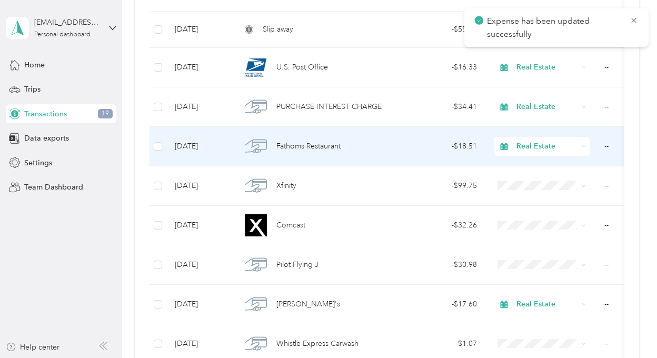
scroll to position [1843, 0]
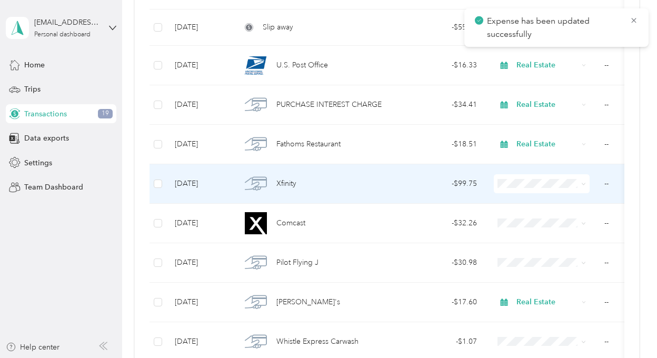
click at [349, 177] on div "Xfinity" at bounding box center [311, 184] width 141 height 22
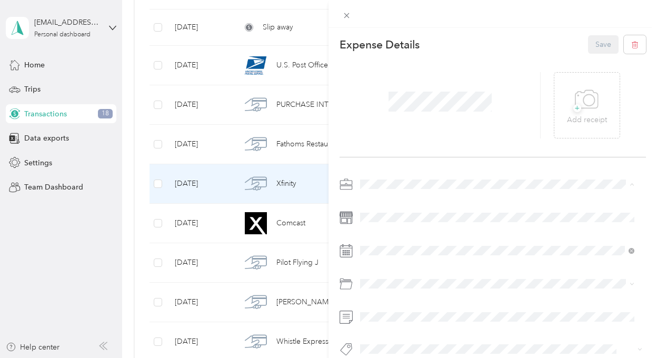
click at [377, 276] on span "Real Estate" at bounding box center [381, 276] width 35 height 9
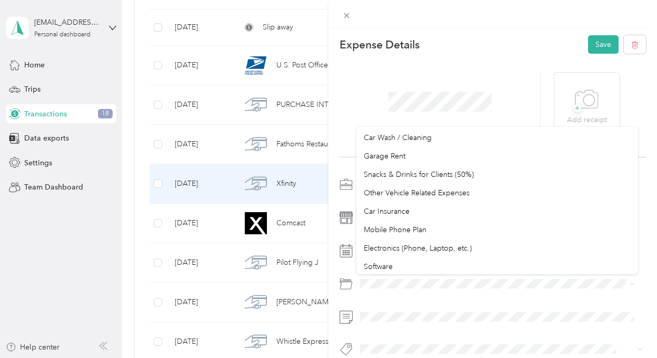
scroll to position [263, 0]
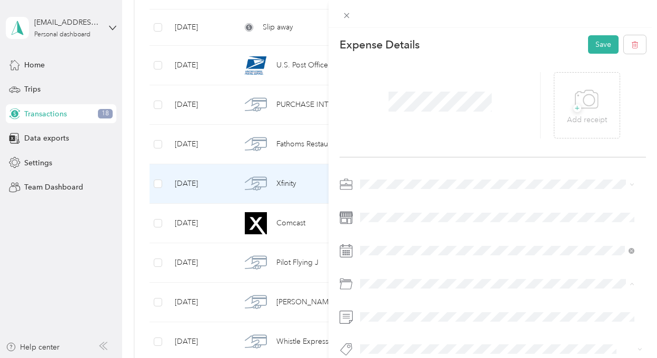
click at [404, 216] on span "Mobile Phone Plan" at bounding box center [395, 215] width 63 height 9
click at [592, 46] on button "Save" at bounding box center [603, 44] width 31 height 18
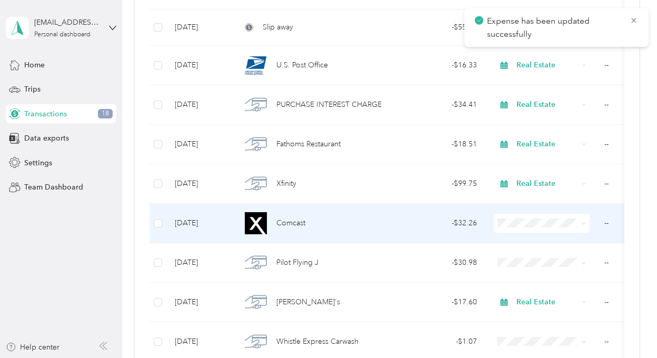
click at [371, 215] on div "Comcast" at bounding box center [311, 223] width 141 height 22
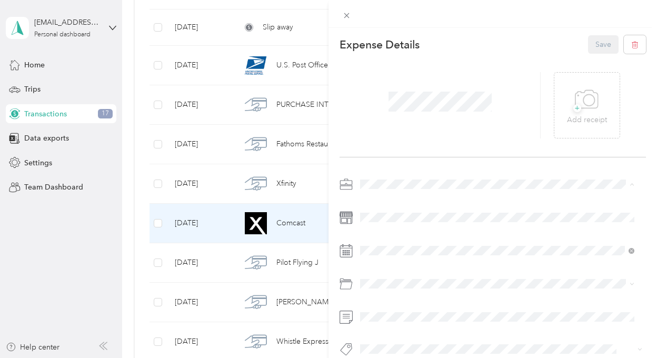
click at [379, 277] on div "Real Estate" at bounding box center [497, 276] width 267 height 11
click at [593, 43] on button "Save" at bounding box center [603, 44] width 31 height 18
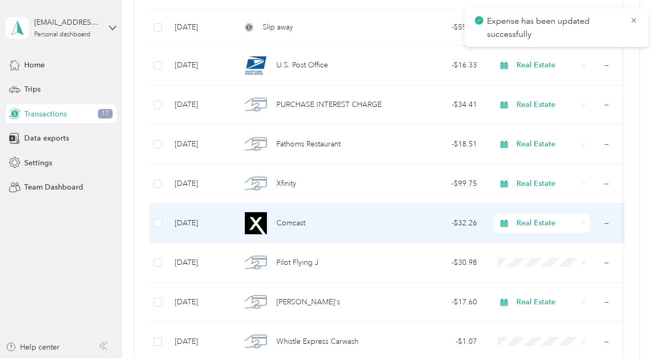
click at [376, 217] on div "Comcast" at bounding box center [311, 223] width 141 height 22
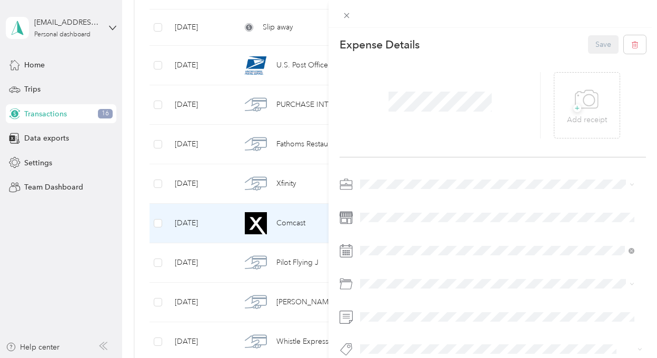
click at [87, 237] on div "This expense cannot be edited because it is either under review, approved, or p…" at bounding box center [328, 179] width 657 height 358
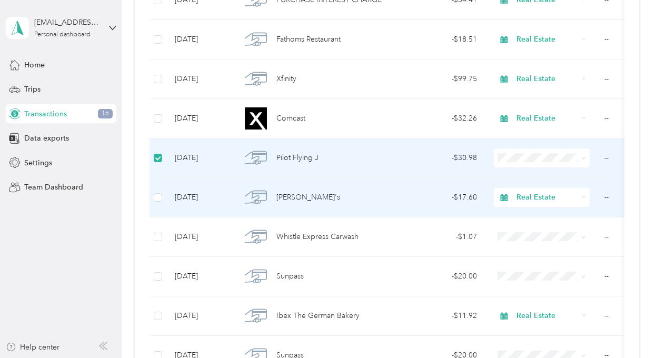
scroll to position [2000, 0]
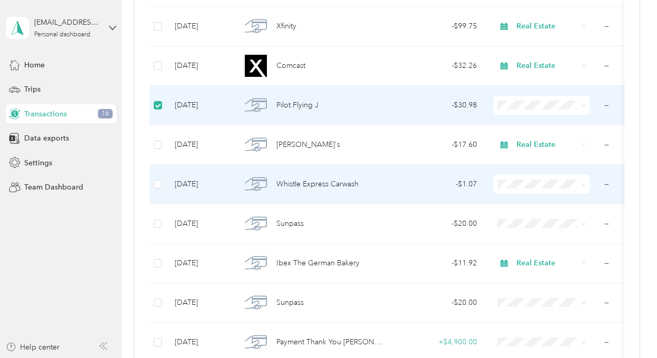
click at [436, 178] on div "- $1.07" at bounding box center [438, 184] width 78 height 12
click at [538, 268] on span "Real Estate" at bounding box center [557, 268] width 74 height 11
click at [400, 178] on div "- $1.07" at bounding box center [438, 184] width 78 height 12
click at [385, 175] on td "Whistle Express Carwash" at bounding box center [312, 184] width 158 height 39
click at [401, 180] on div "- $1.07" at bounding box center [438, 184] width 78 height 12
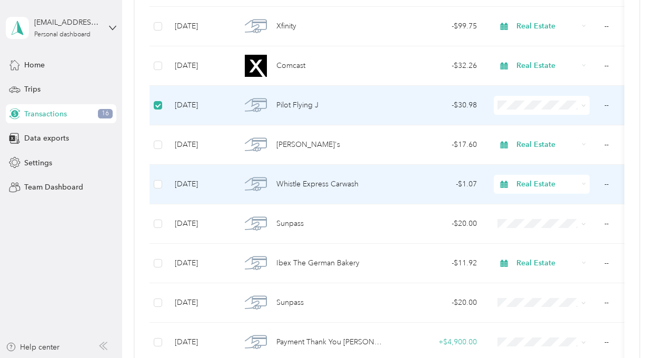
click at [309, 178] on span "Whistle Express Carwash" at bounding box center [317, 184] width 82 height 12
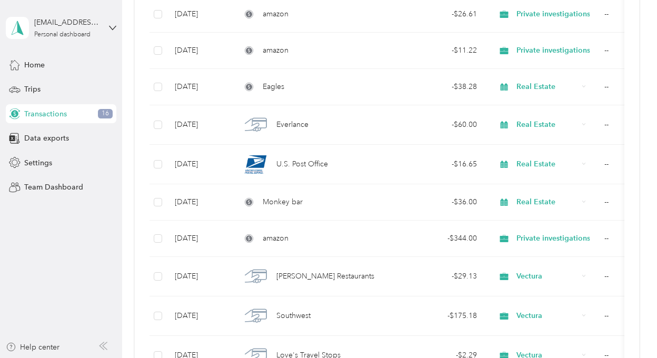
scroll to position [0, 0]
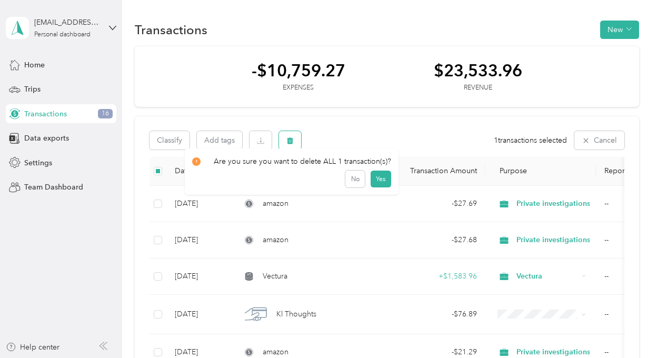
click at [290, 141] on icon "button" at bounding box center [290, 140] width 6 height 7
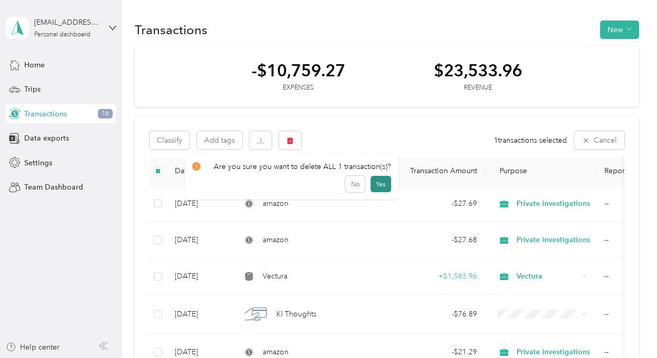
click at [377, 181] on button "Yes" at bounding box center [381, 184] width 21 height 17
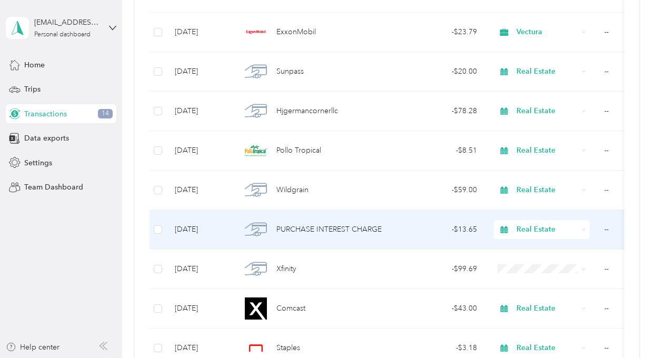
scroll to position [1106, 0]
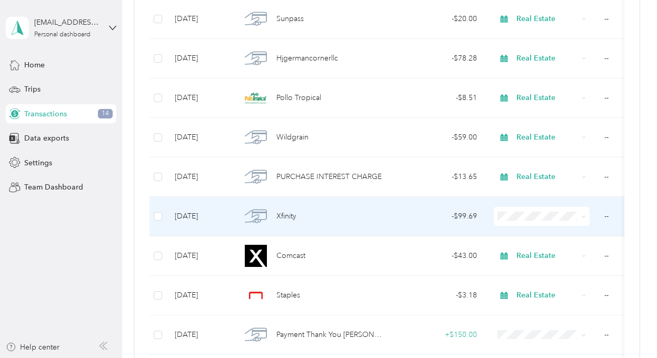
click at [384, 211] on td "Xfinity" at bounding box center [312, 216] width 158 height 39
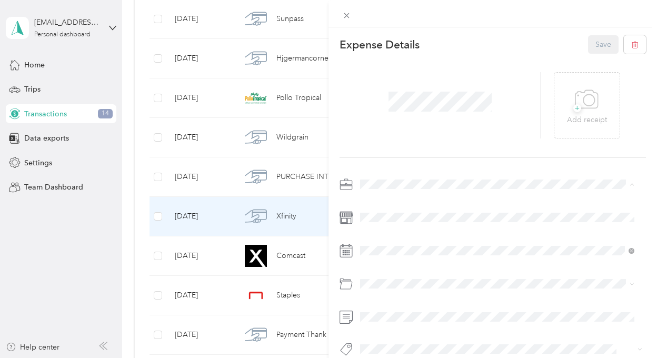
click at [378, 276] on span "Real Estate" at bounding box center [381, 276] width 35 height 9
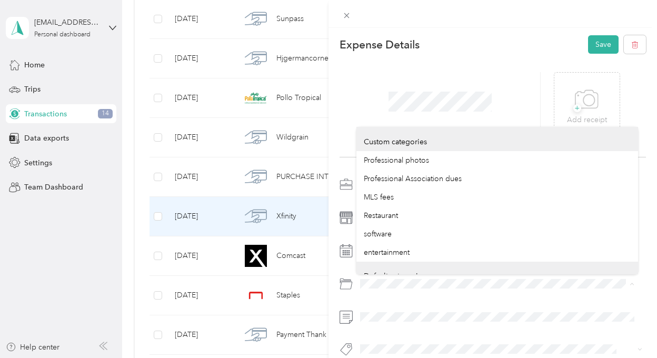
click at [329, 281] on div "Expense Details Save + Add receipt" at bounding box center [493, 214] width 329 height 373
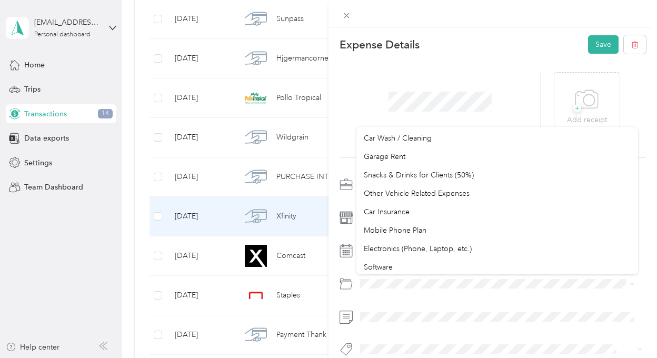
scroll to position [263, 0]
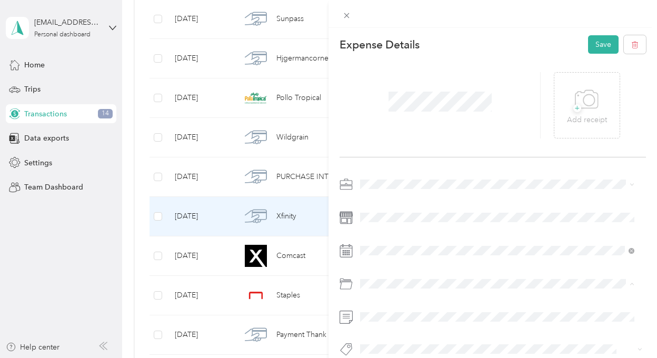
click at [383, 218] on li "Mobile Phone Plan" at bounding box center [497, 215] width 282 height 18
click at [597, 46] on button "Save" at bounding box center [603, 44] width 31 height 18
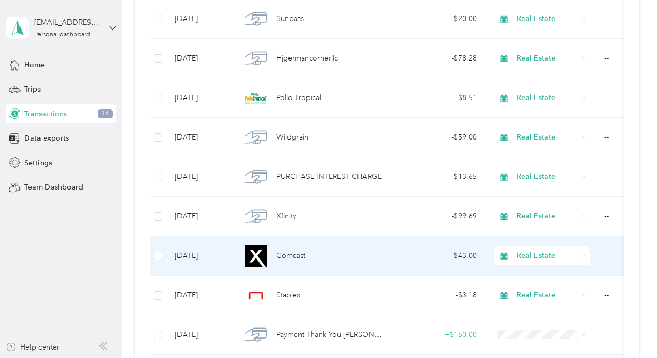
click at [361, 249] on div "Comcast" at bounding box center [311, 256] width 141 height 22
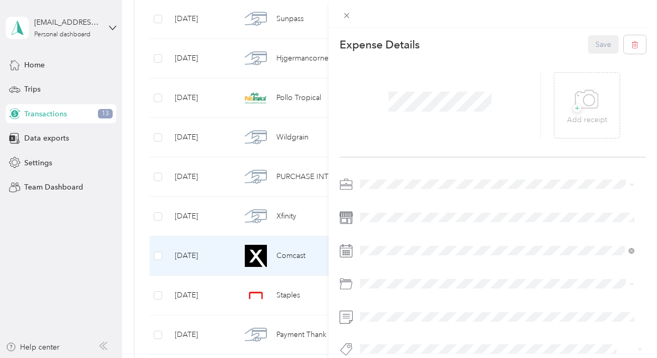
click at [47, 264] on div "This expense cannot be edited because it is either under review, approved, or p…" at bounding box center [328, 179] width 657 height 358
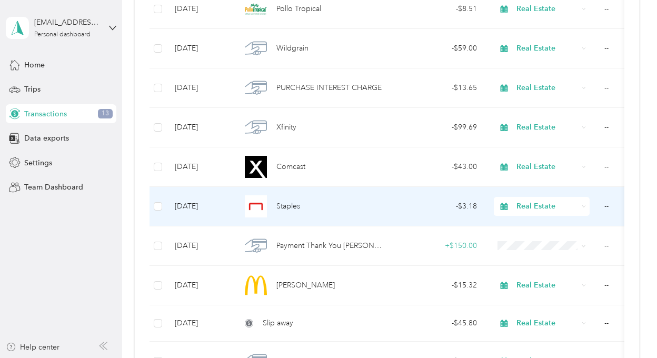
scroll to position [1211, 0]
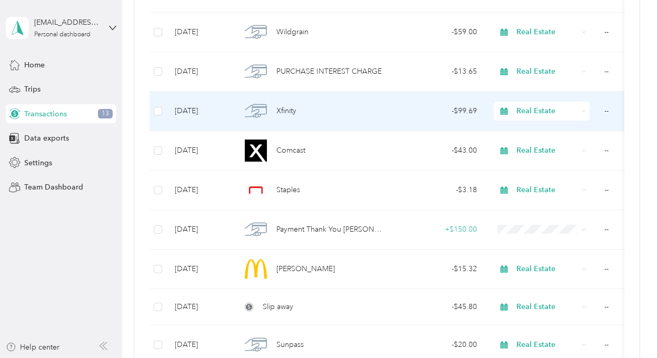
click at [358, 110] on div "Xfinity" at bounding box center [311, 111] width 141 height 22
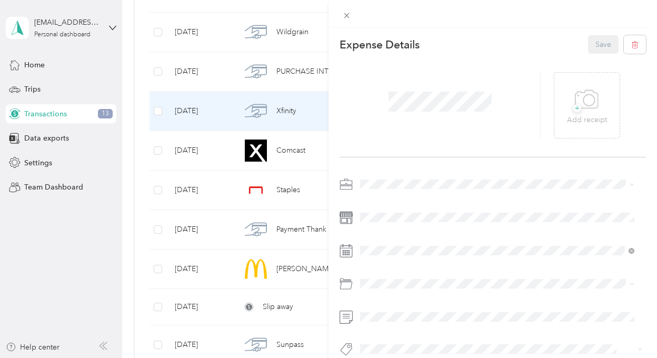
click at [66, 241] on div "This expense cannot be edited because it is either under review, approved, or p…" at bounding box center [328, 179] width 657 height 358
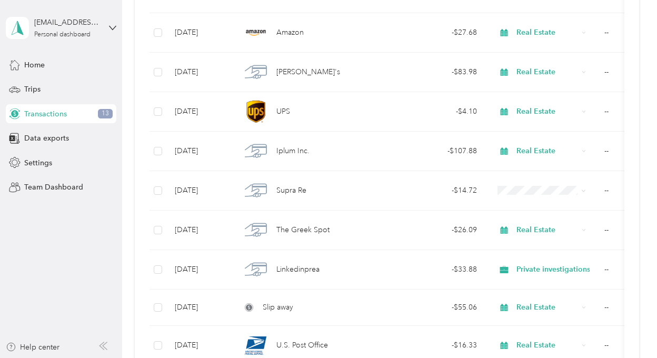
scroll to position [1579, 0]
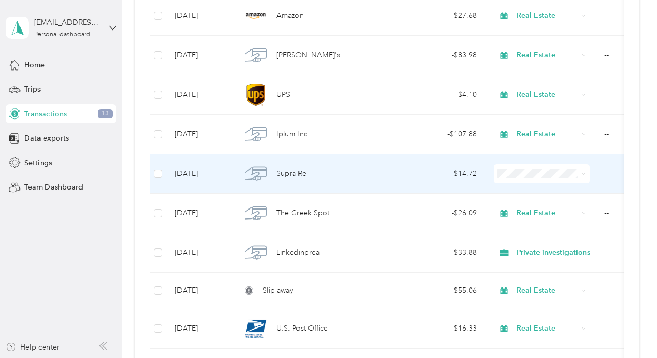
click at [404, 168] on div "- $14.72" at bounding box center [438, 174] width 78 height 12
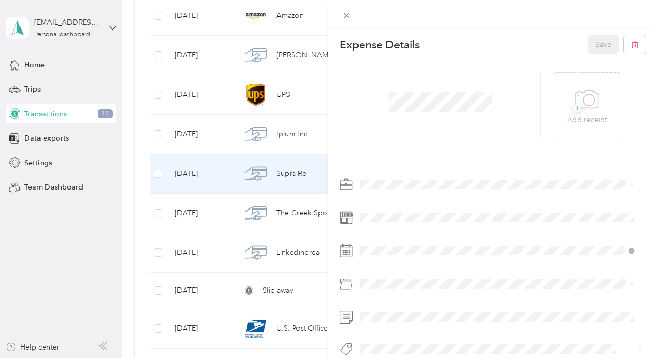
click at [391, 277] on span "Real Estate" at bounding box center [381, 276] width 35 height 9
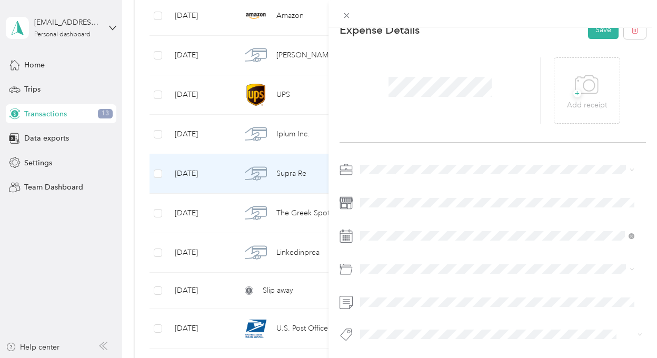
scroll to position [23, 0]
click at [381, 211] on div "software" at bounding box center [497, 210] width 267 height 11
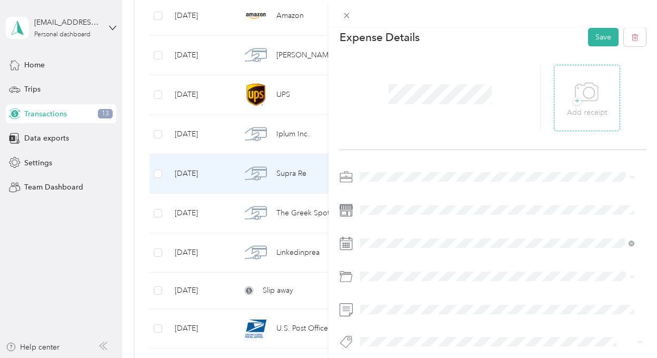
scroll to position [0, 0]
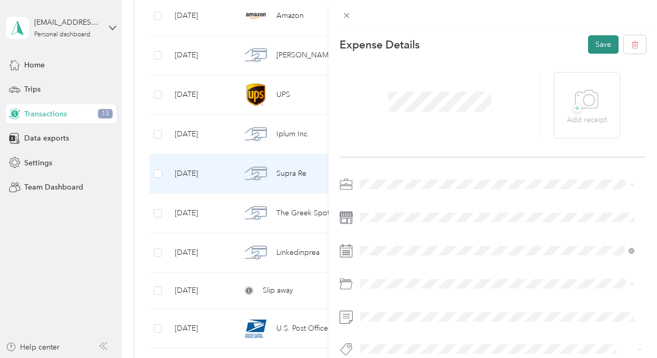
click at [599, 45] on button "Save" at bounding box center [603, 44] width 31 height 18
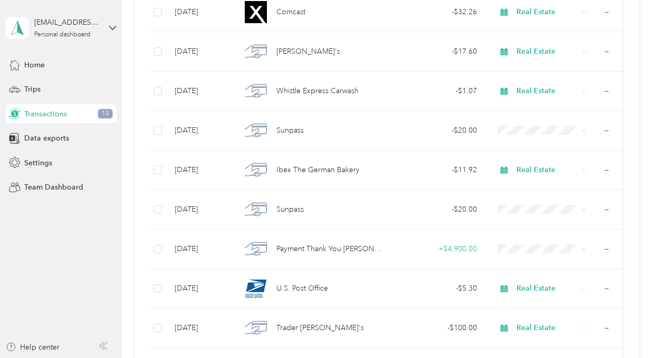
scroll to position [2106, 0]
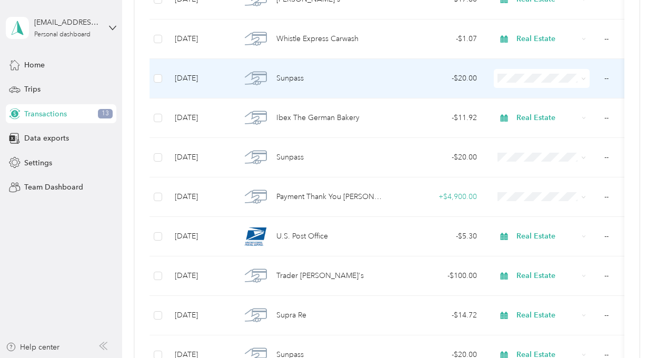
click at [349, 74] on div "Sunpass" at bounding box center [311, 78] width 141 height 22
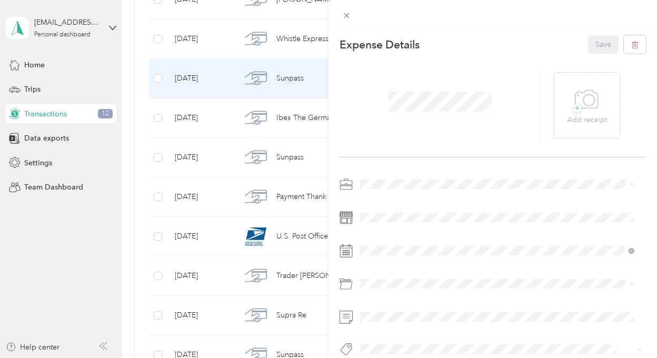
click at [386, 276] on span "Real Estate" at bounding box center [381, 273] width 35 height 9
click at [597, 45] on button "Save" at bounding box center [603, 44] width 31 height 18
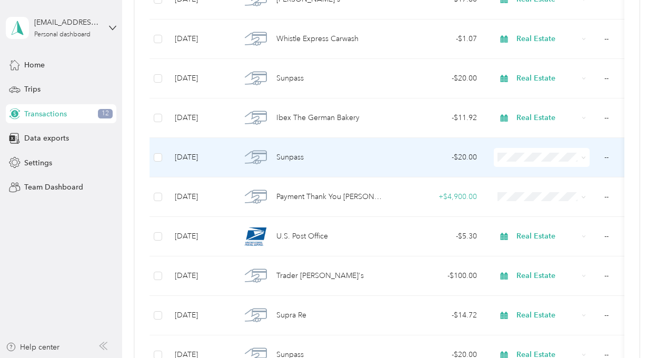
click at [331, 147] on div "Sunpass" at bounding box center [311, 157] width 141 height 22
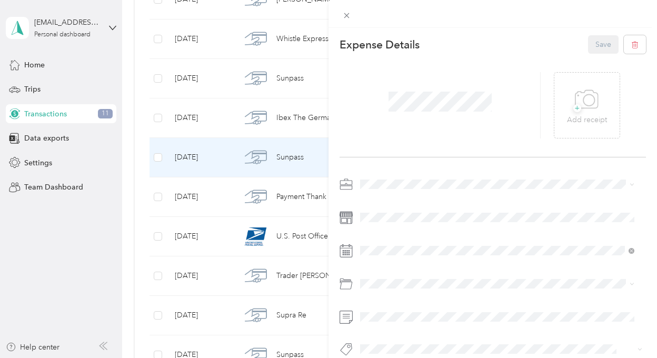
click at [384, 276] on div "Real Estate" at bounding box center [497, 272] width 267 height 11
click at [590, 45] on button "Save" at bounding box center [603, 44] width 31 height 18
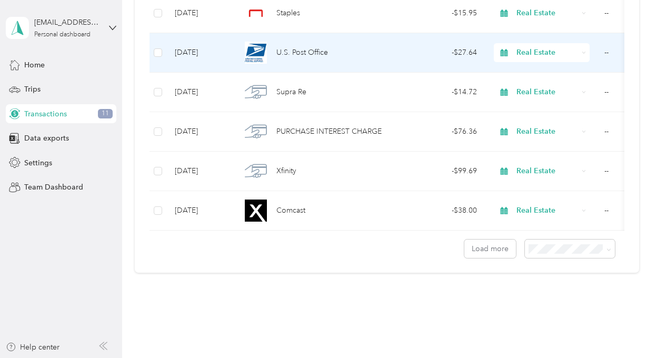
scroll to position [2897, 0]
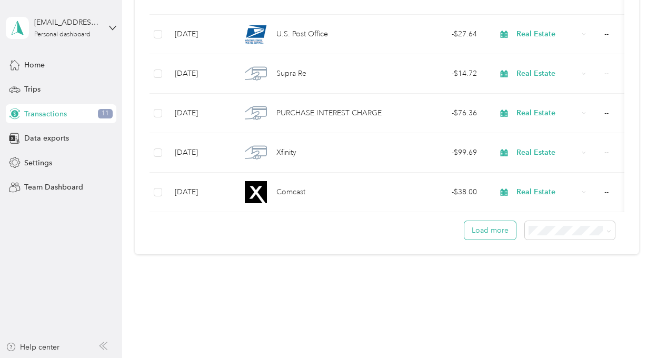
click at [476, 226] on button "Load more" at bounding box center [490, 230] width 52 height 18
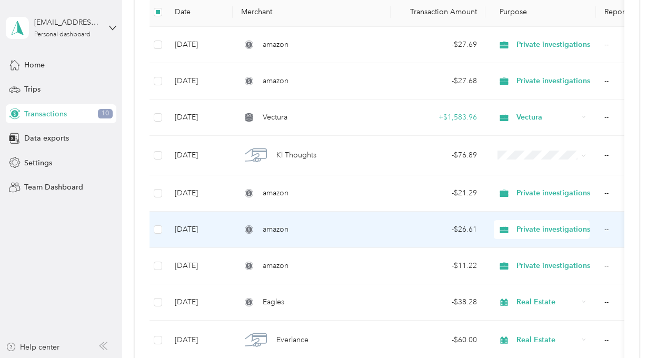
scroll to position [106, 0]
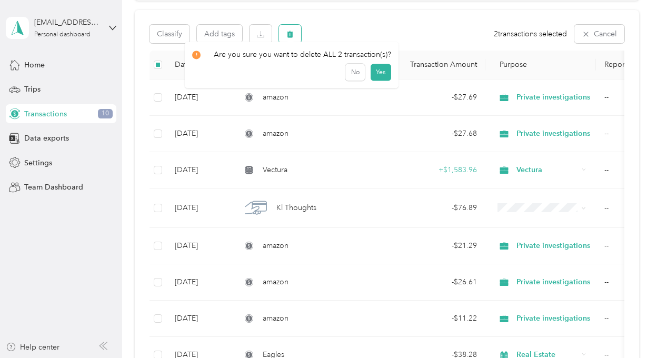
click at [290, 34] on icon "button" at bounding box center [289, 34] width 7 height 7
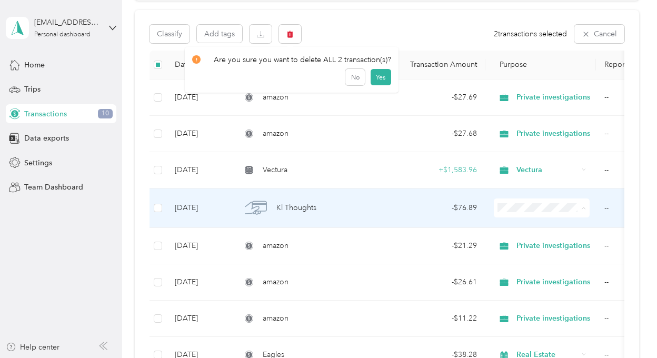
click at [535, 131] on span "Real Estate" at bounding box center [557, 131] width 74 height 11
click at [373, 202] on div "Kl Thoughts" at bounding box center [311, 208] width 141 height 22
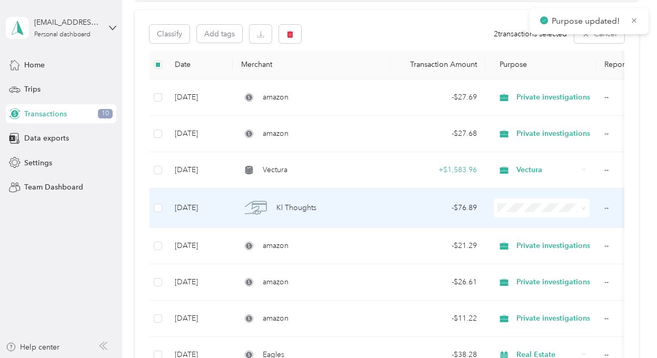
click at [370, 204] on div "Kl Thoughts" at bounding box center [311, 208] width 141 height 22
click at [303, 206] on span "Kl Thoughts" at bounding box center [296, 208] width 40 height 12
click at [346, 203] on div "Kl Thoughts" at bounding box center [311, 208] width 141 height 22
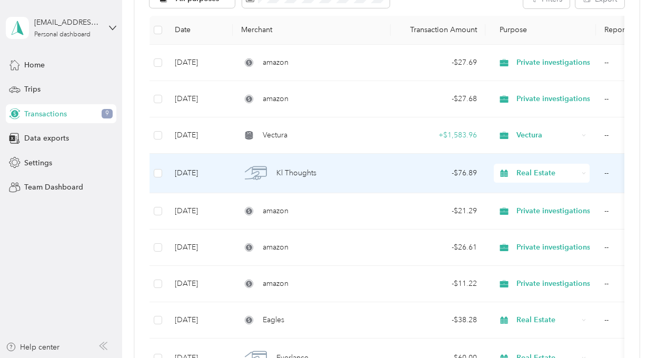
scroll to position [158, 0]
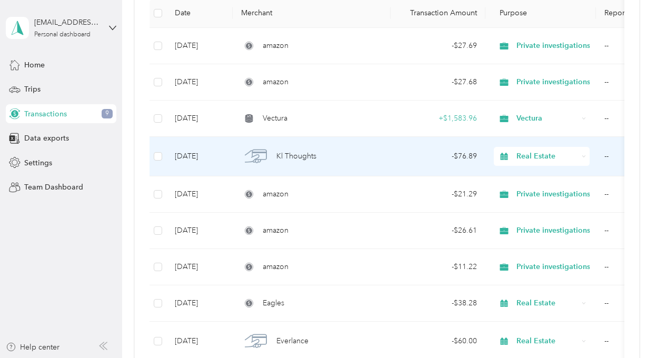
click at [320, 152] on div "Kl Thoughts" at bounding box center [311, 156] width 141 height 22
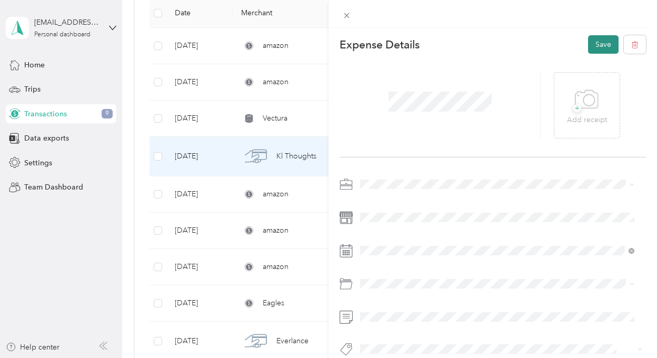
click at [599, 43] on button "Save" at bounding box center [603, 44] width 31 height 18
